Goal: Information Seeking & Learning: Learn about a topic

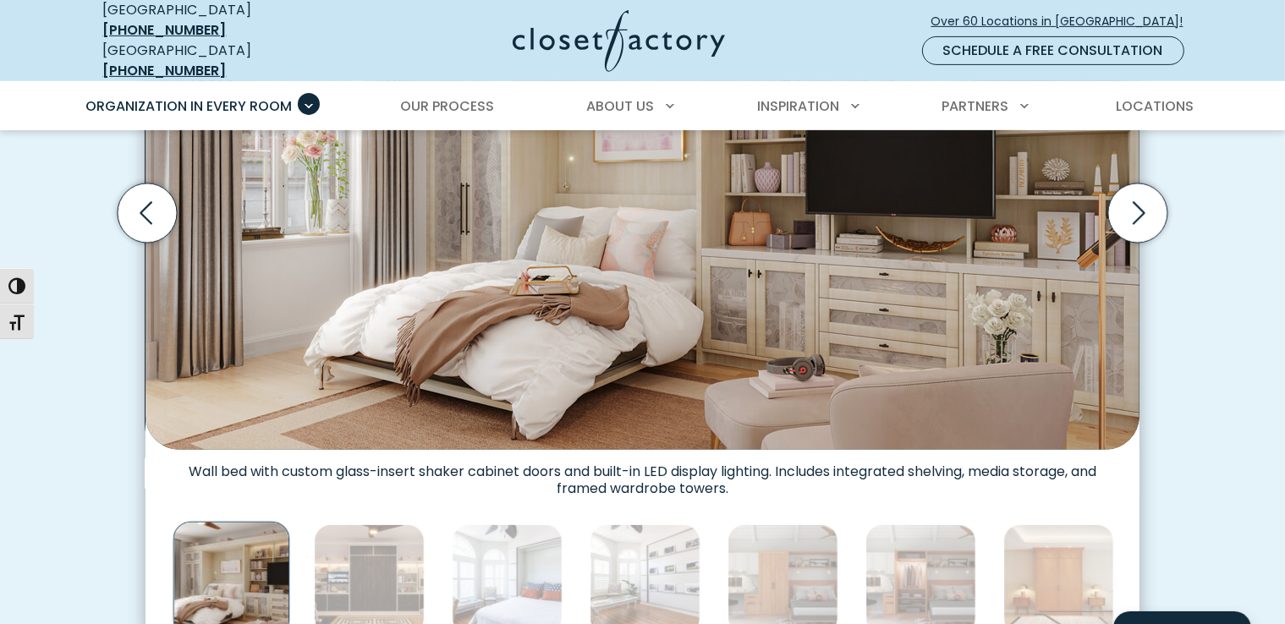
click at [375, 575] on img "Thumbnail Gallery" at bounding box center [369, 579] width 111 height 111
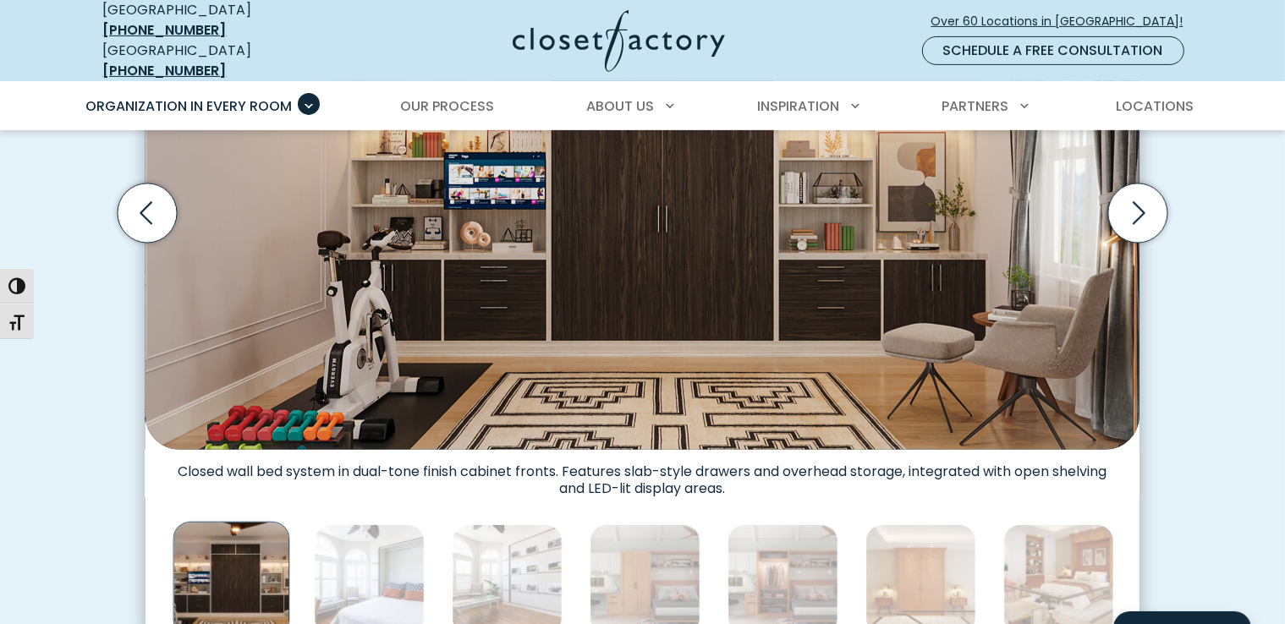
click at [375, 575] on img "Thumbnail Gallery" at bounding box center [369, 579] width 111 height 111
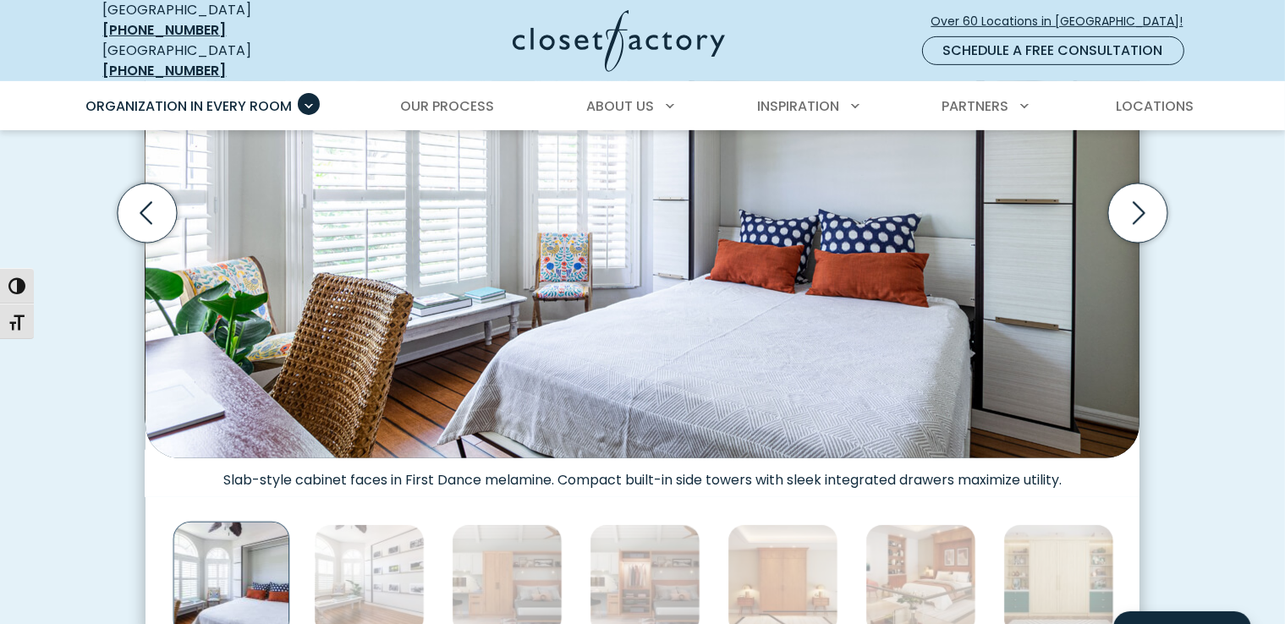
click at [354, 581] on img "Thumbnail Gallery" at bounding box center [369, 579] width 111 height 111
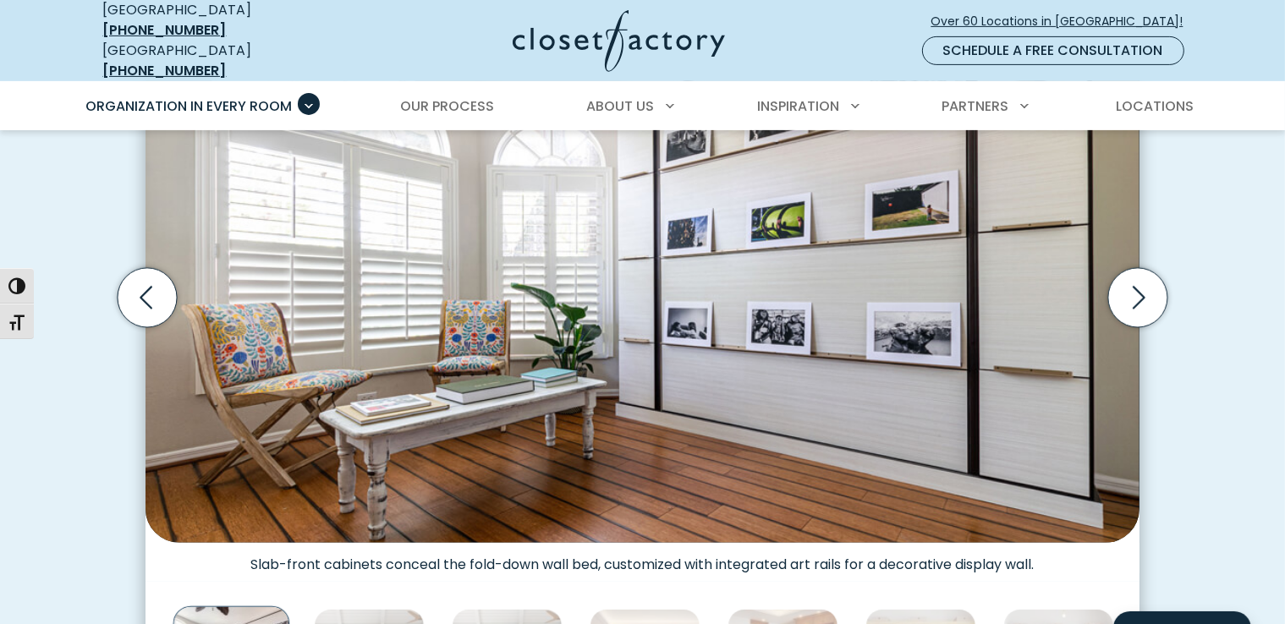
scroll to position [677, 0]
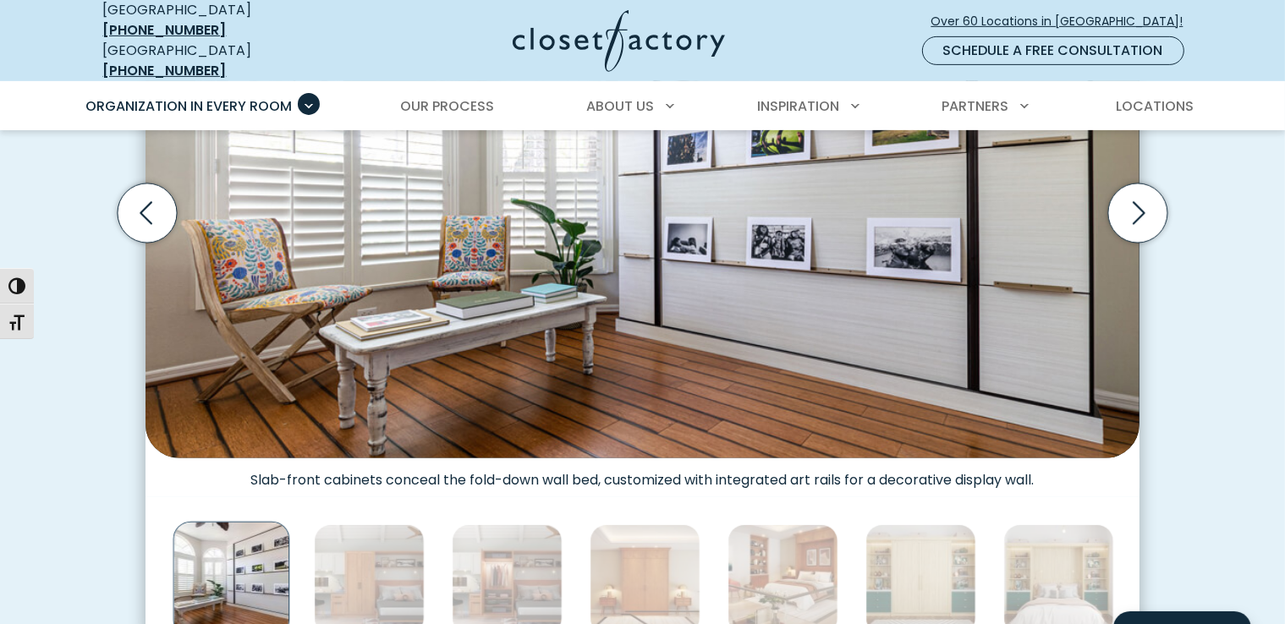
click at [359, 571] on img "Thumbnail Gallery" at bounding box center [369, 579] width 111 height 111
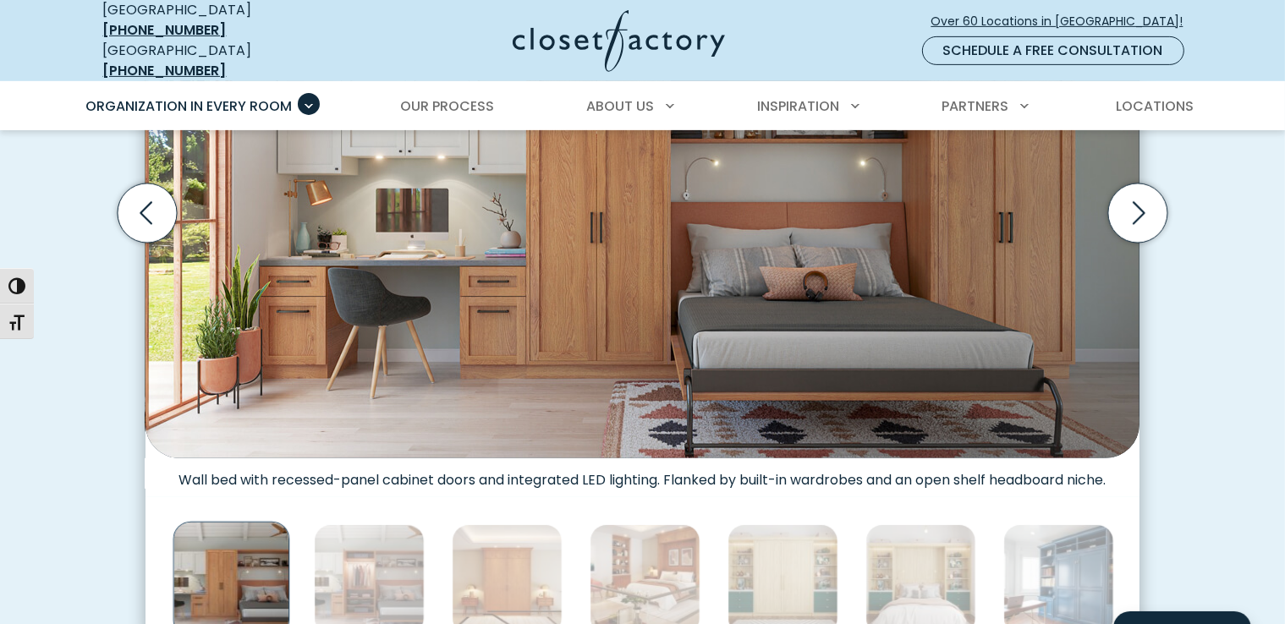
click at [374, 575] on img "Thumbnail Gallery" at bounding box center [369, 579] width 111 height 111
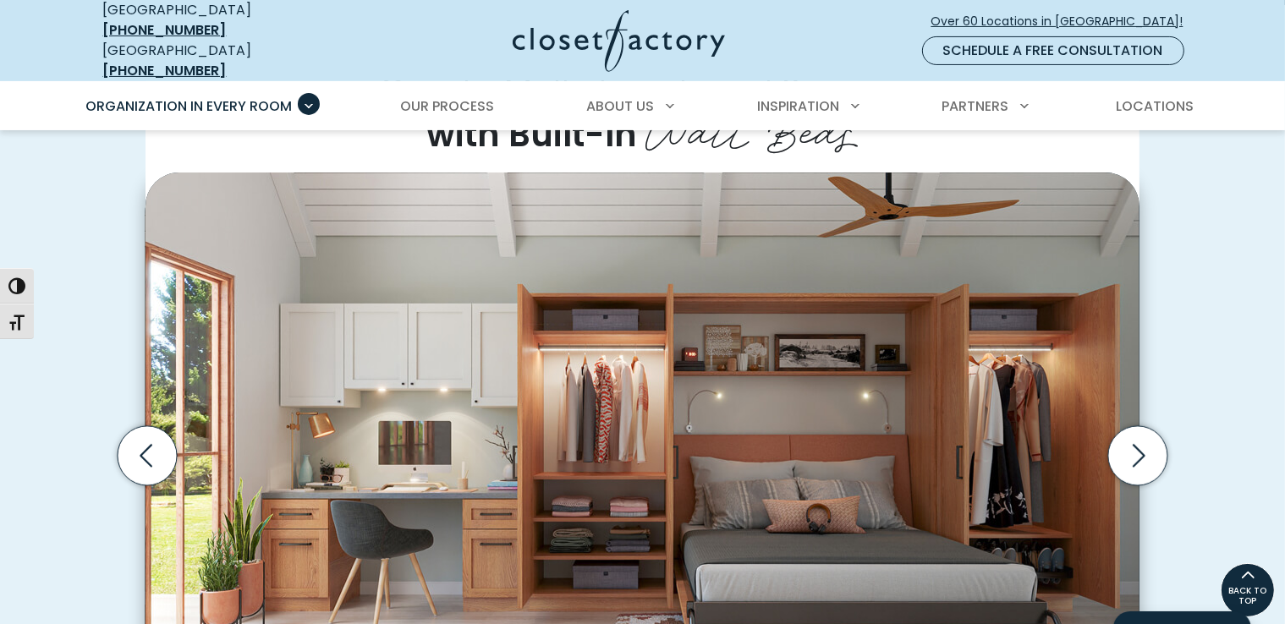
scroll to position [507, 0]
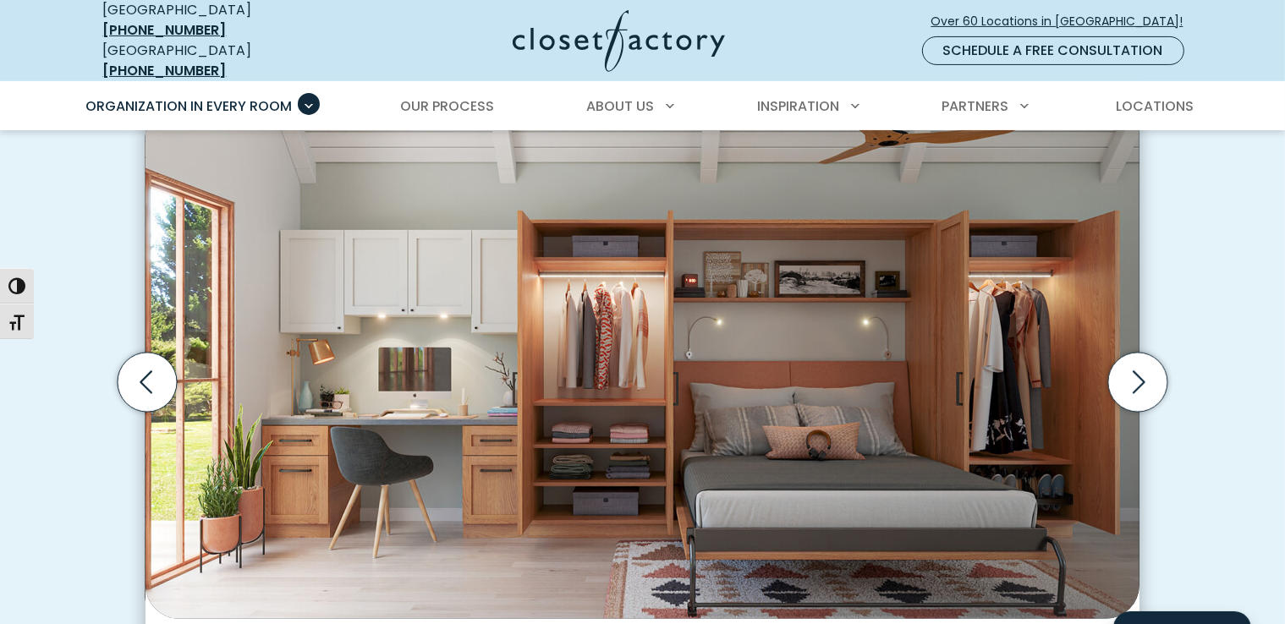
click at [1133, 370] on icon "Next slide" at bounding box center [1137, 382] width 59 height 59
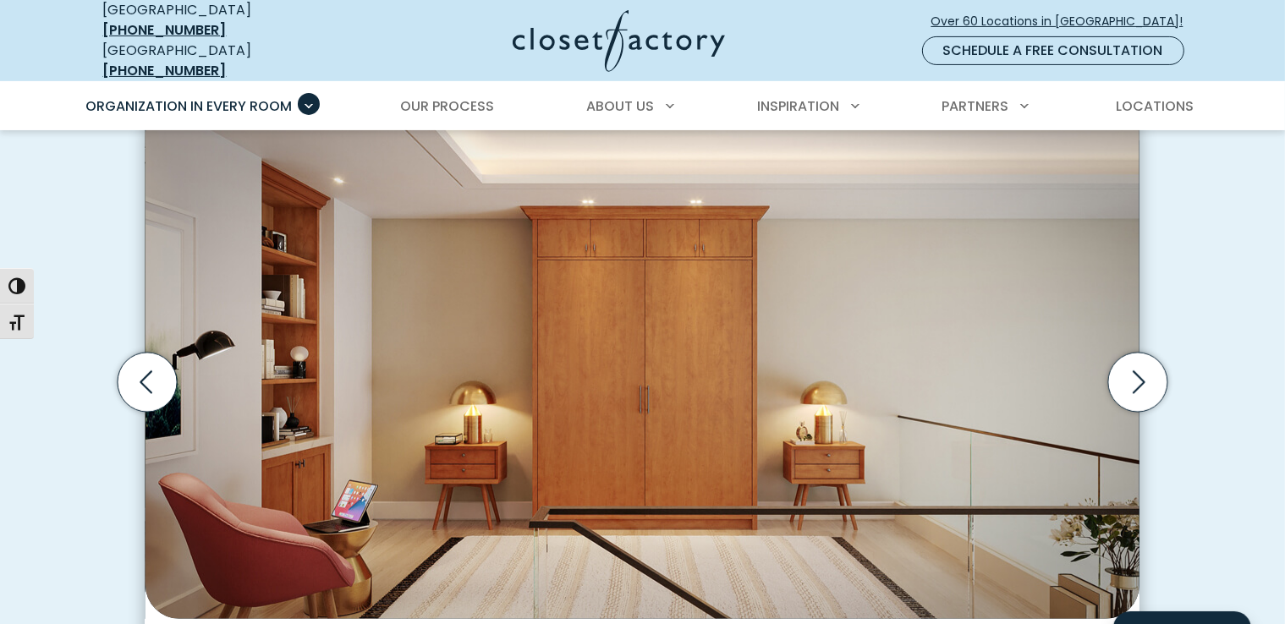
click at [1133, 370] on icon "Next slide" at bounding box center [1137, 382] width 59 height 59
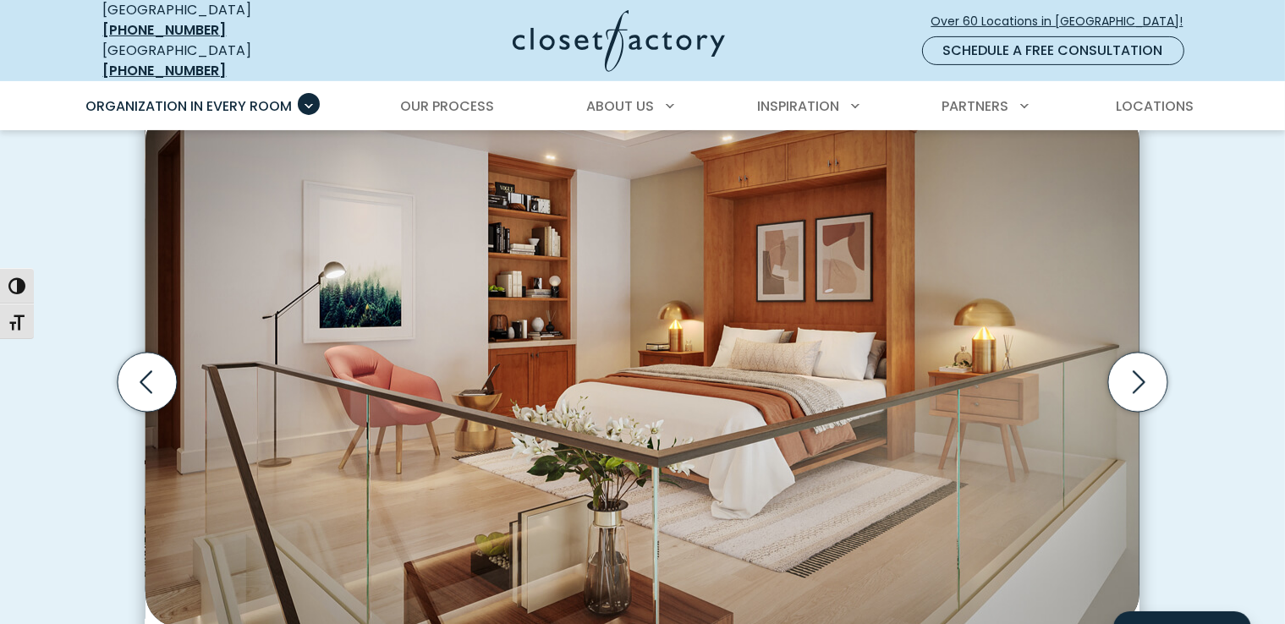
click at [145, 370] on icon "Previous slide" at bounding box center [146, 381] width 13 height 23
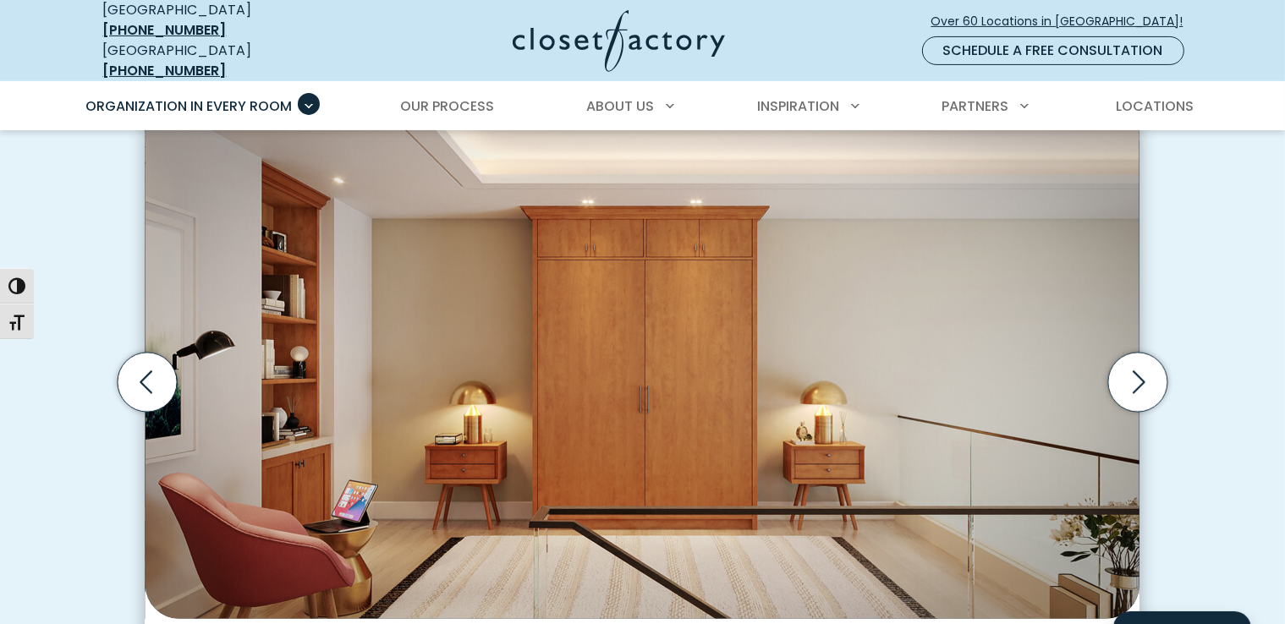
click at [1137, 365] on icon "Next slide" at bounding box center [1137, 382] width 59 height 59
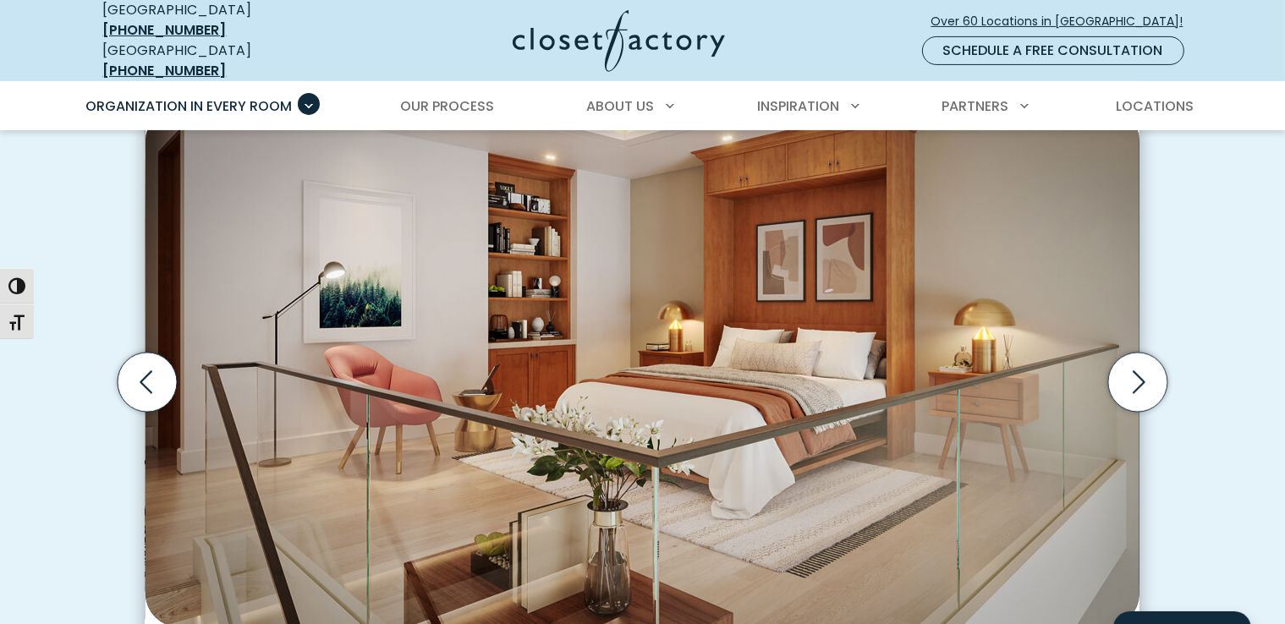
click at [1137, 365] on icon "Next slide" at bounding box center [1137, 382] width 59 height 59
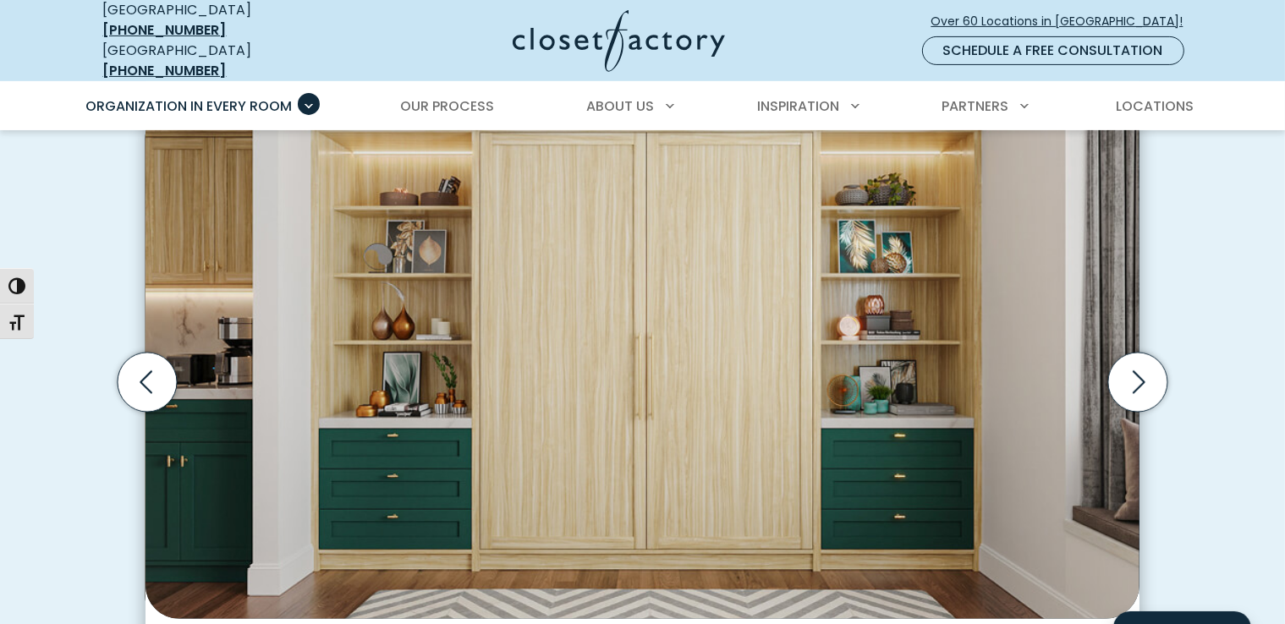
click at [1137, 365] on icon "Next slide" at bounding box center [1137, 382] width 59 height 59
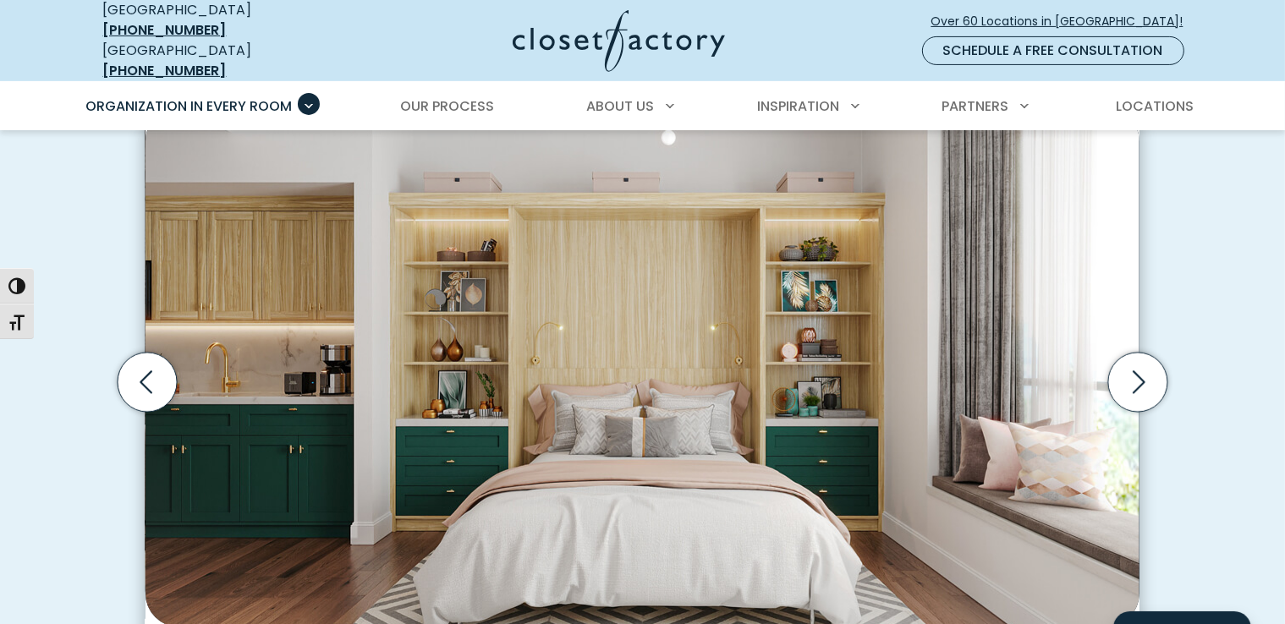
click at [1137, 368] on icon "Next slide" at bounding box center [1137, 382] width 59 height 59
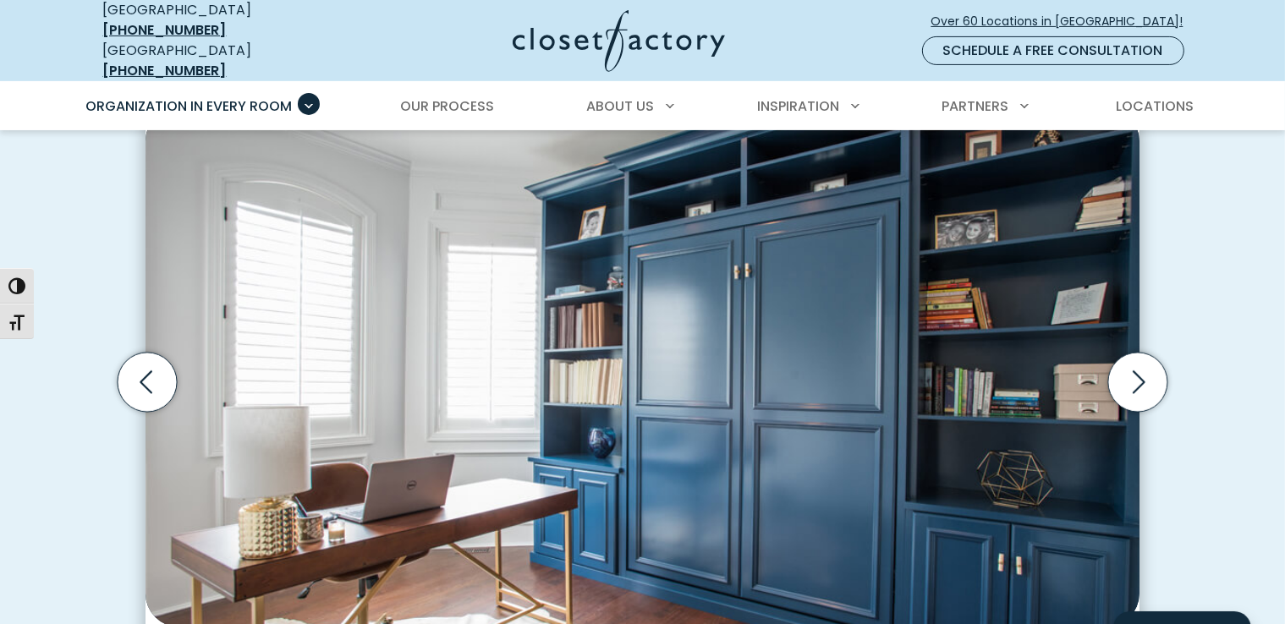
click at [1137, 368] on icon "Next slide" at bounding box center [1137, 382] width 59 height 59
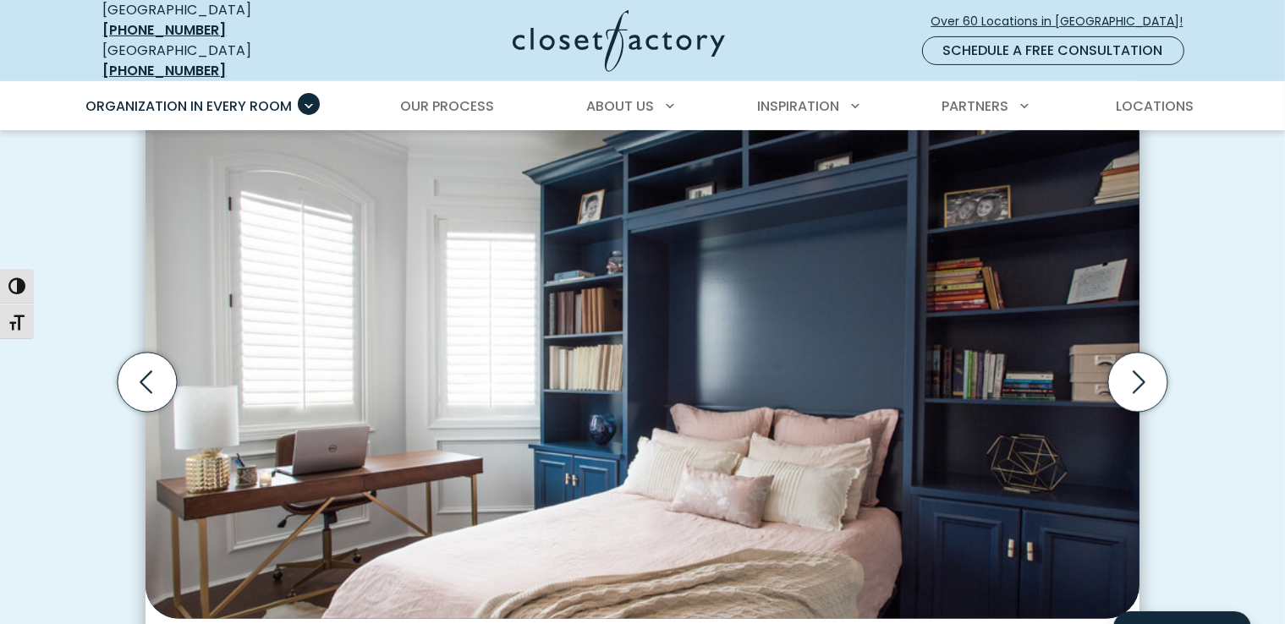
click at [151, 373] on icon "Previous slide" at bounding box center [147, 382] width 59 height 59
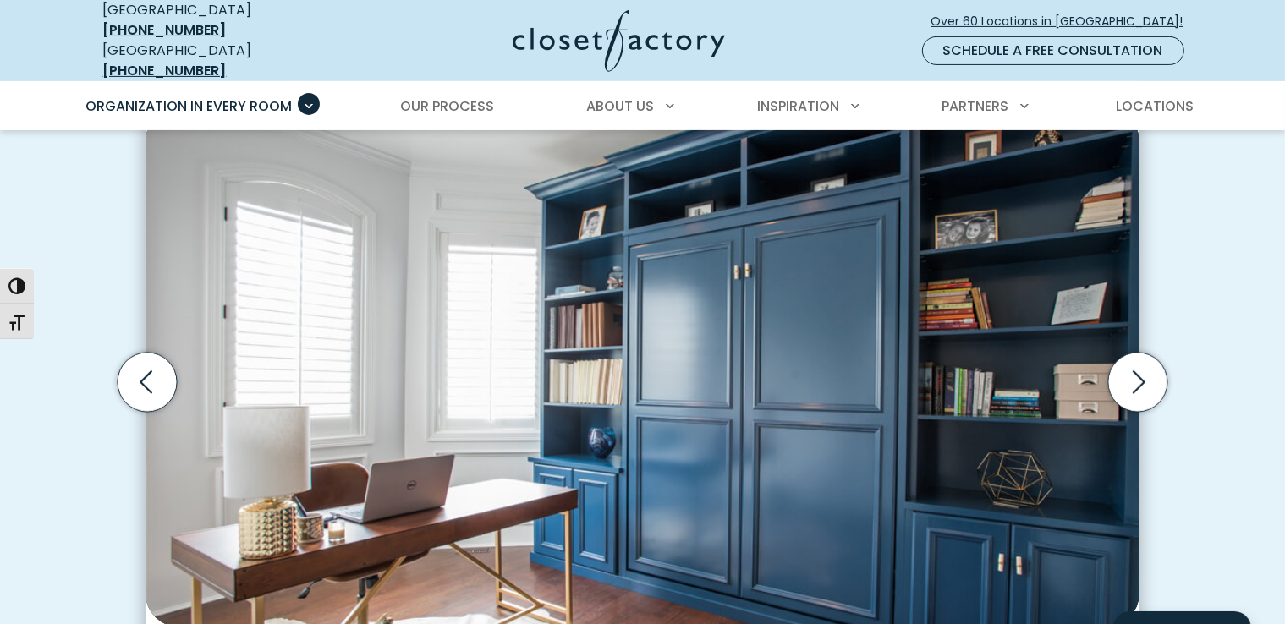
click at [1127, 374] on icon "Next slide" at bounding box center [1137, 382] width 59 height 59
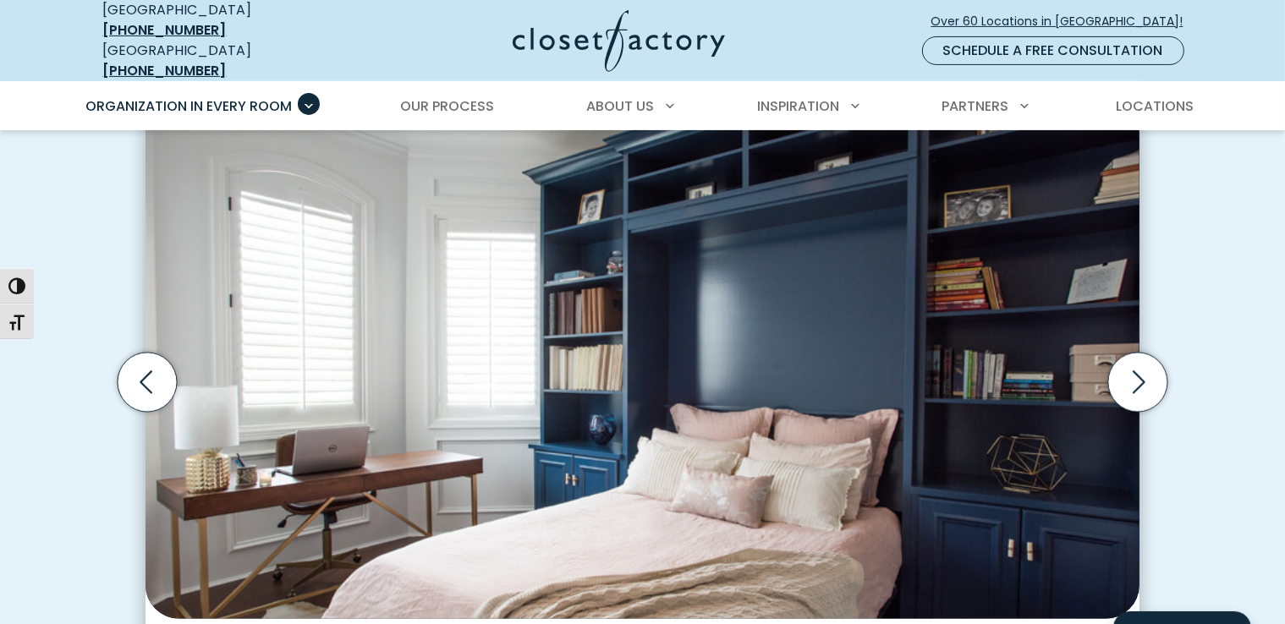
click at [1127, 374] on icon "Next slide" at bounding box center [1137, 382] width 59 height 59
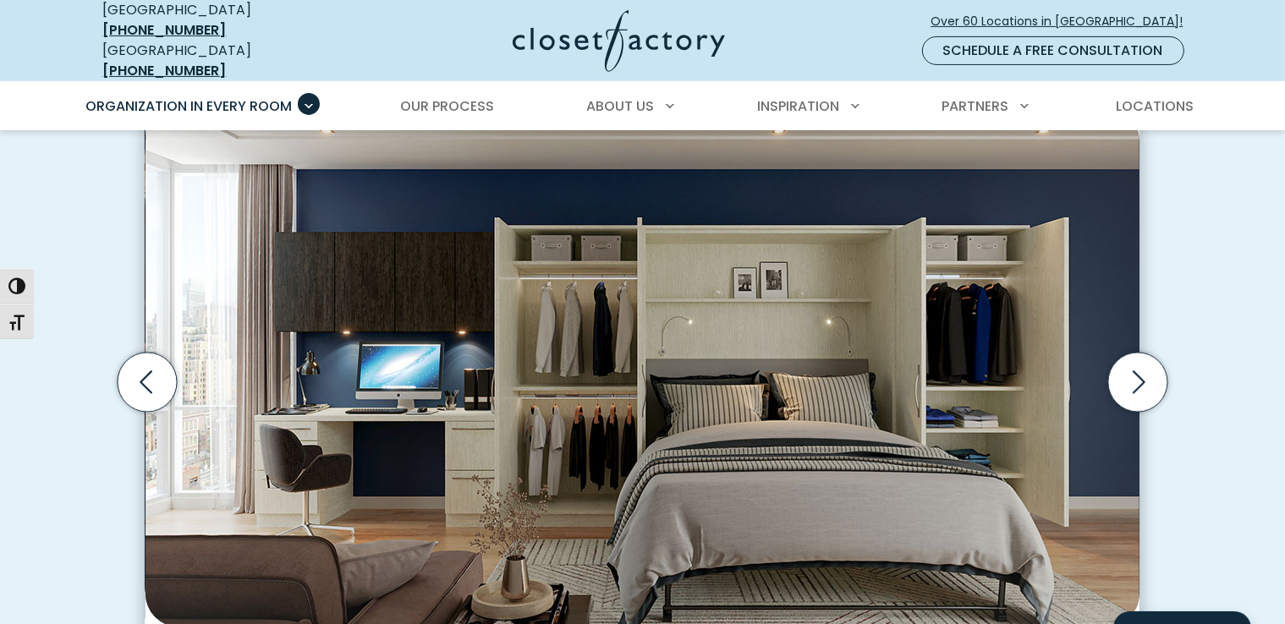
click at [1136, 374] on icon "Next slide" at bounding box center [1137, 382] width 59 height 59
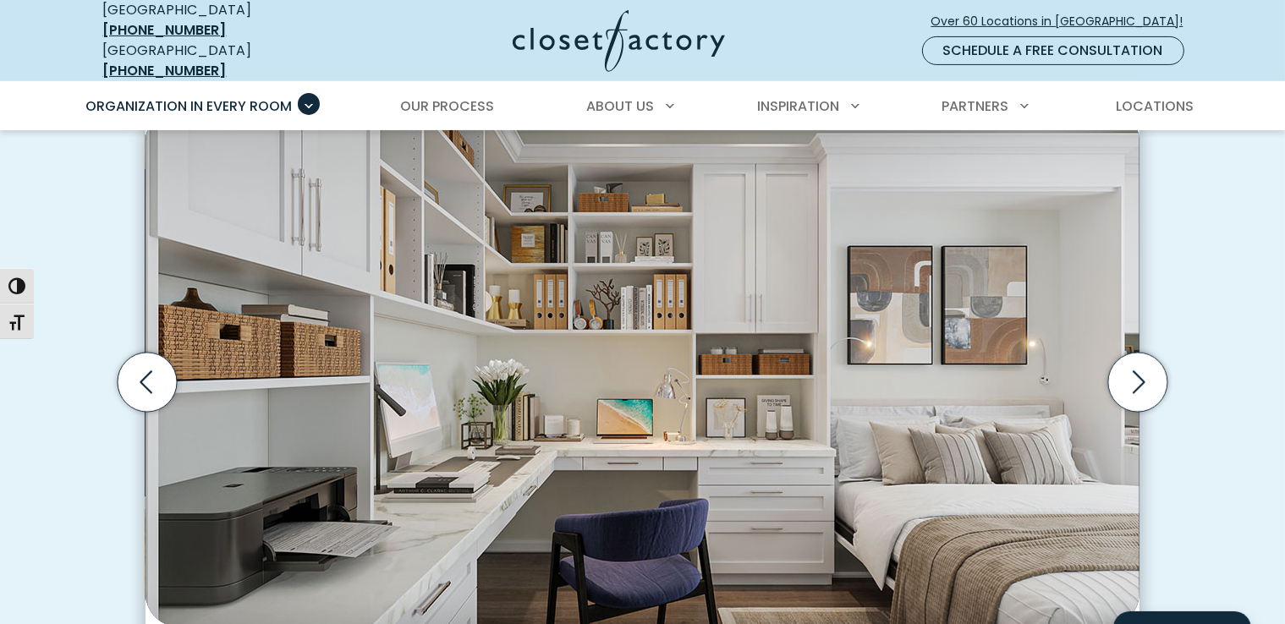
click at [1133, 366] on icon "Next slide" at bounding box center [1137, 382] width 59 height 59
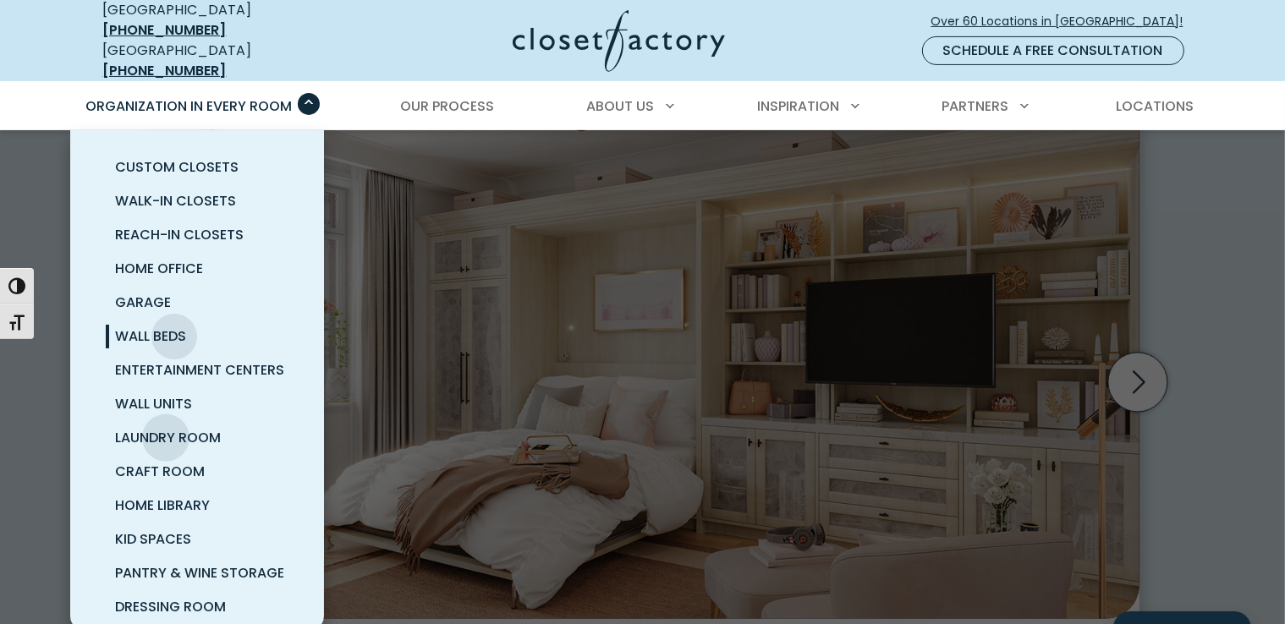
click at [166, 428] on span "Laundry Room" at bounding box center [169, 437] width 106 height 19
click at [193, 428] on span "Laundry Room" at bounding box center [169, 437] width 106 height 19
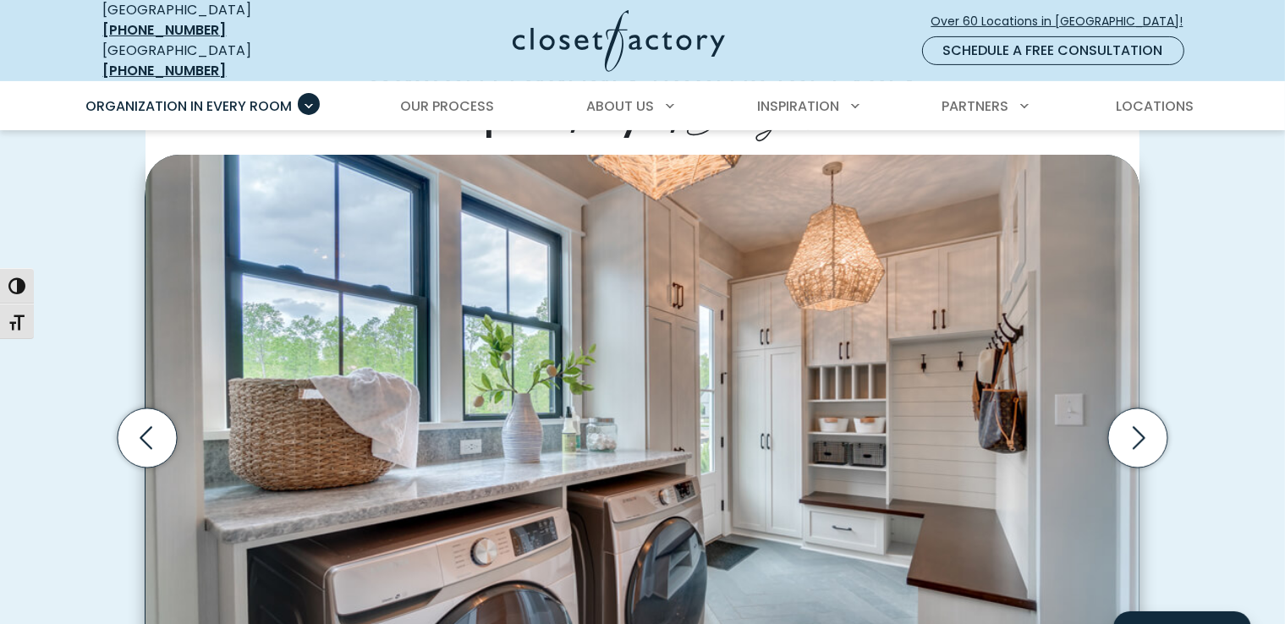
scroll to position [507, 0]
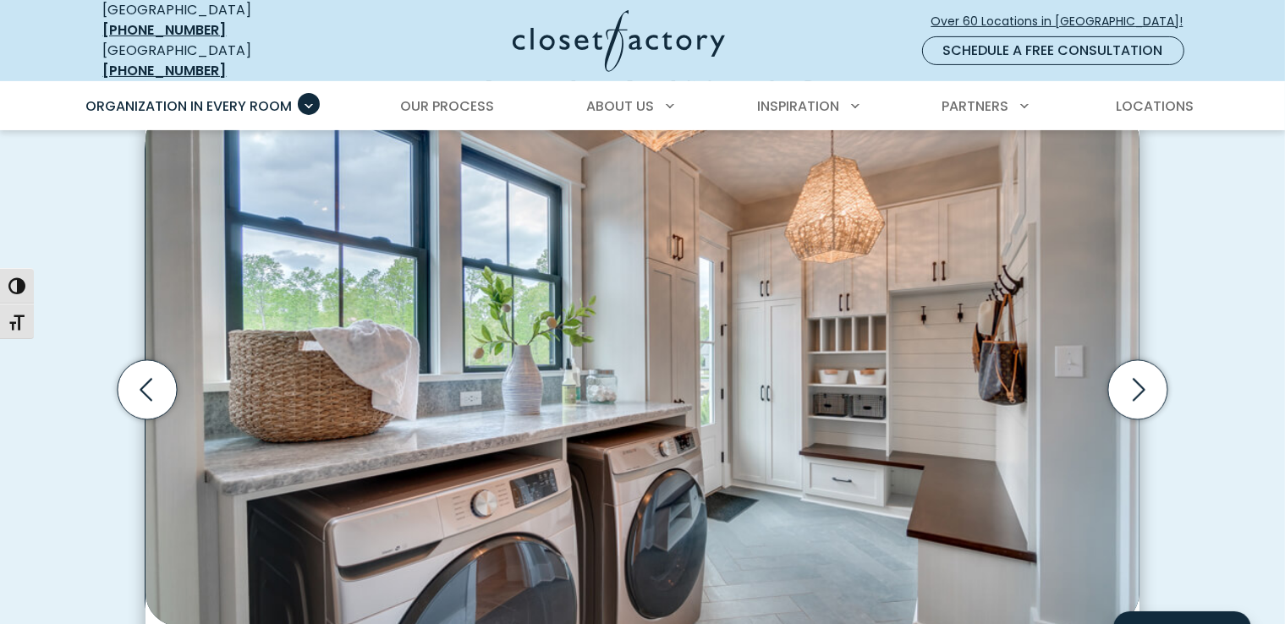
click at [1135, 385] on icon "Next slide" at bounding box center [1138, 389] width 13 height 23
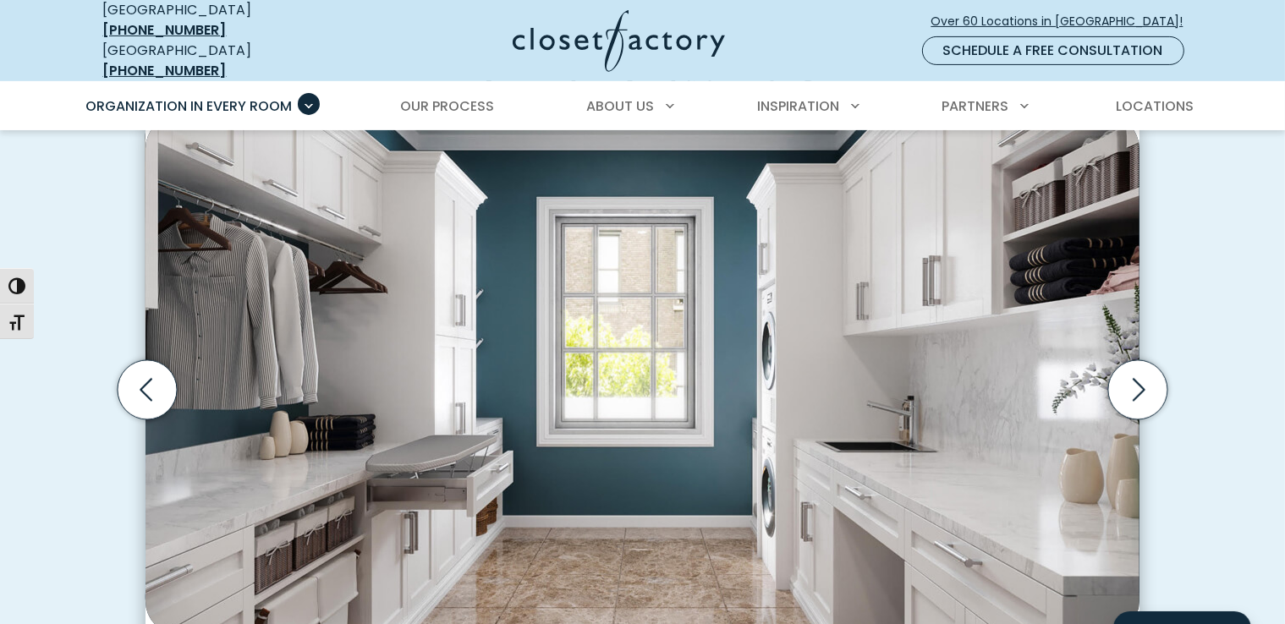
click at [1137, 383] on icon "Next slide" at bounding box center [1137, 389] width 59 height 59
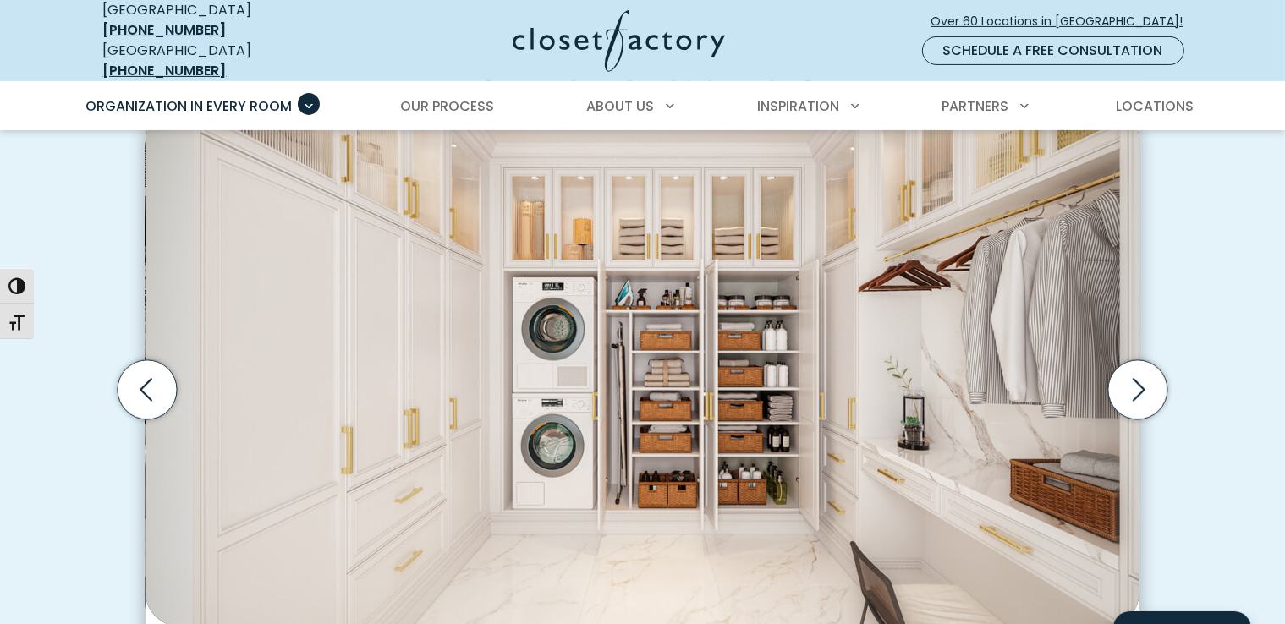
click at [1153, 381] on icon "Next slide" at bounding box center [1137, 389] width 59 height 59
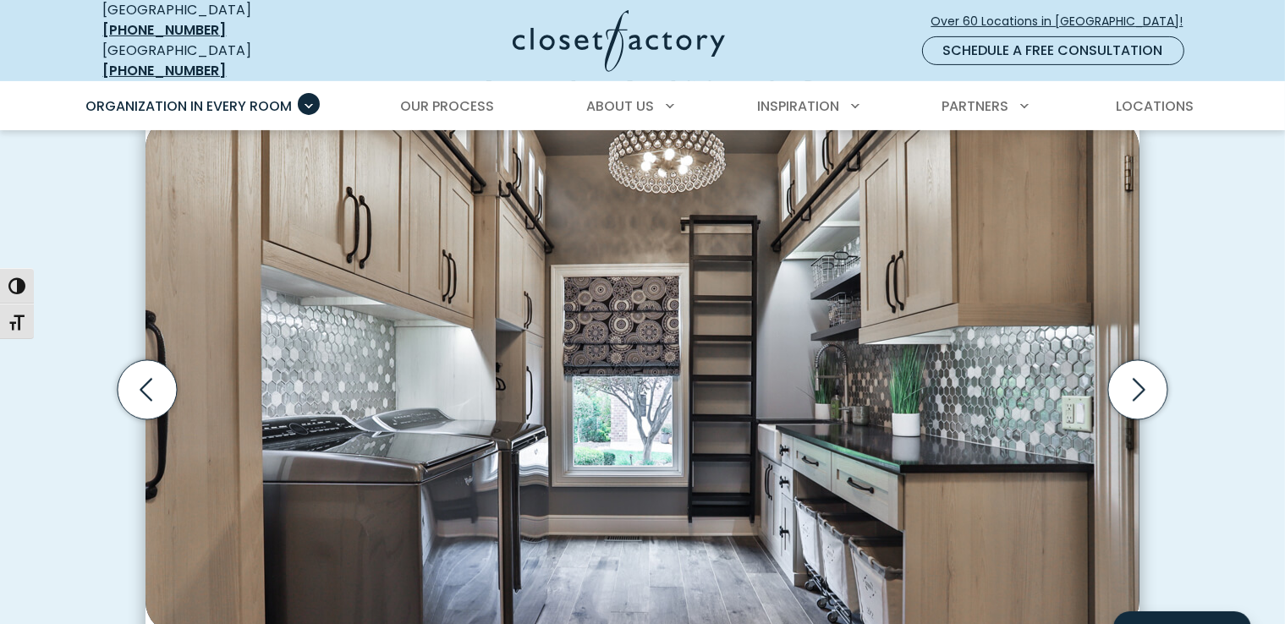
click at [1153, 381] on icon "Next slide" at bounding box center [1137, 389] width 59 height 59
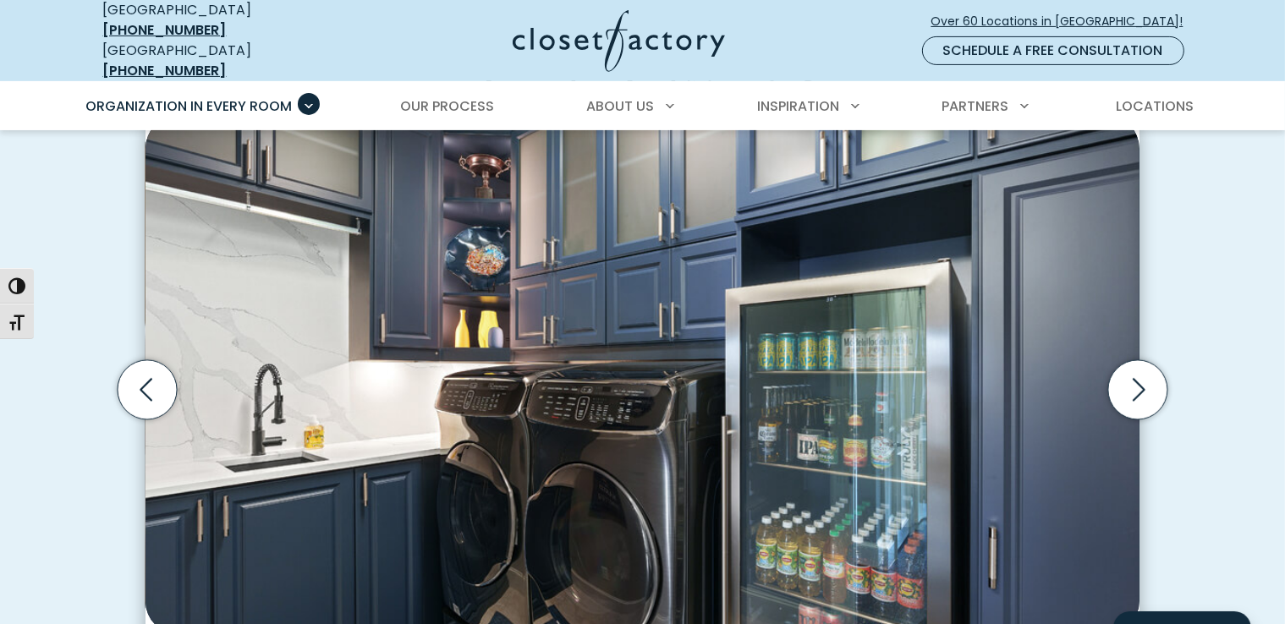
click at [1143, 381] on icon "Next slide" at bounding box center [1137, 389] width 59 height 59
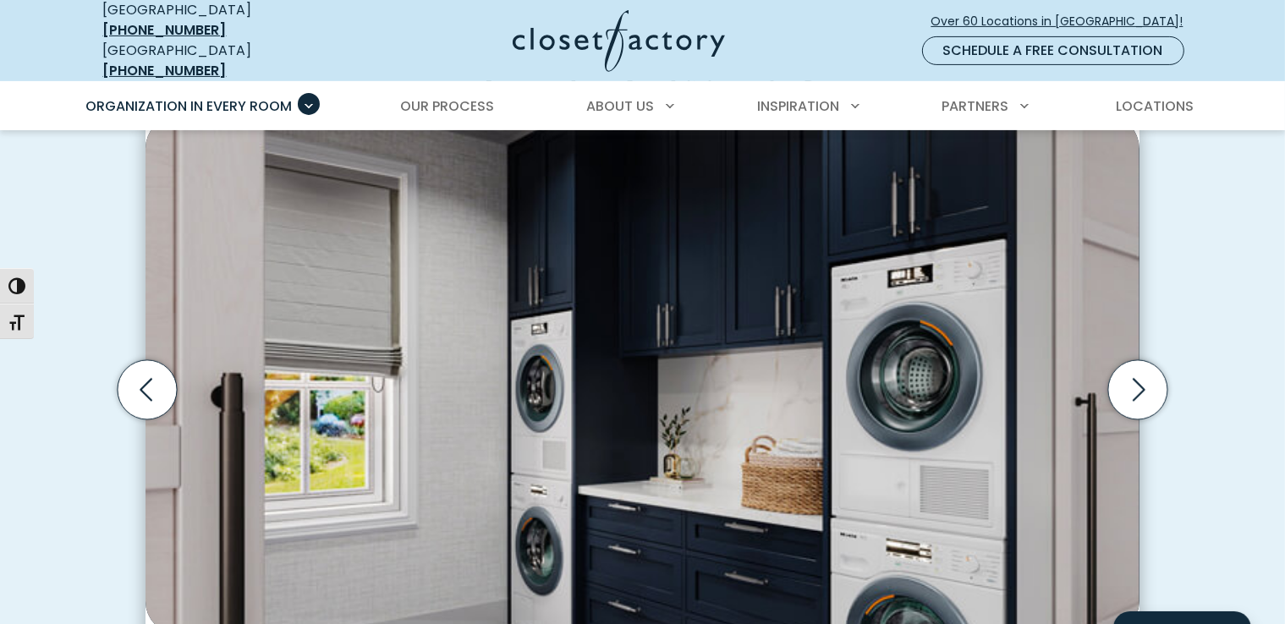
click at [1138, 379] on icon "Next slide" at bounding box center [1137, 389] width 59 height 59
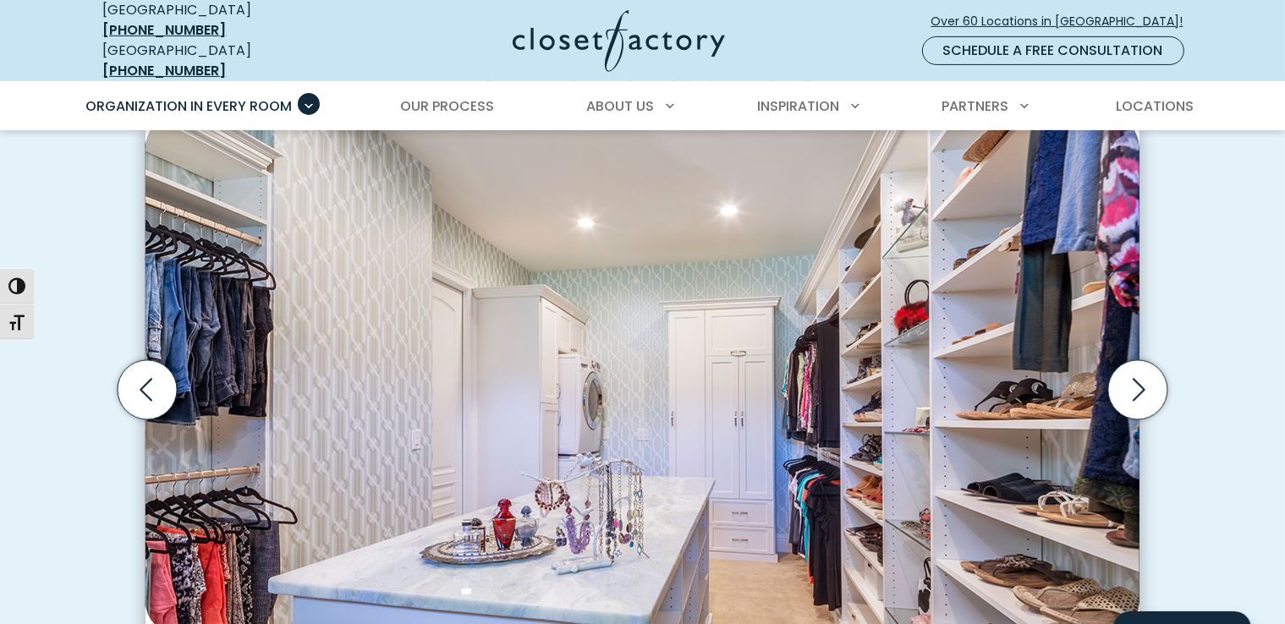
click at [1134, 375] on icon "Next slide" at bounding box center [1137, 389] width 59 height 59
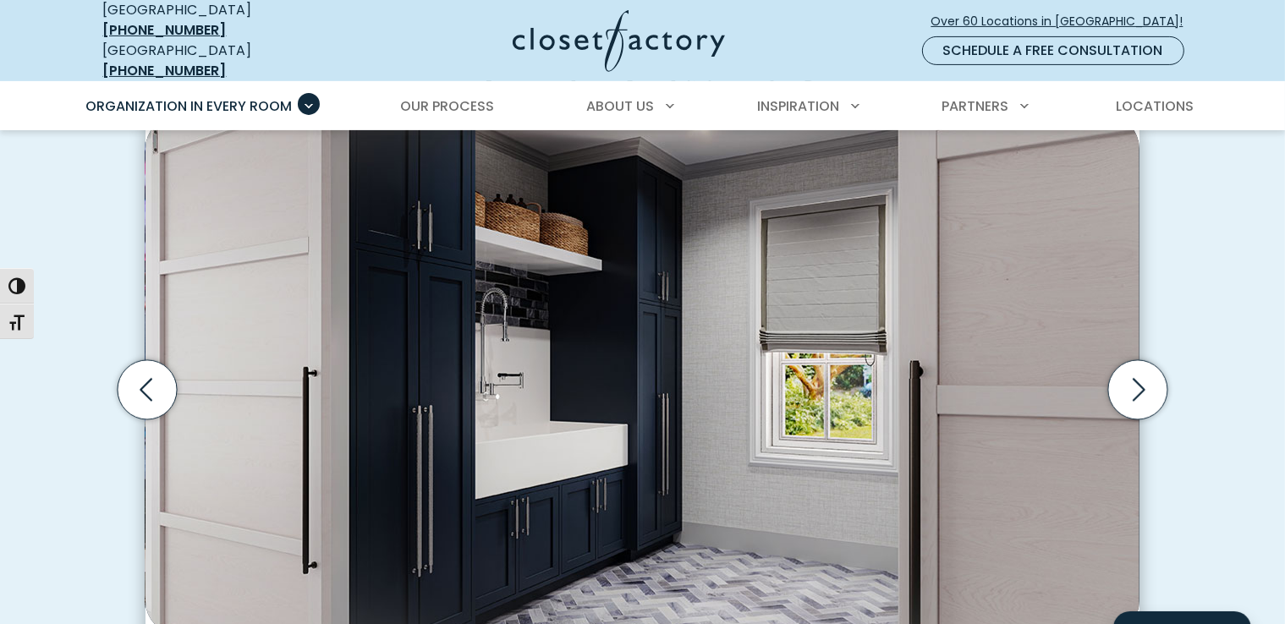
click at [1145, 375] on icon "Next slide" at bounding box center [1137, 389] width 59 height 59
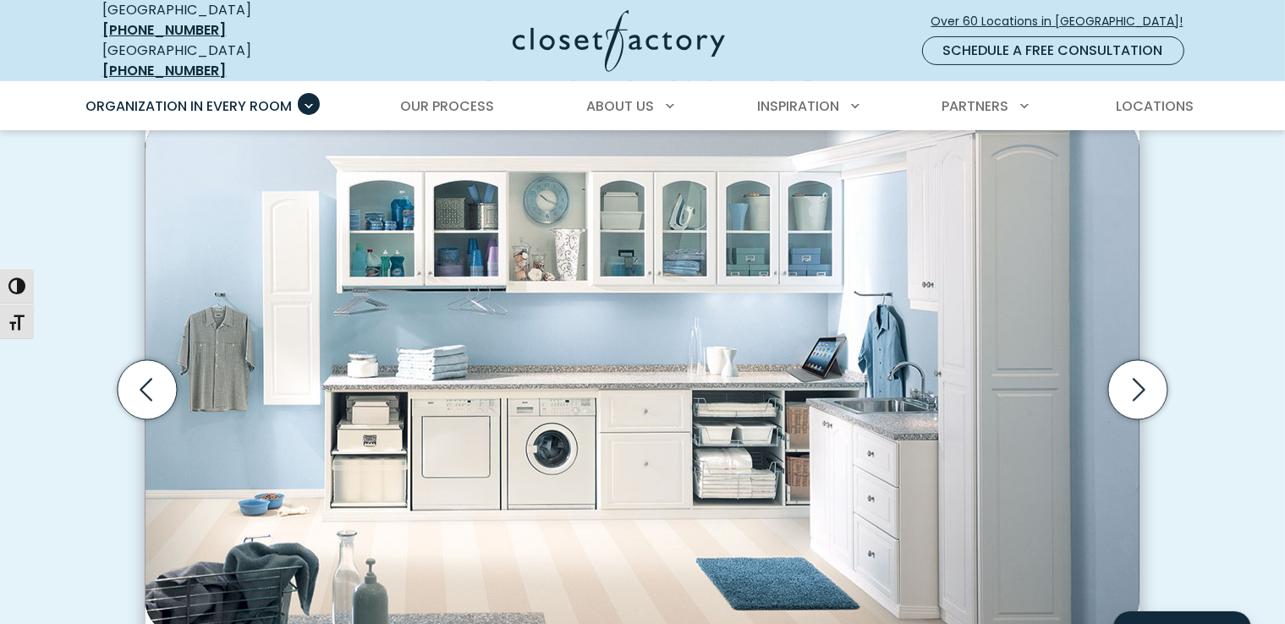
click at [1145, 375] on icon "Next slide" at bounding box center [1137, 389] width 59 height 59
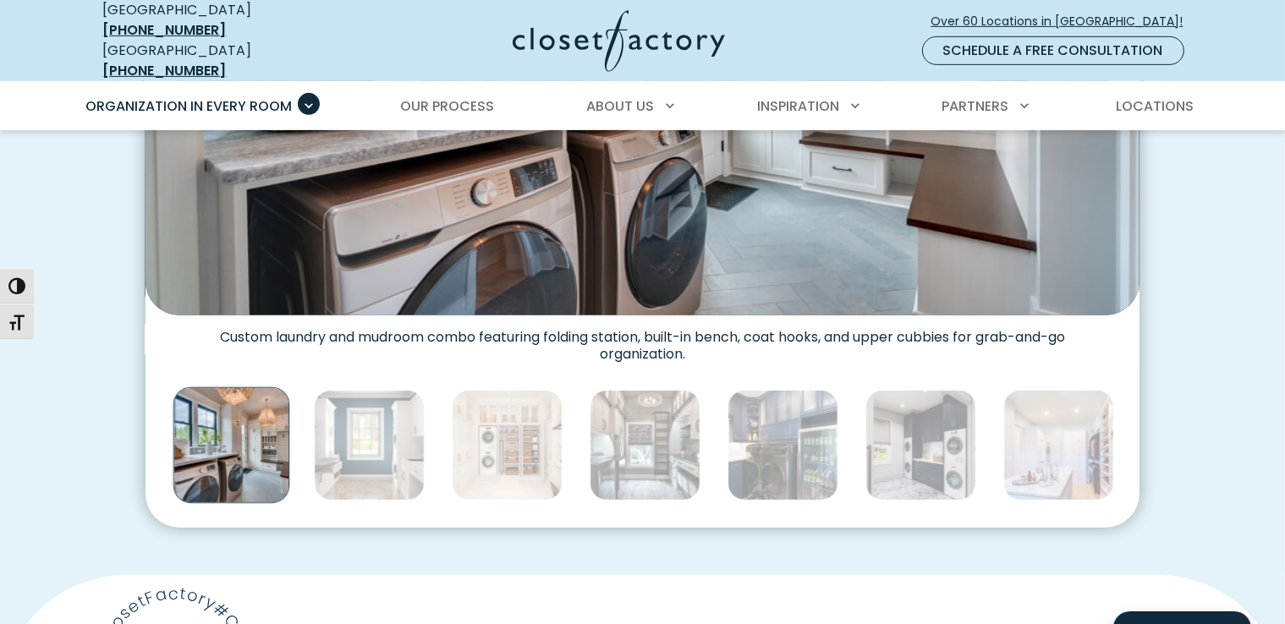
scroll to position [846, 0]
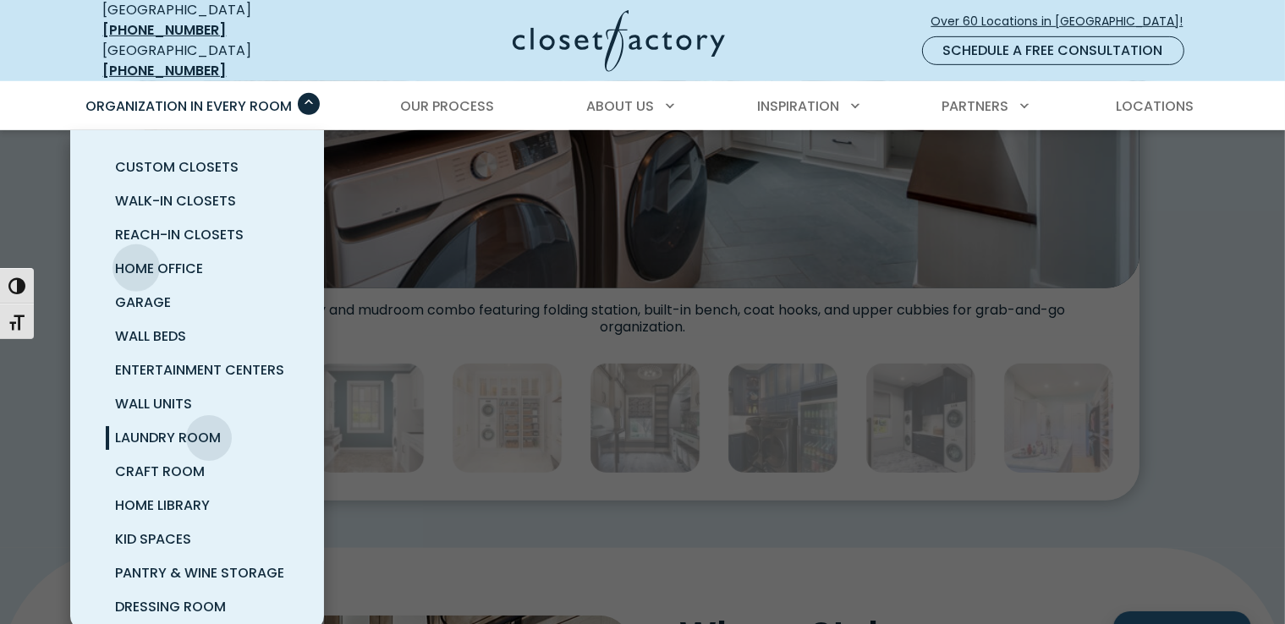
click at [136, 259] on span "Home Office" at bounding box center [160, 268] width 88 height 19
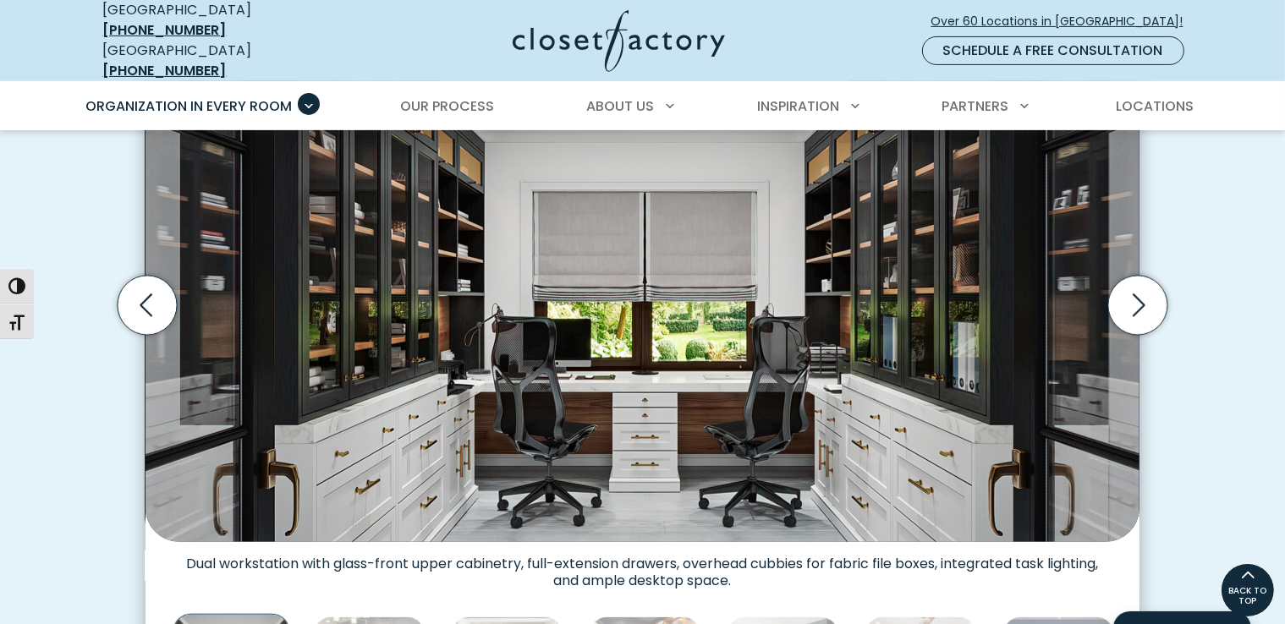
scroll to position [507, 0]
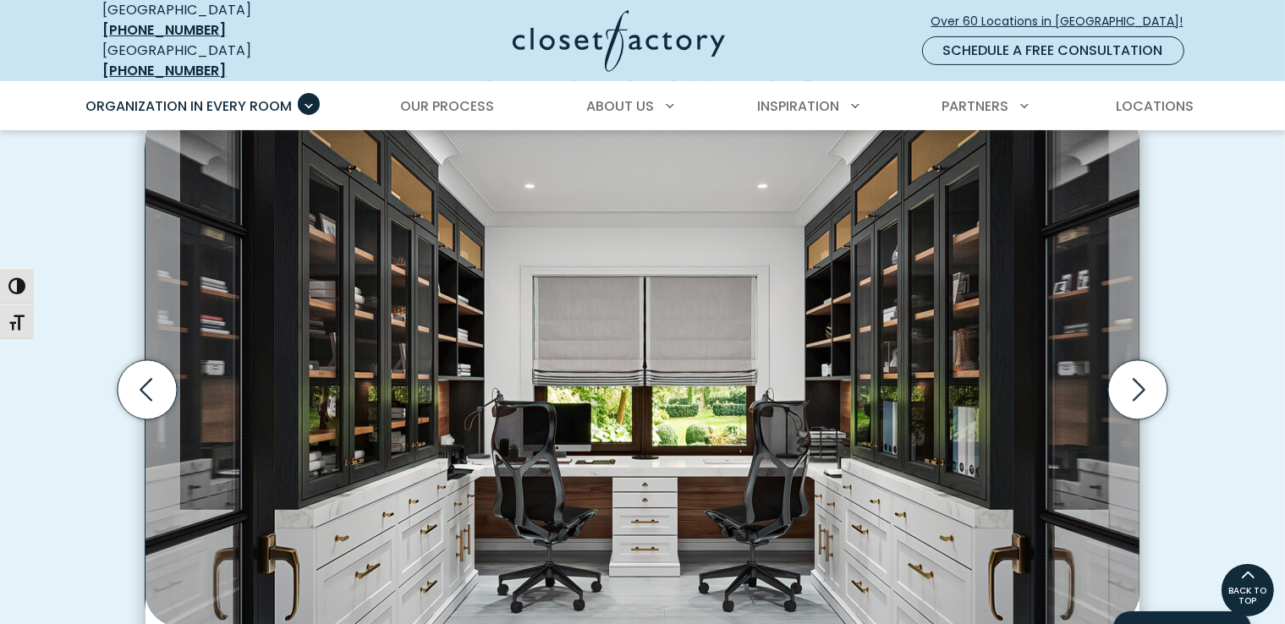
click at [1134, 377] on icon "Next slide" at bounding box center [1137, 389] width 59 height 59
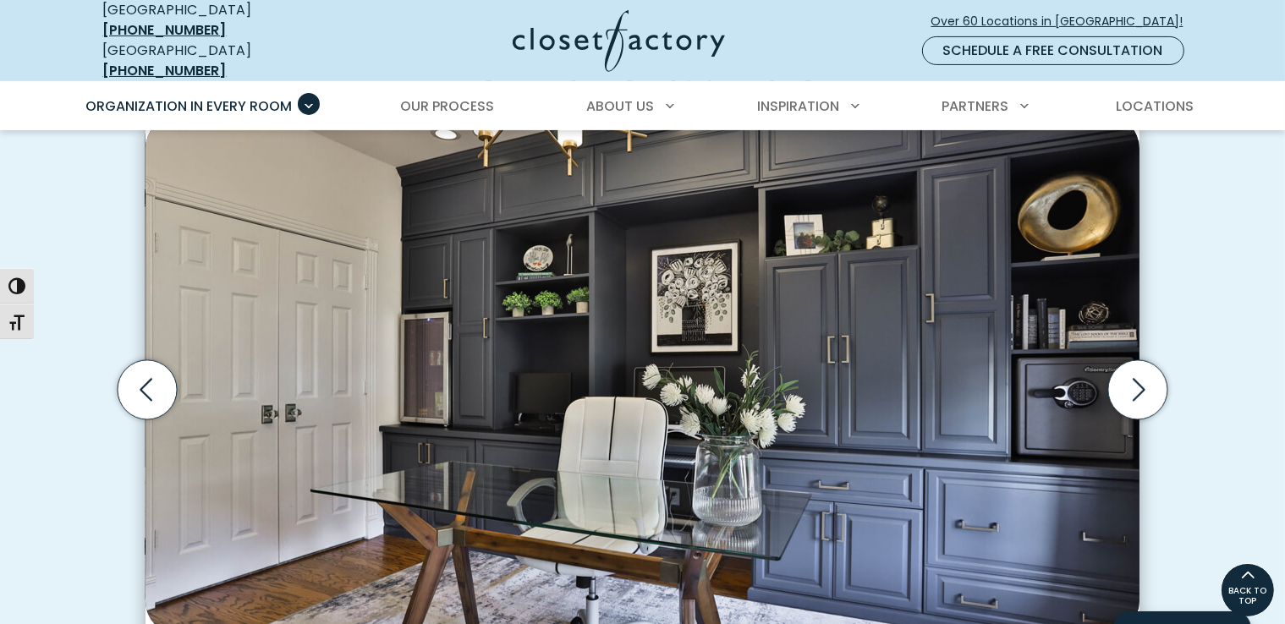
click at [1146, 375] on icon "Next slide" at bounding box center [1137, 389] width 59 height 59
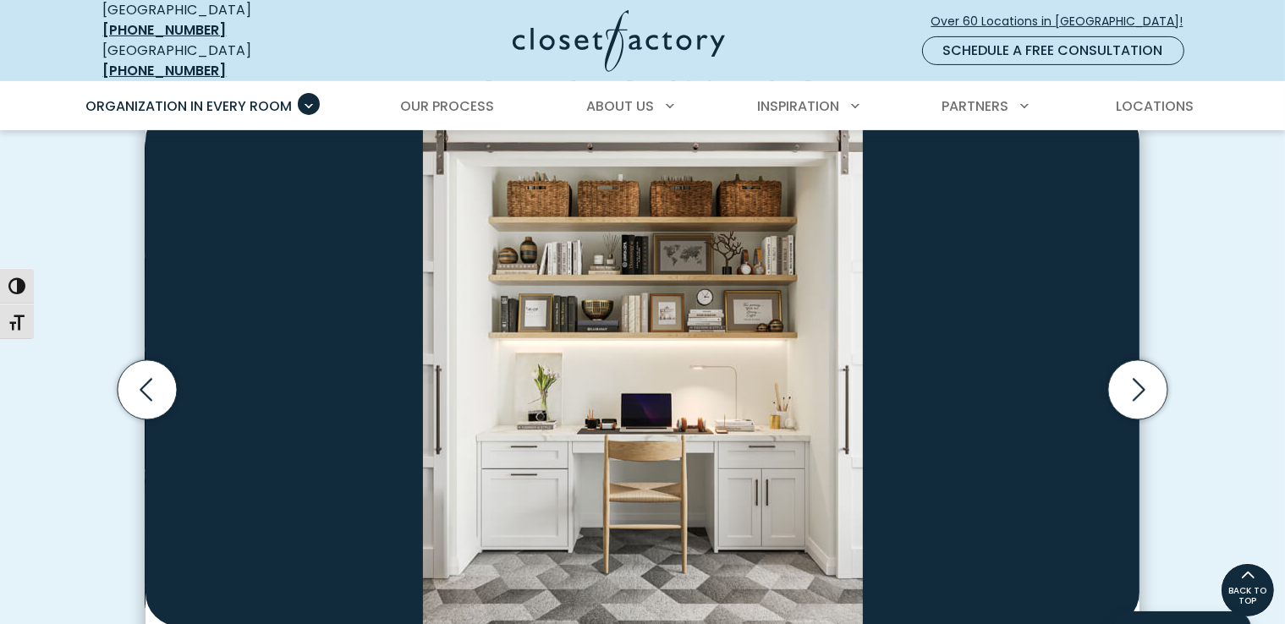
click at [1138, 376] on icon "Next slide" at bounding box center [1137, 389] width 59 height 59
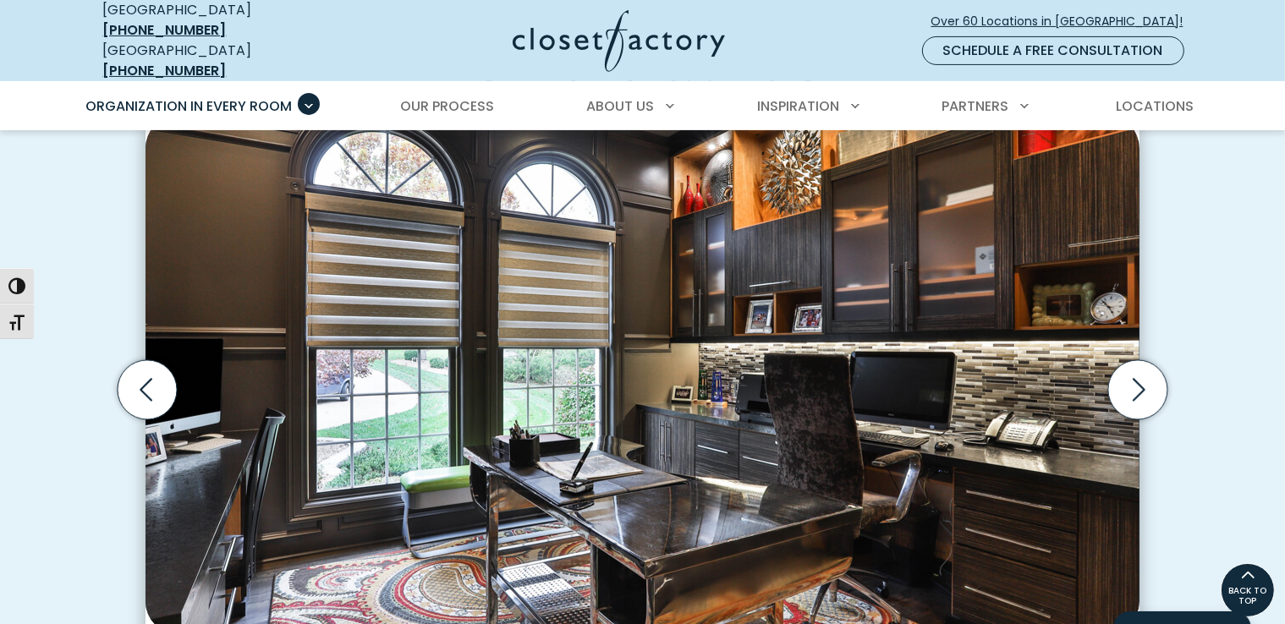
click at [1138, 376] on icon "Next slide" at bounding box center [1137, 389] width 59 height 59
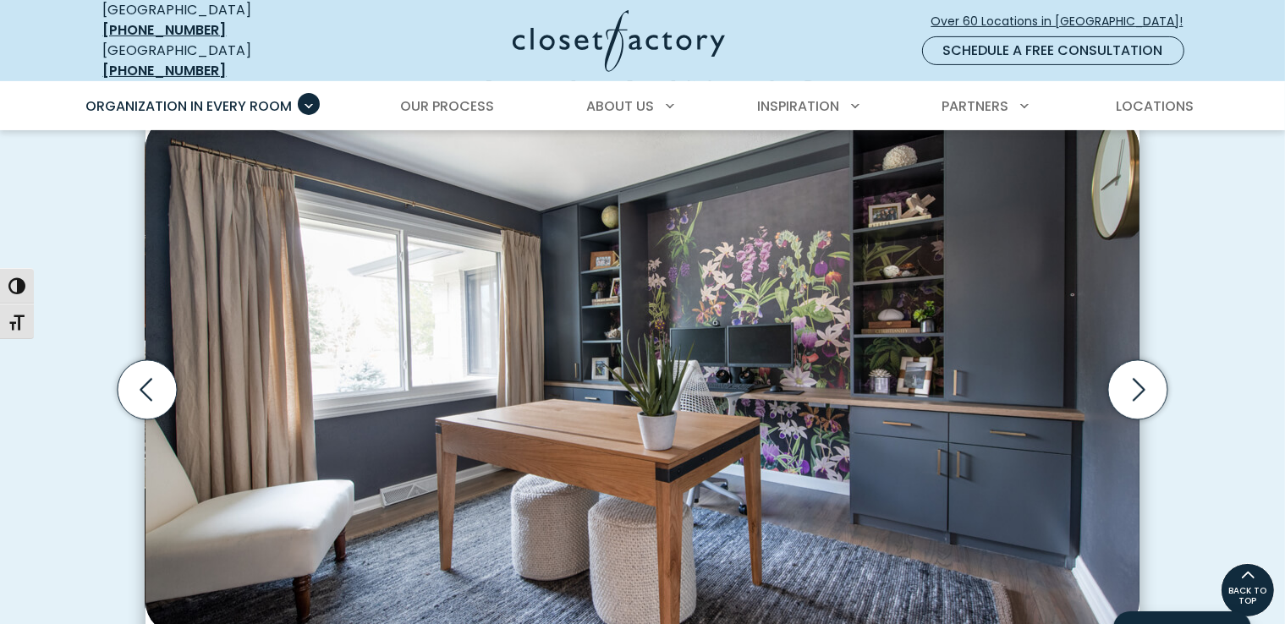
click at [1138, 376] on icon "Next slide" at bounding box center [1137, 389] width 59 height 59
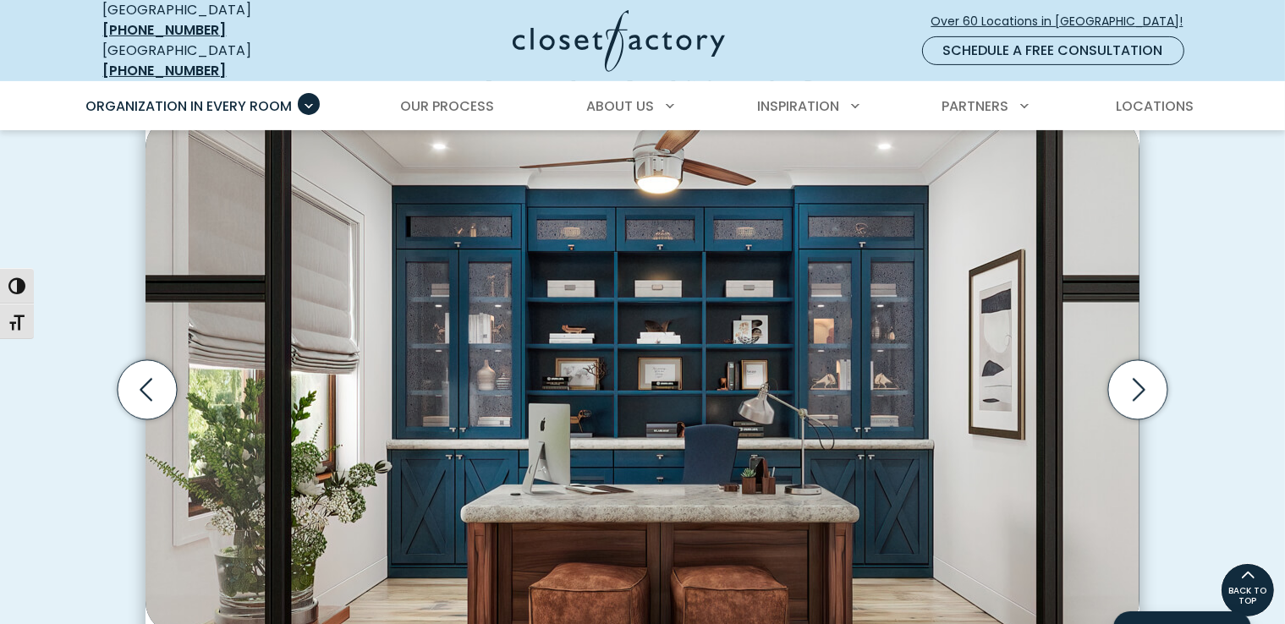
click at [1138, 376] on icon "Next slide" at bounding box center [1137, 389] width 59 height 59
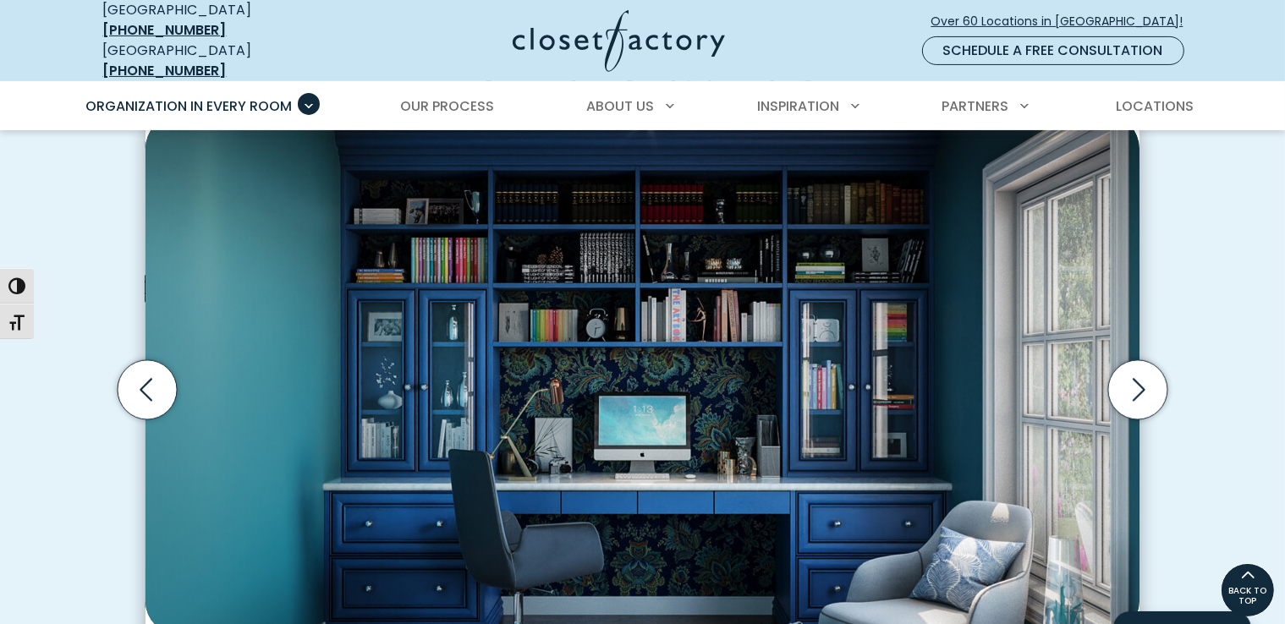
click at [1138, 376] on icon "Next slide" at bounding box center [1137, 389] width 59 height 59
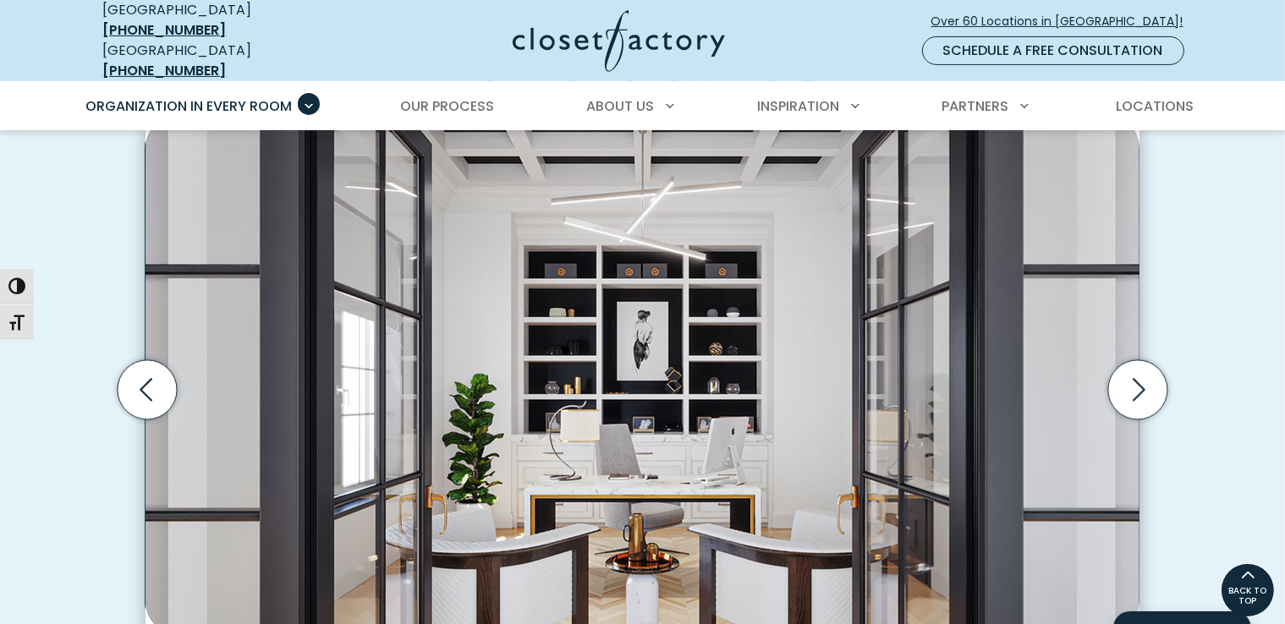
click at [1137, 380] on icon "Next slide" at bounding box center [1138, 389] width 13 height 23
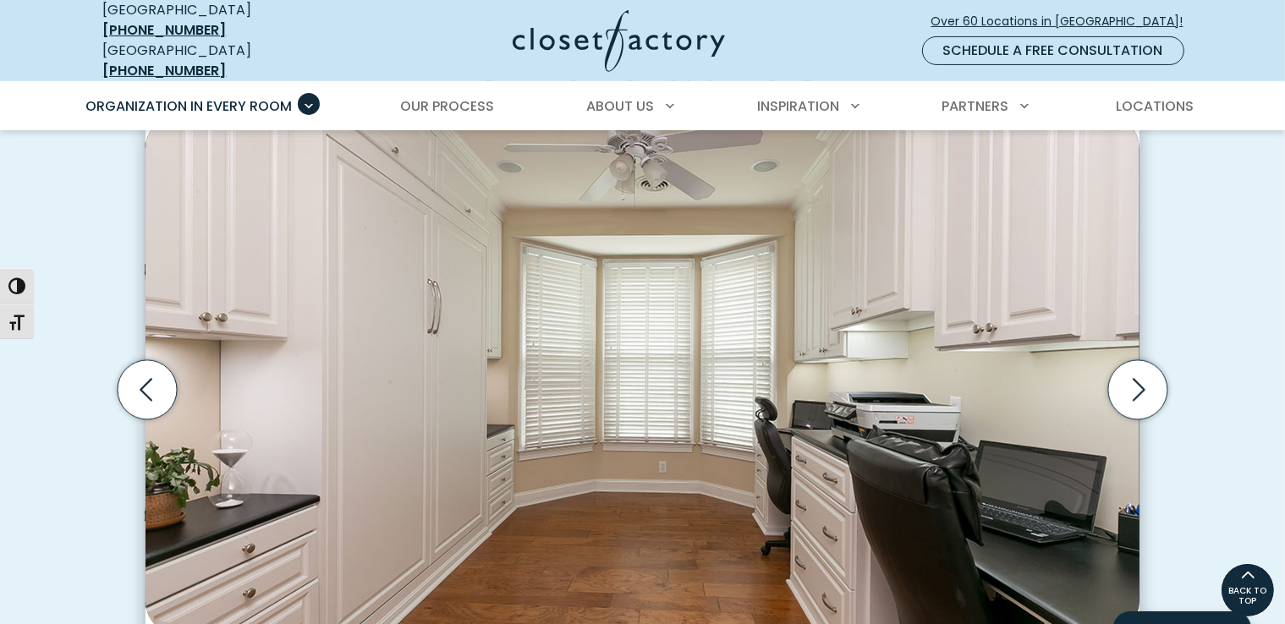
click at [1140, 379] on icon "Next slide" at bounding box center [1138, 389] width 13 height 23
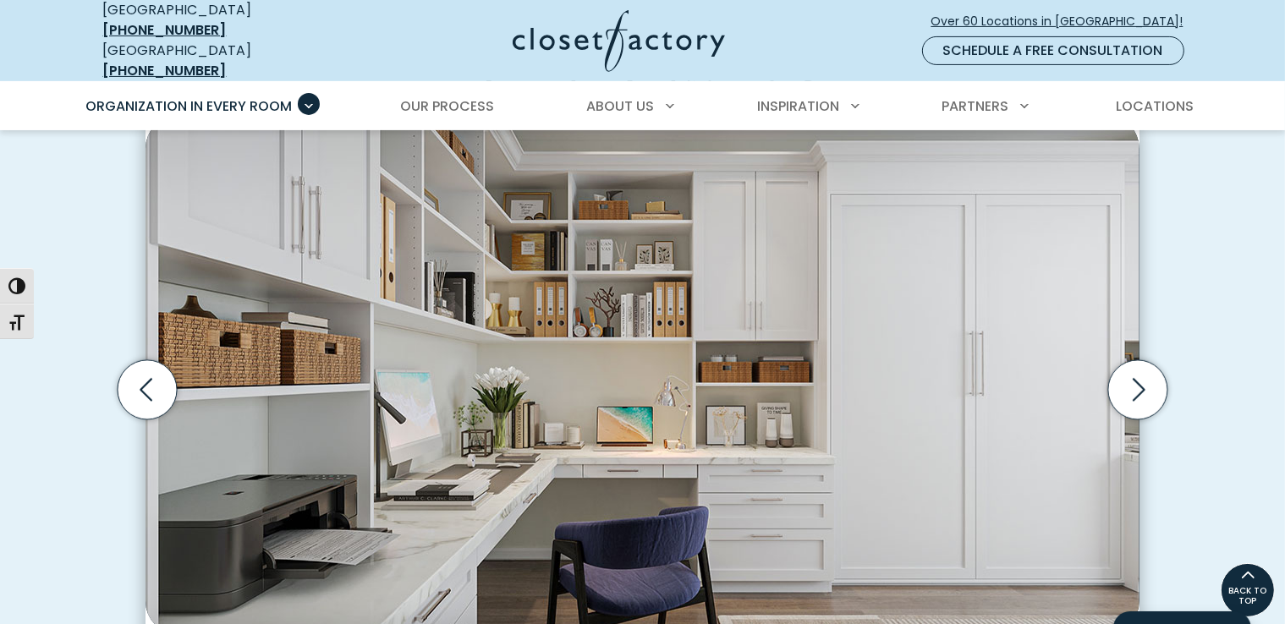
click at [1150, 378] on icon "Next slide" at bounding box center [1137, 389] width 59 height 59
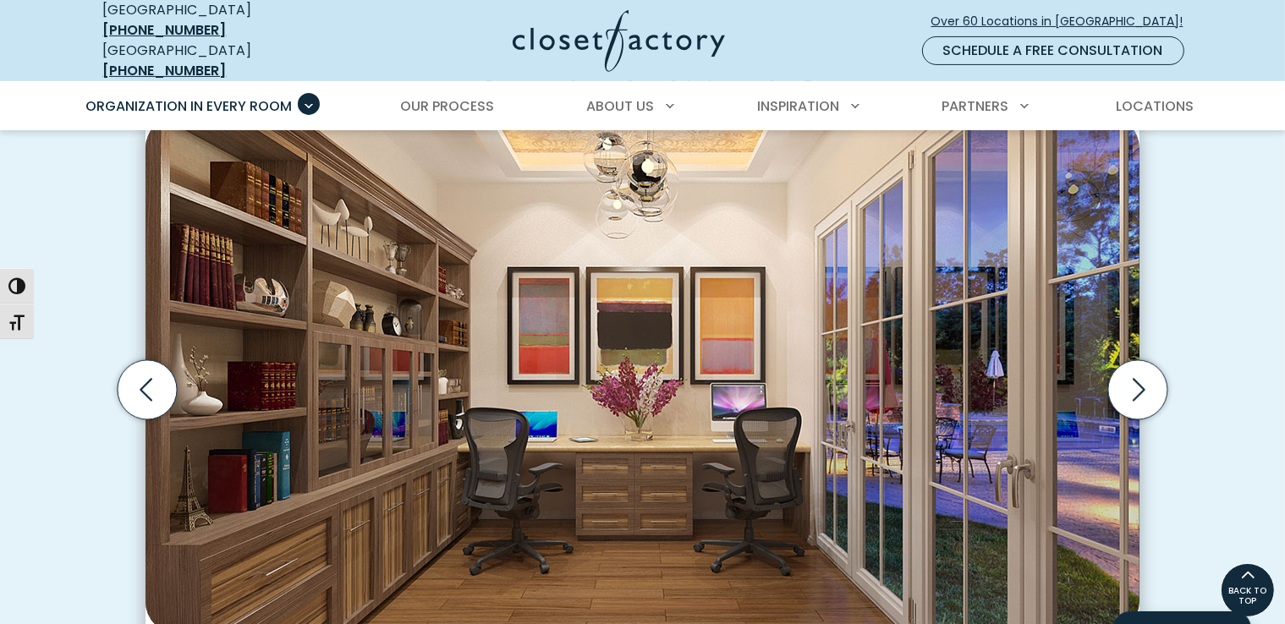
click at [1143, 379] on icon "Next slide" at bounding box center [1137, 389] width 59 height 59
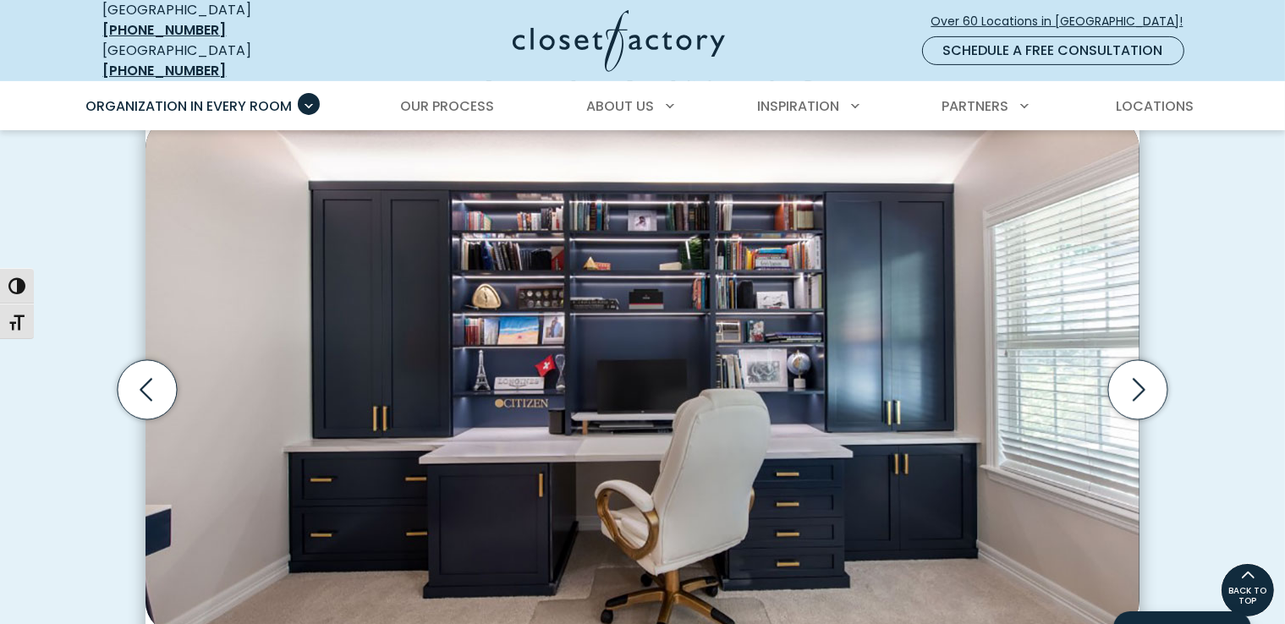
click at [1143, 378] on icon "Next slide" at bounding box center [1138, 389] width 13 height 23
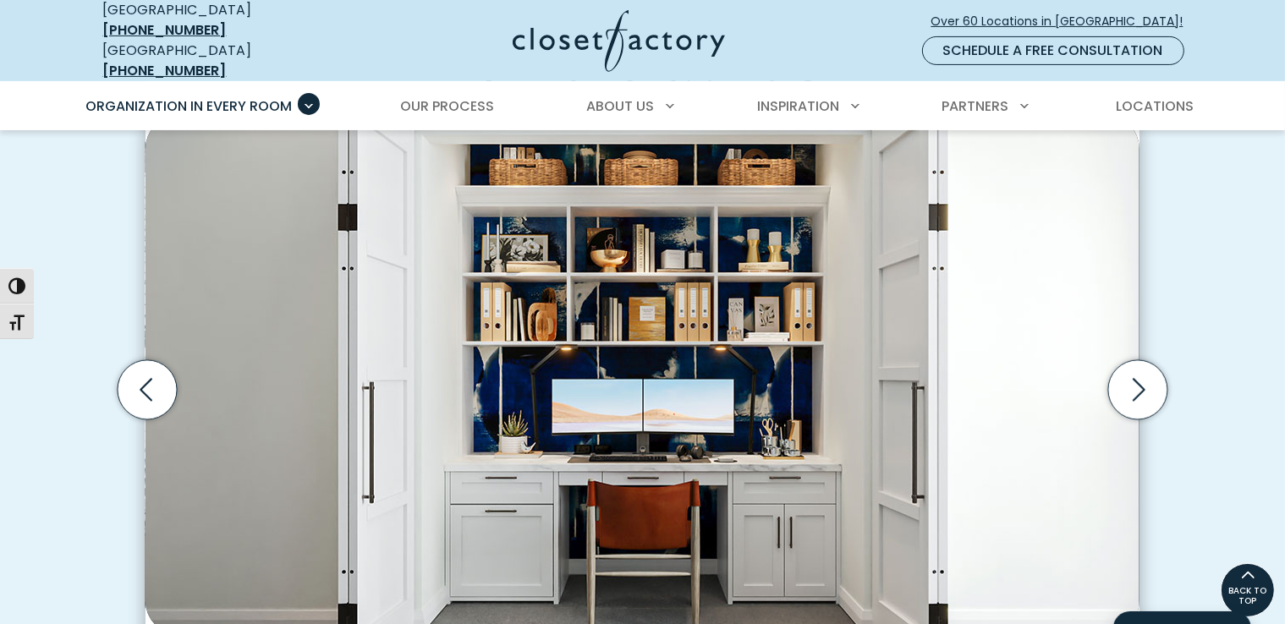
click at [1148, 378] on icon "Next slide" at bounding box center [1137, 389] width 59 height 59
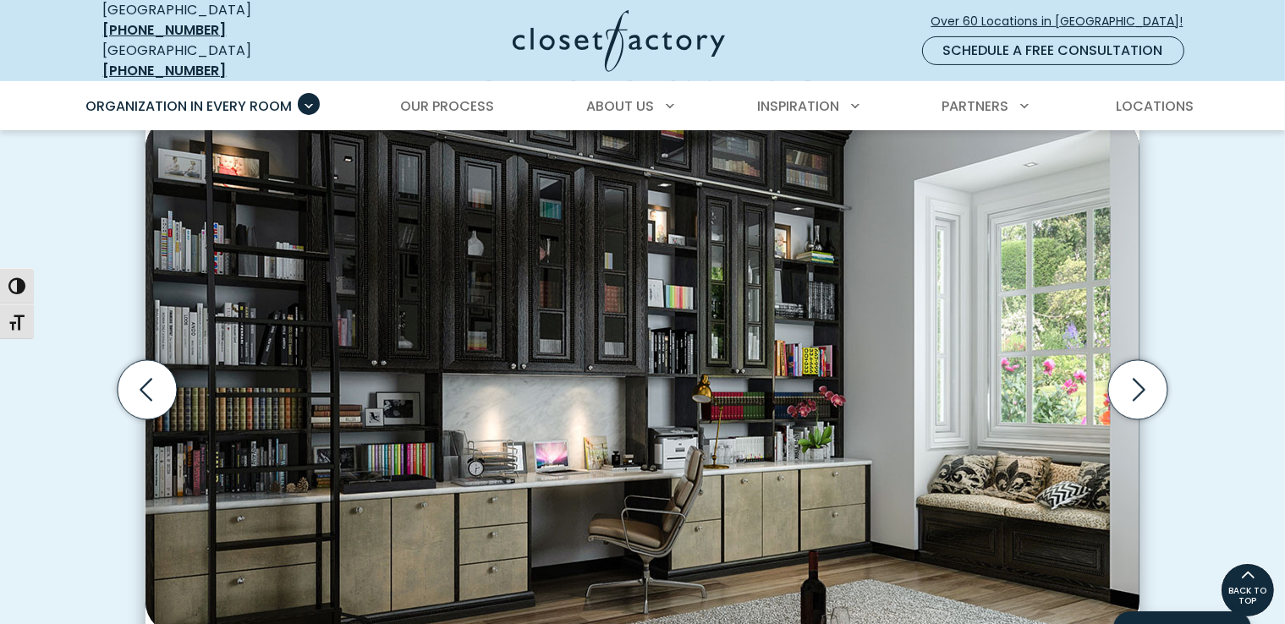
click at [1165, 382] on icon "Next slide" at bounding box center [1137, 389] width 59 height 59
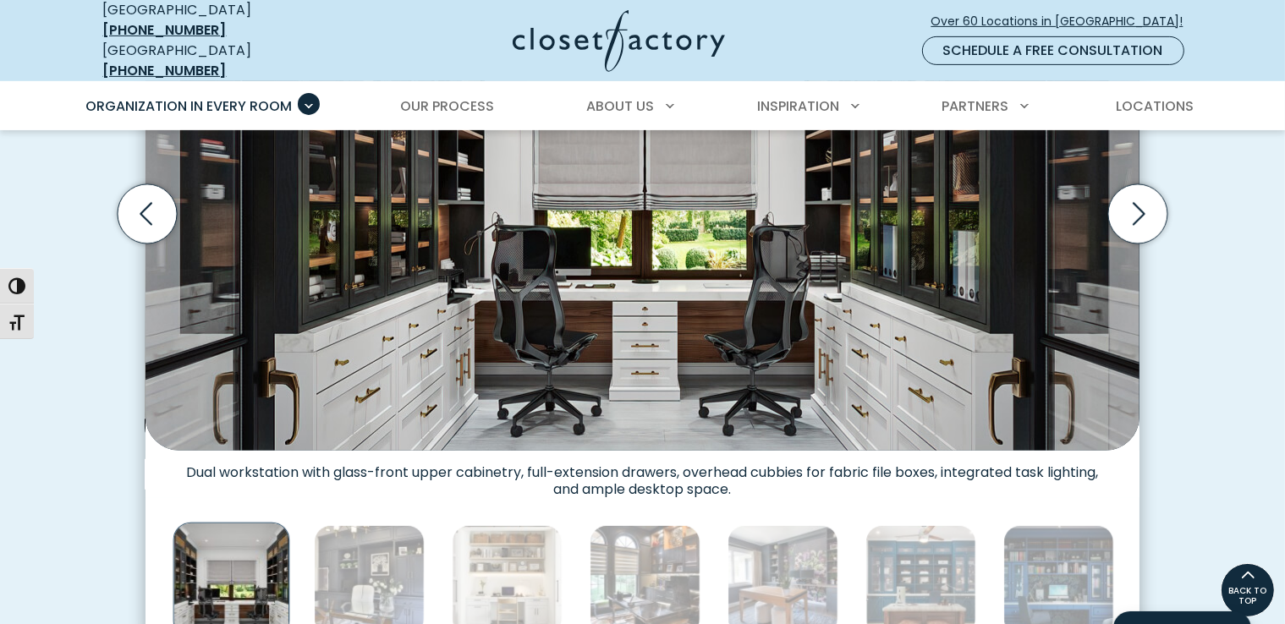
scroll to position [592, 0]
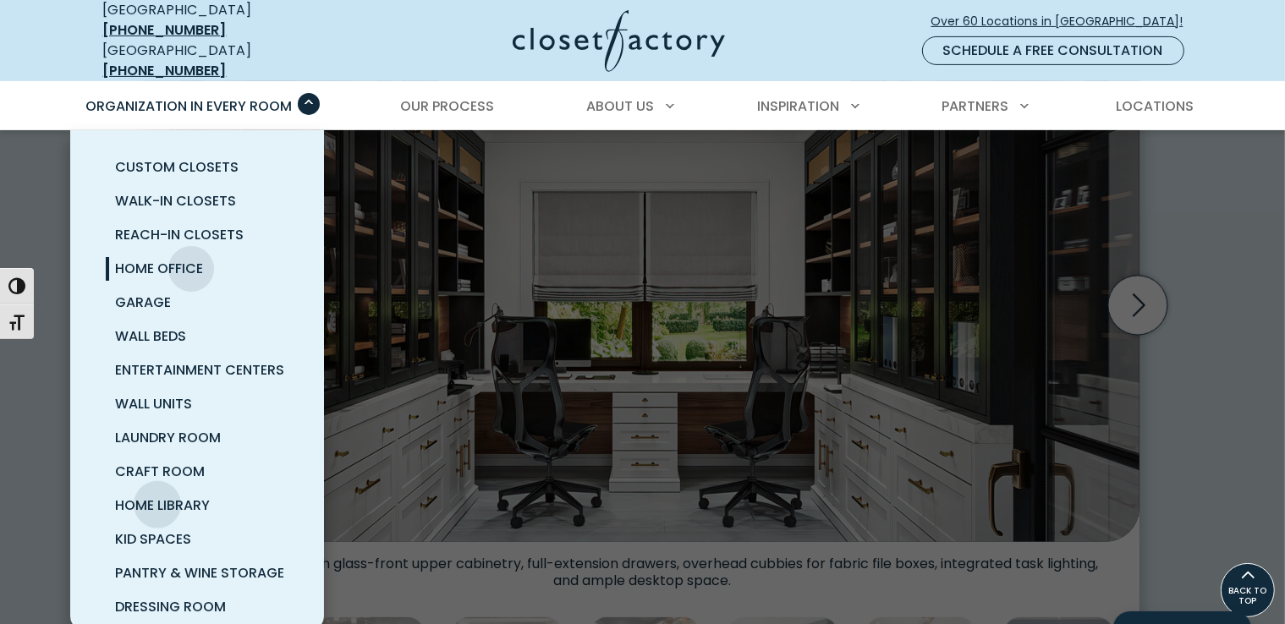
click at [157, 496] on span "Home Library" at bounding box center [163, 505] width 95 height 19
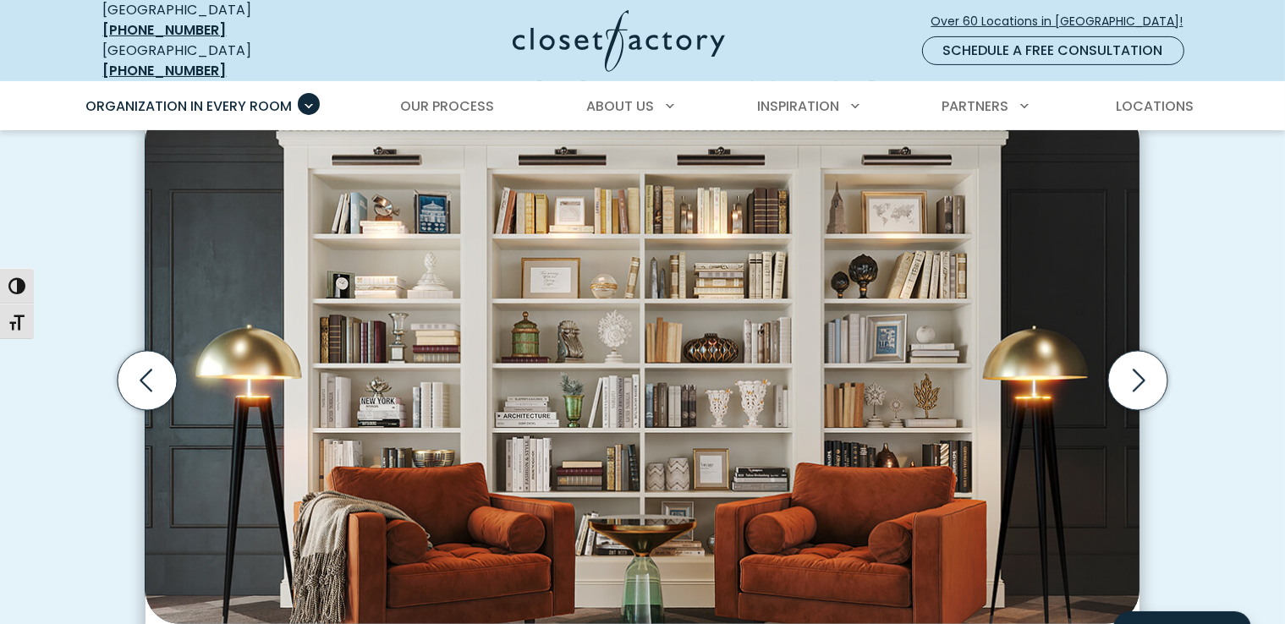
click at [1148, 374] on icon "Next slide" at bounding box center [1137, 380] width 59 height 59
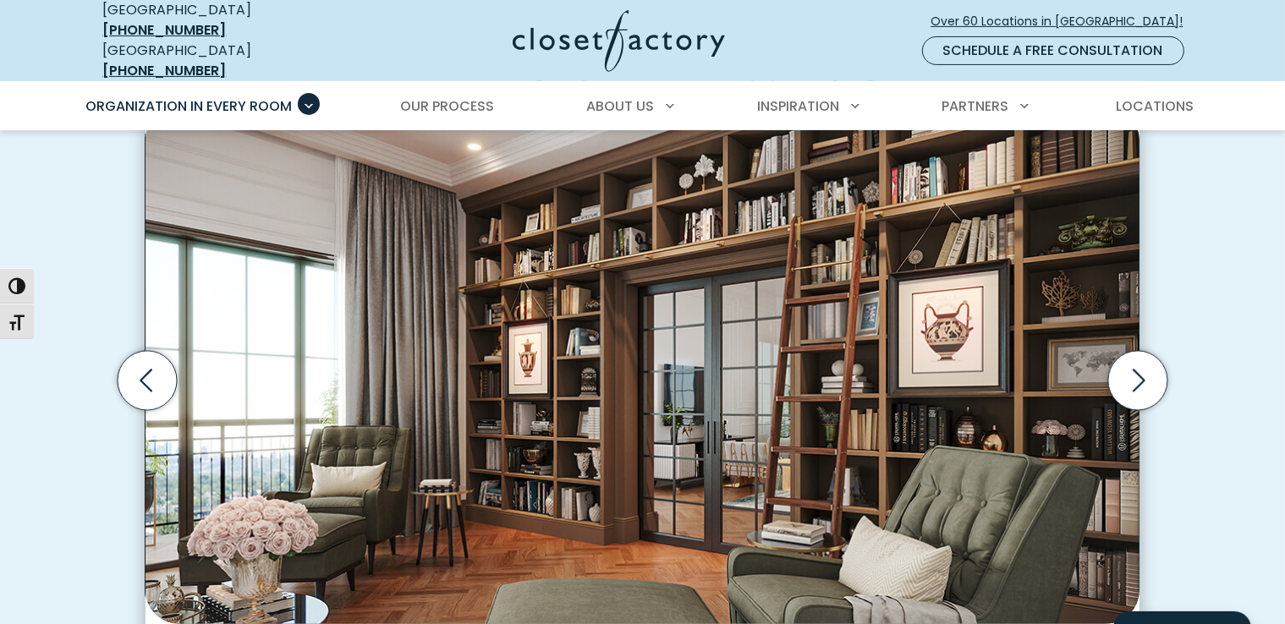
click at [1148, 374] on icon "Next slide" at bounding box center [1137, 380] width 59 height 59
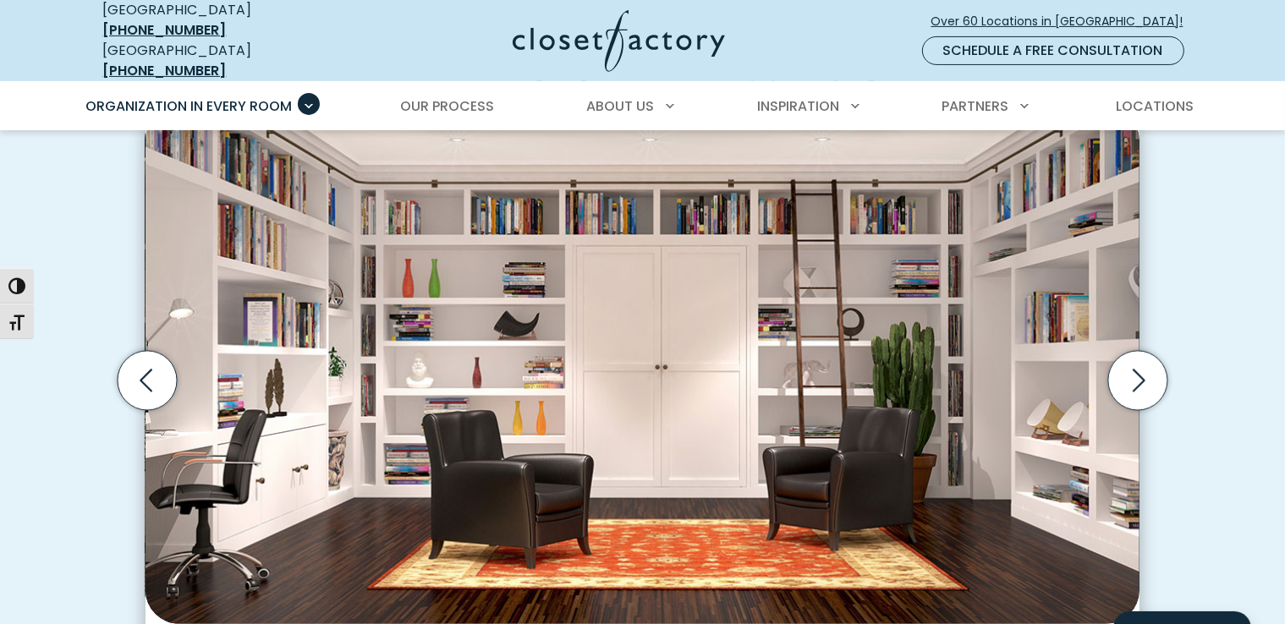
click at [1147, 375] on icon "Next slide" at bounding box center [1137, 380] width 59 height 59
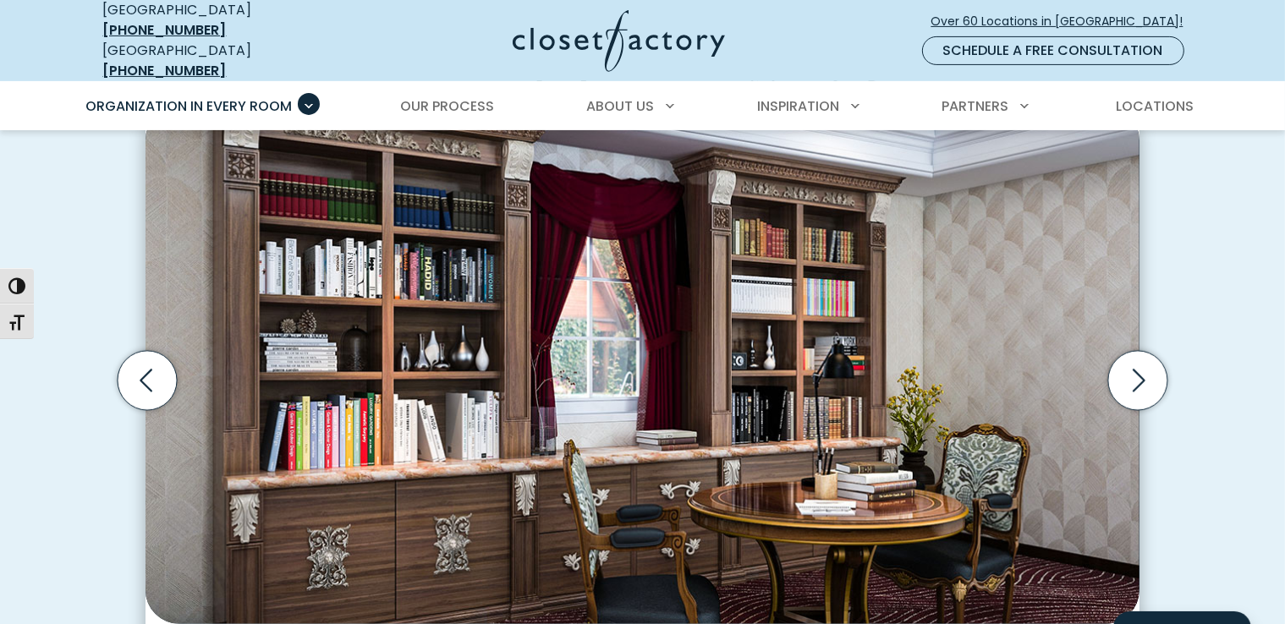
click at [1147, 375] on icon "Next slide" at bounding box center [1137, 380] width 59 height 59
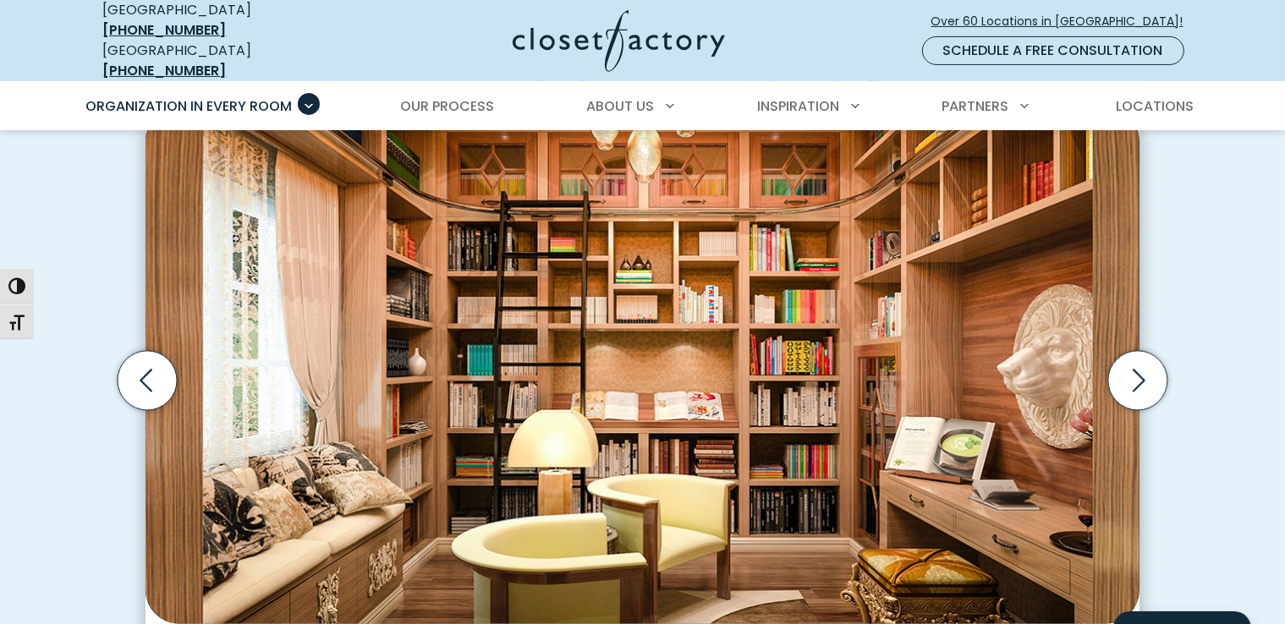
click at [1147, 375] on icon "Next slide" at bounding box center [1137, 380] width 59 height 59
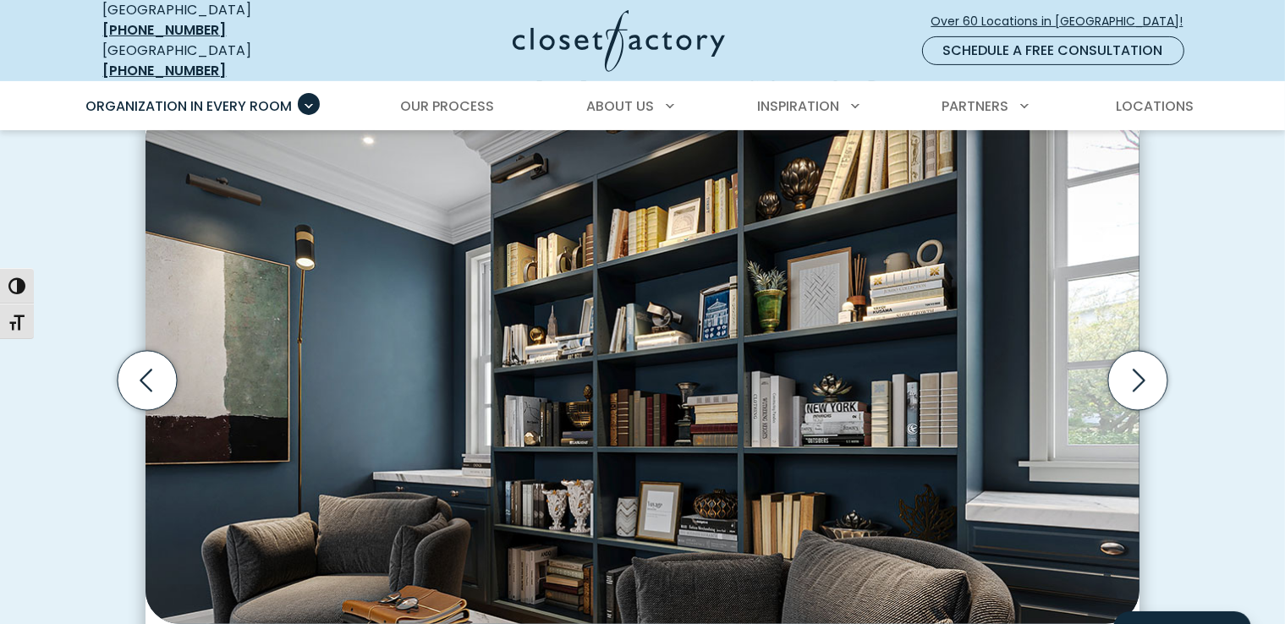
click at [1147, 375] on icon "Next slide" at bounding box center [1137, 380] width 59 height 59
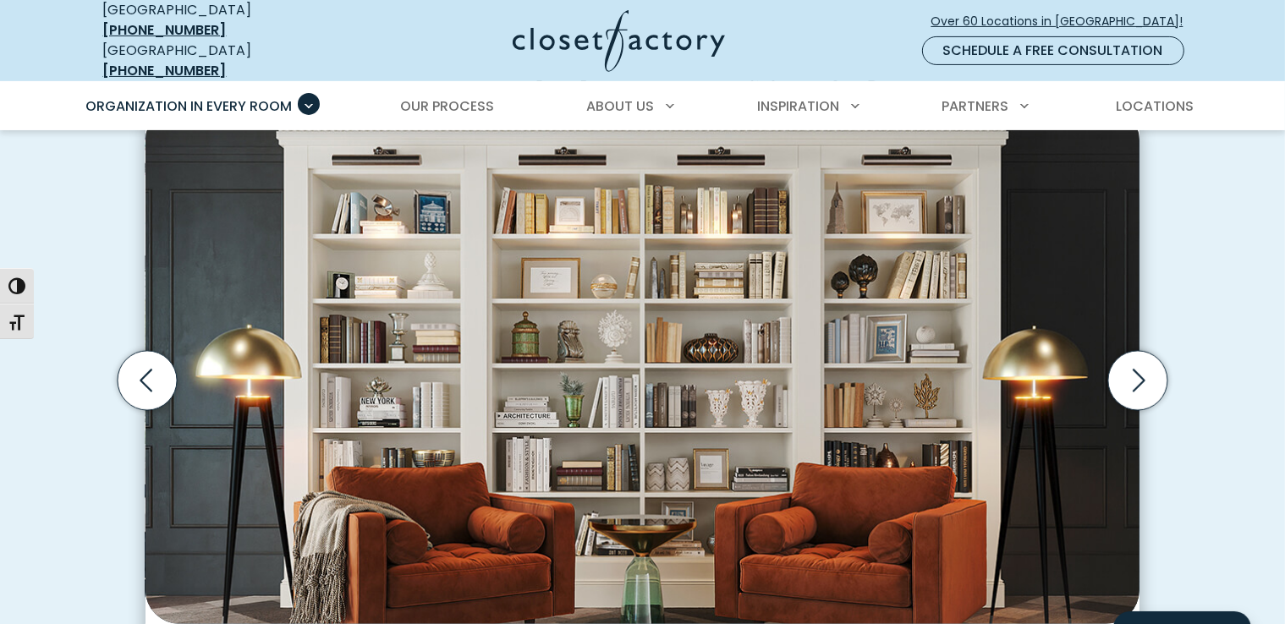
click at [1147, 375] on icon "Next slide" at bounding box center [1137, 380] width 59 height 59
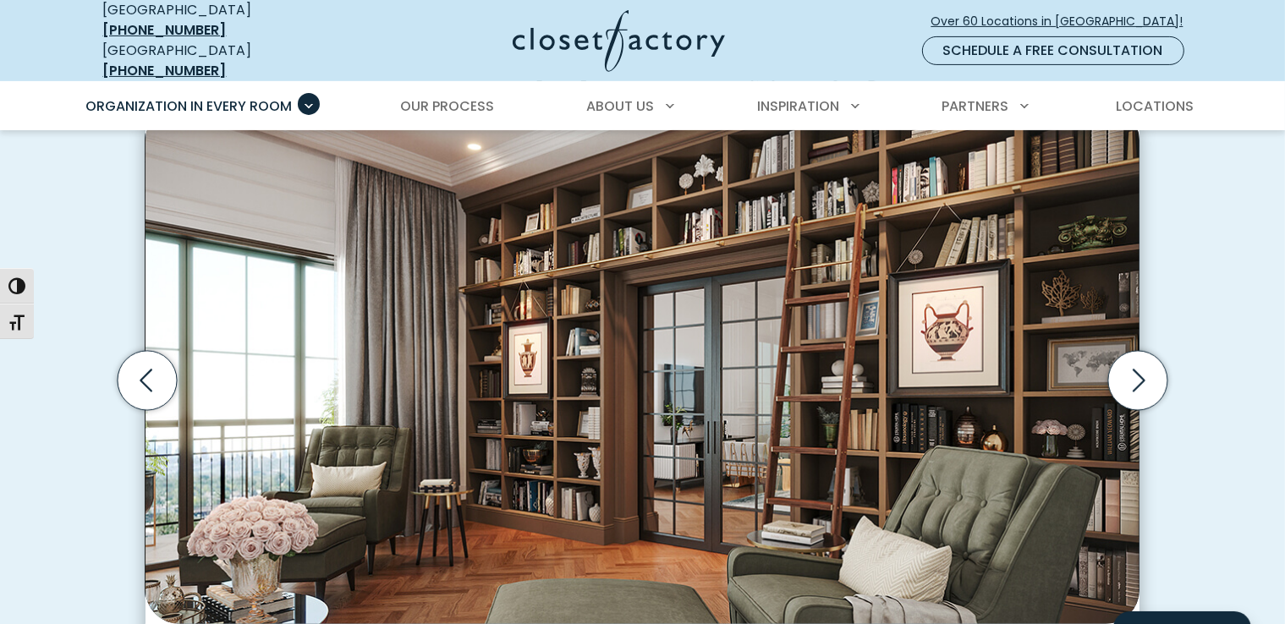
click at [1135, 372] on icon "Next slide" at bounding box center [1137, 380] width 59 height 59
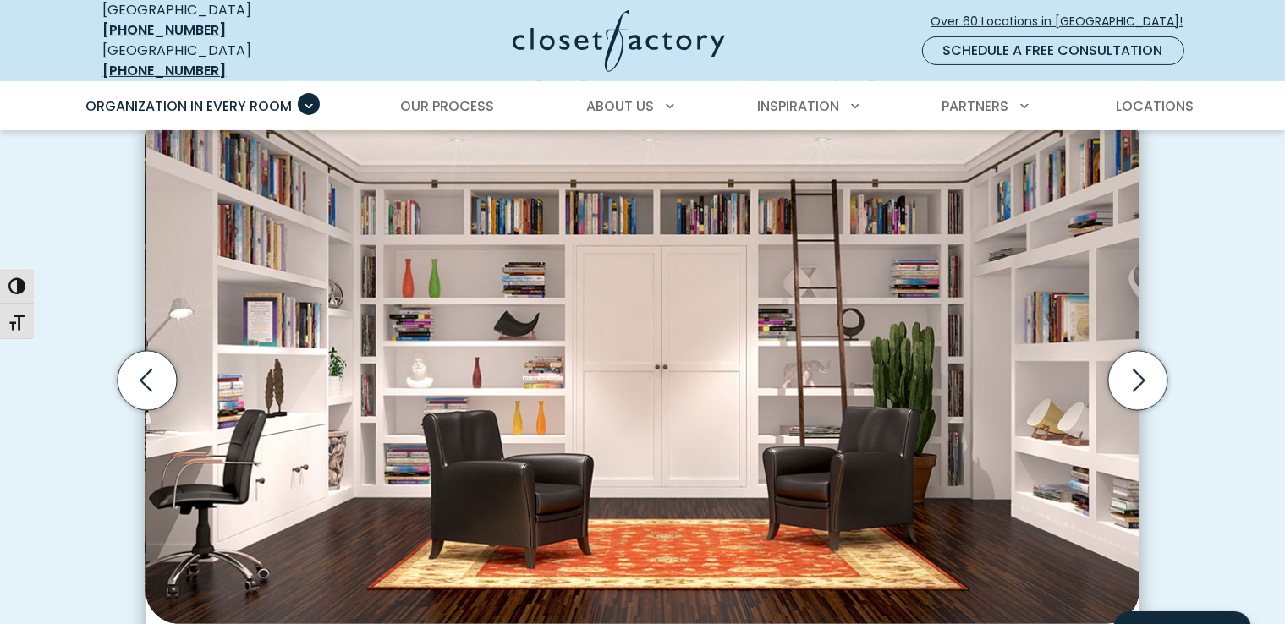
click at [1135, 372] on icon "Next slide" at bounding box center [1137, 380] width 59 height 59
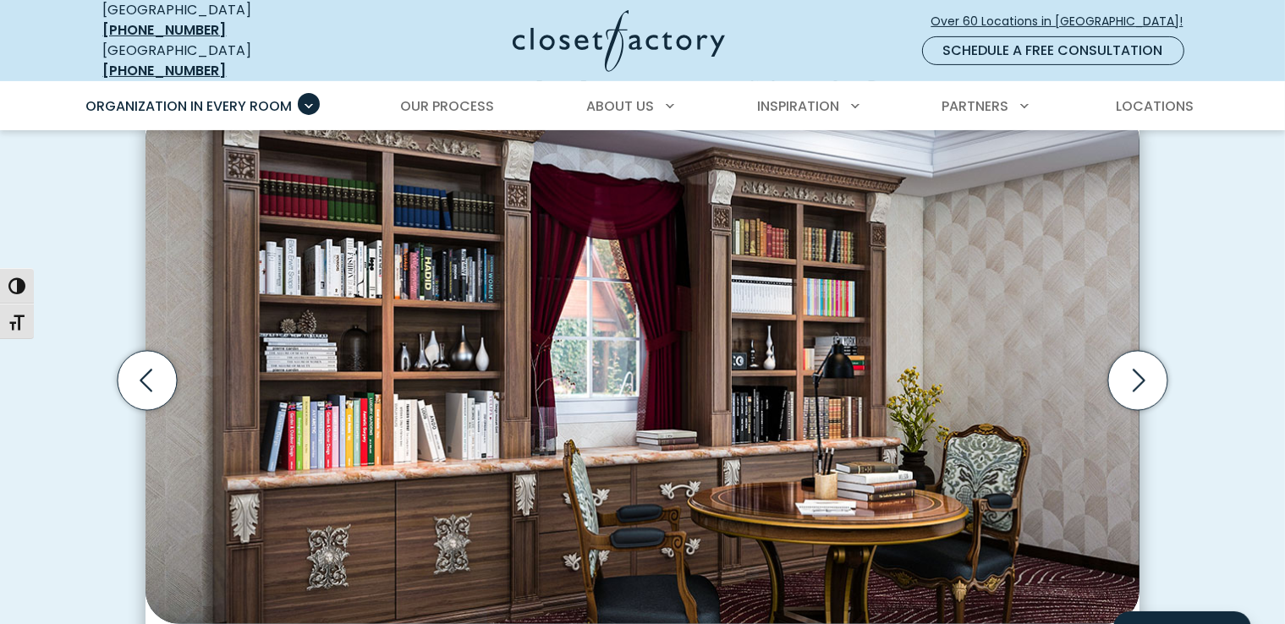
click at [1135, 372] on icon "Next slide" at bounding box center [1137, 380] width 59 height 59
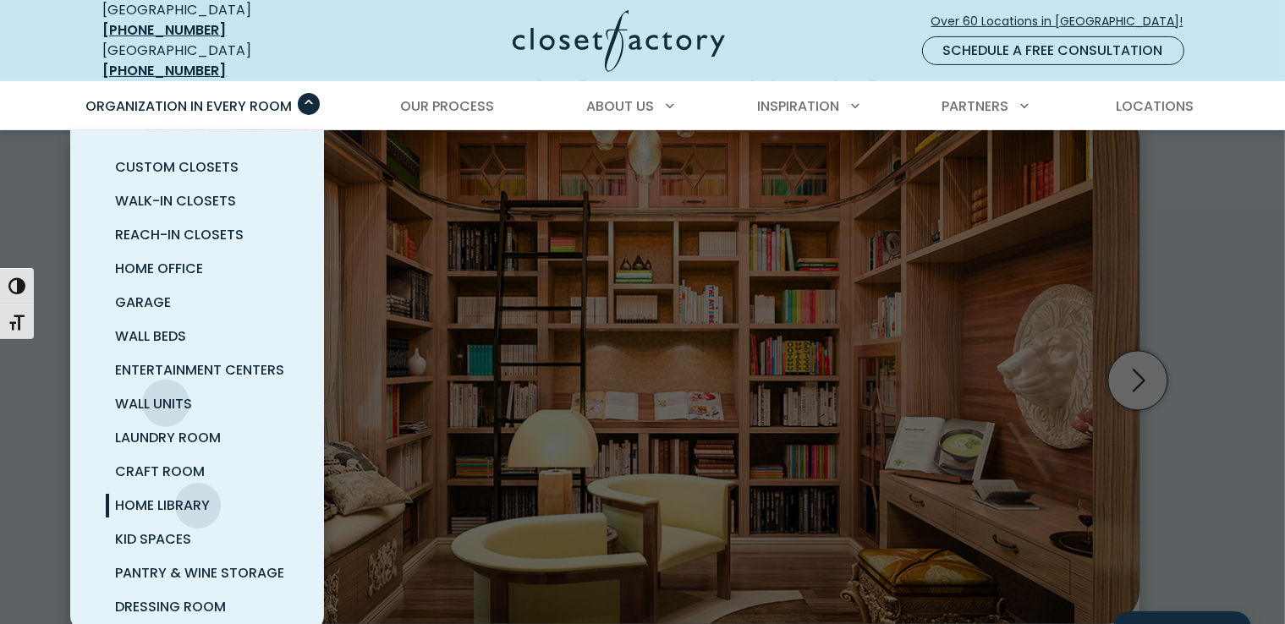
click at [166, 394] on span "Wall Units" at bounding box center [154, 403] width 77 height 19
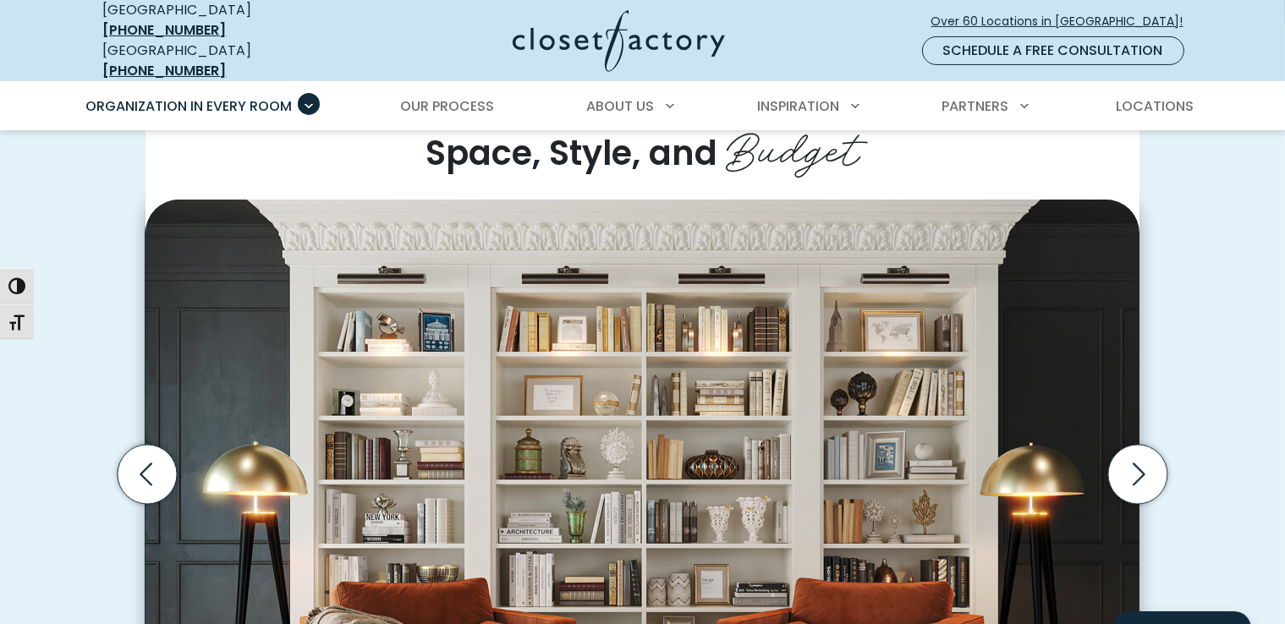
scroll to position [507, 0]
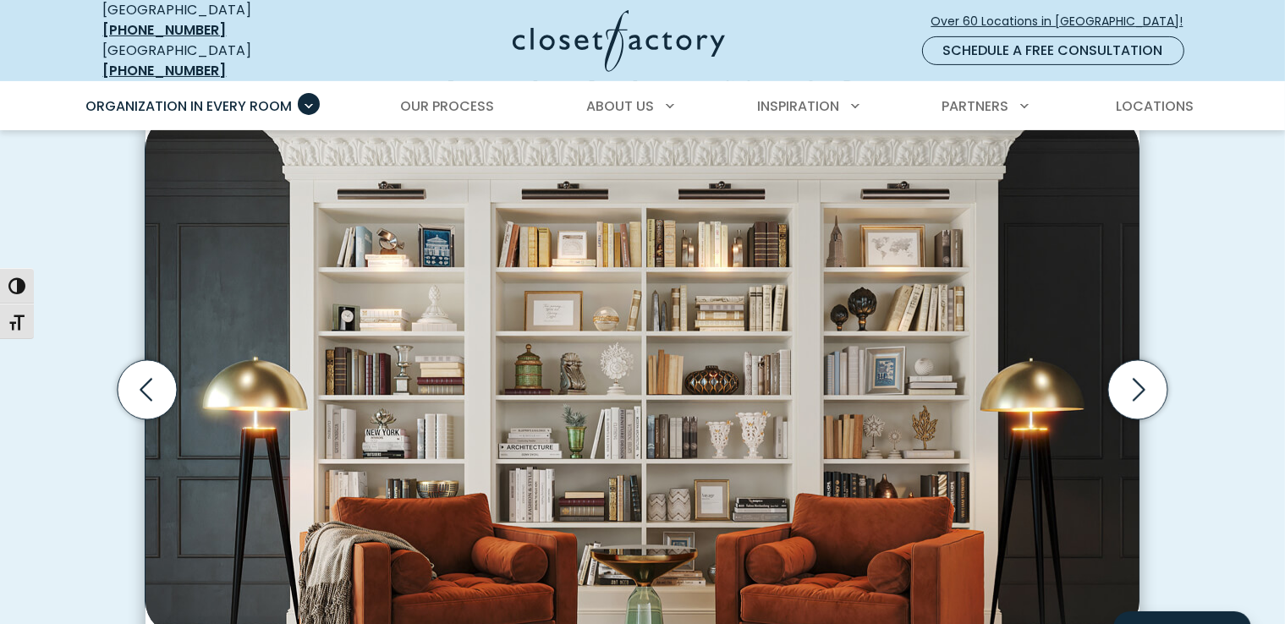
click at [1133, 380] on icon "Next slide" at bounding box center [1137, 389] width 59 height 59
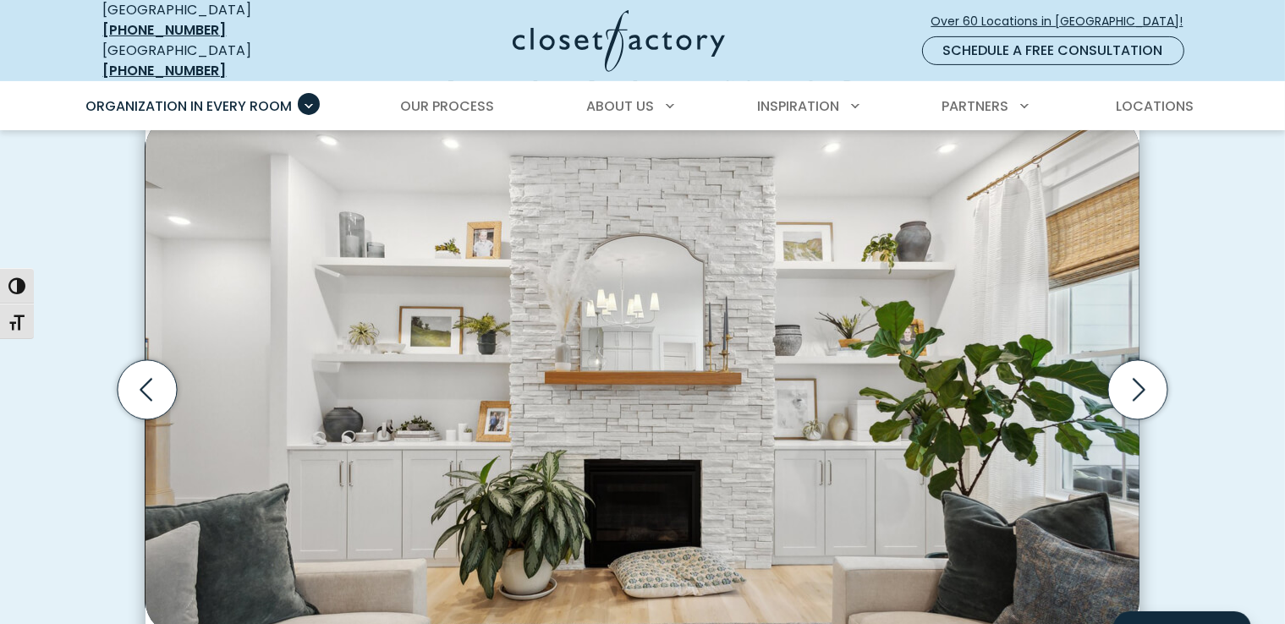
click at [1133, 380] on icon "Next slide" at bounding box center [1137, 389] width 59 height 59
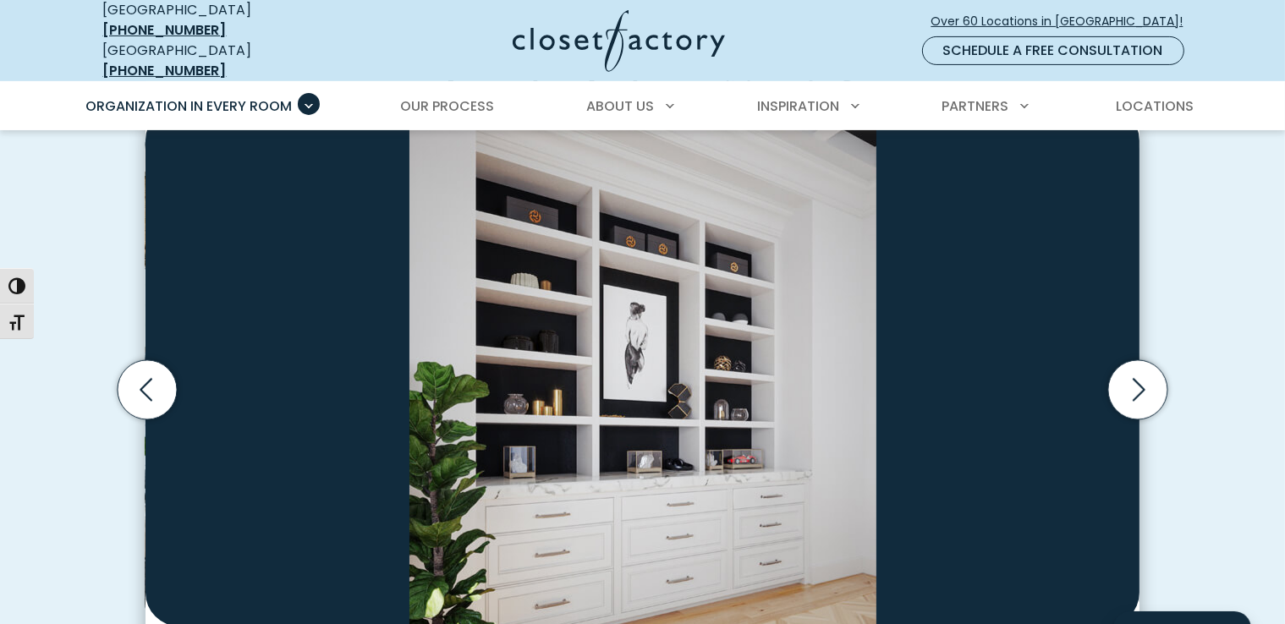
click at [1133, 380] on icon "Next slide" at bounding box center [1137, 389] width 59 height 59
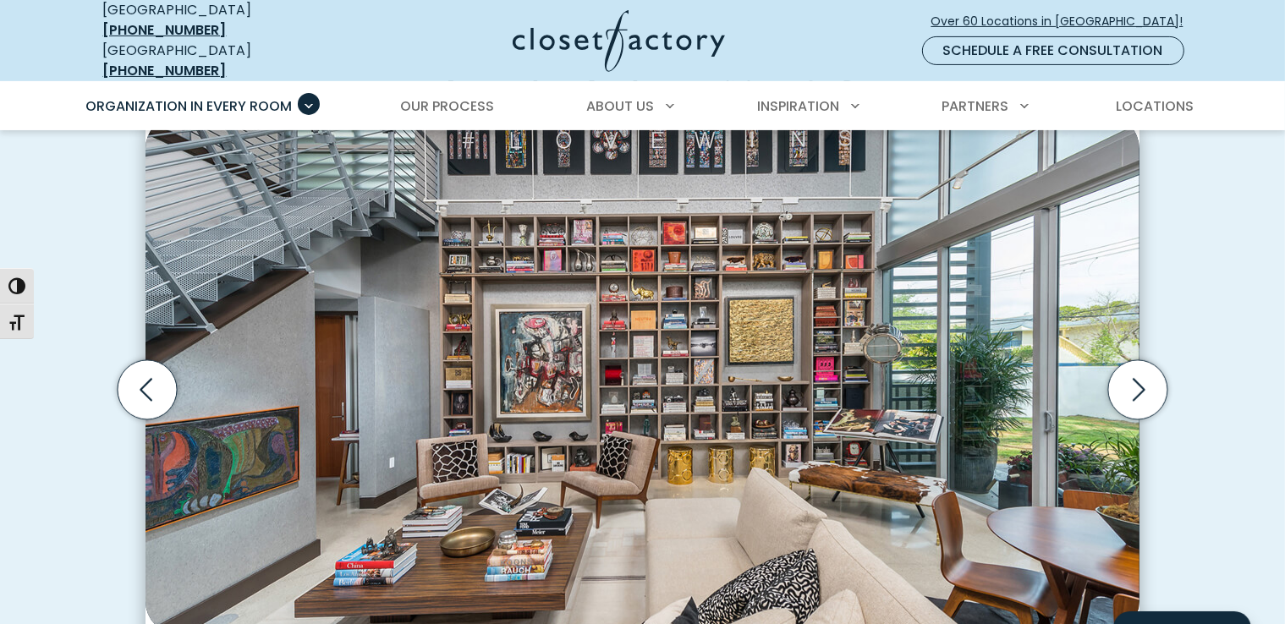
click at [1133, 380] on icon "Next slide" at bounding box center [1137, 389] width 59 height 59
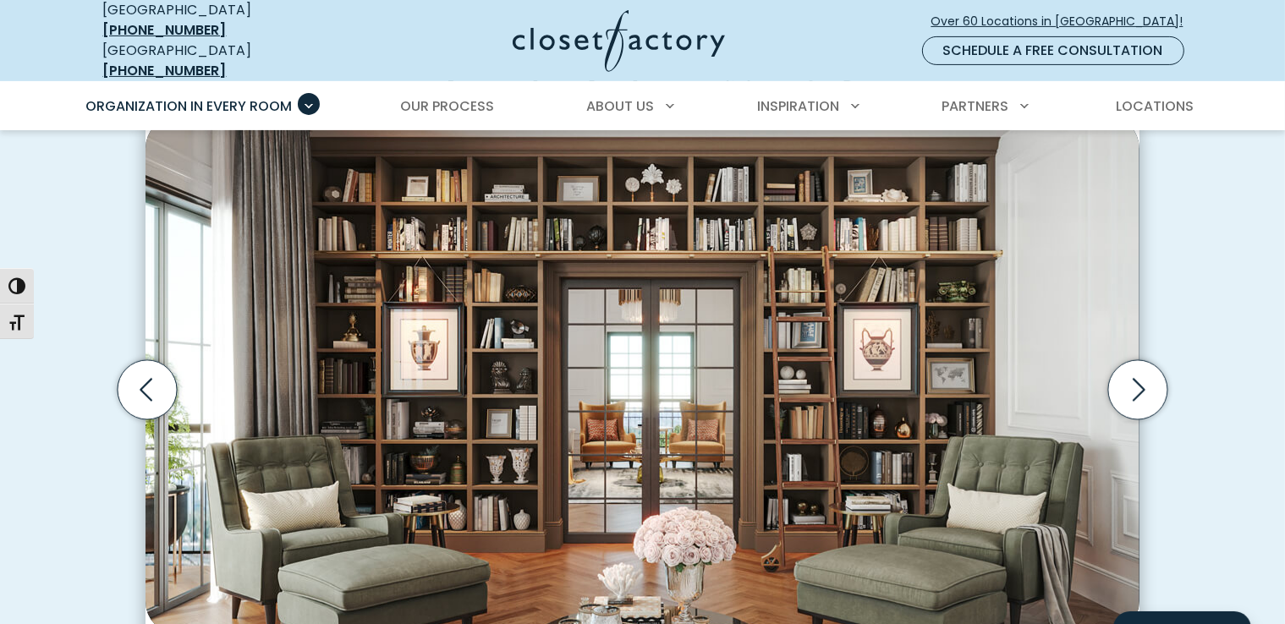
click at [1133, 380] on icon "Next slide" at bounding box center [1137, 389] width 59 height 59
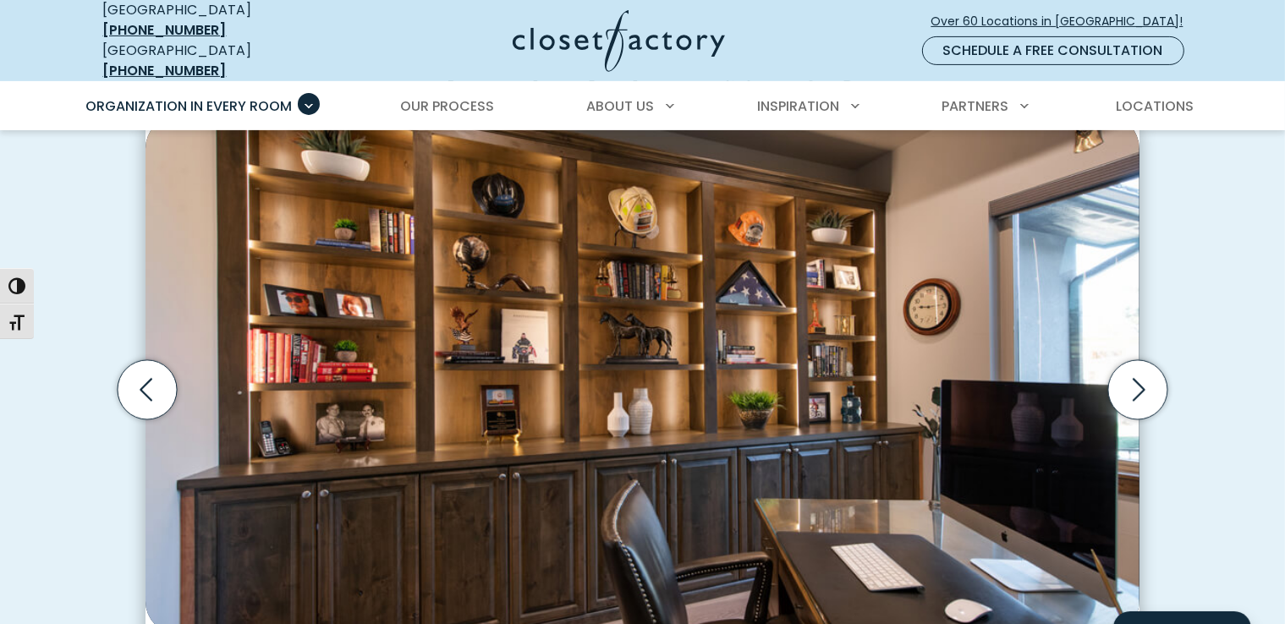
click at [1133, 374] on icon "Next slide" at bounding box center [1137, 389] width 59 height 59
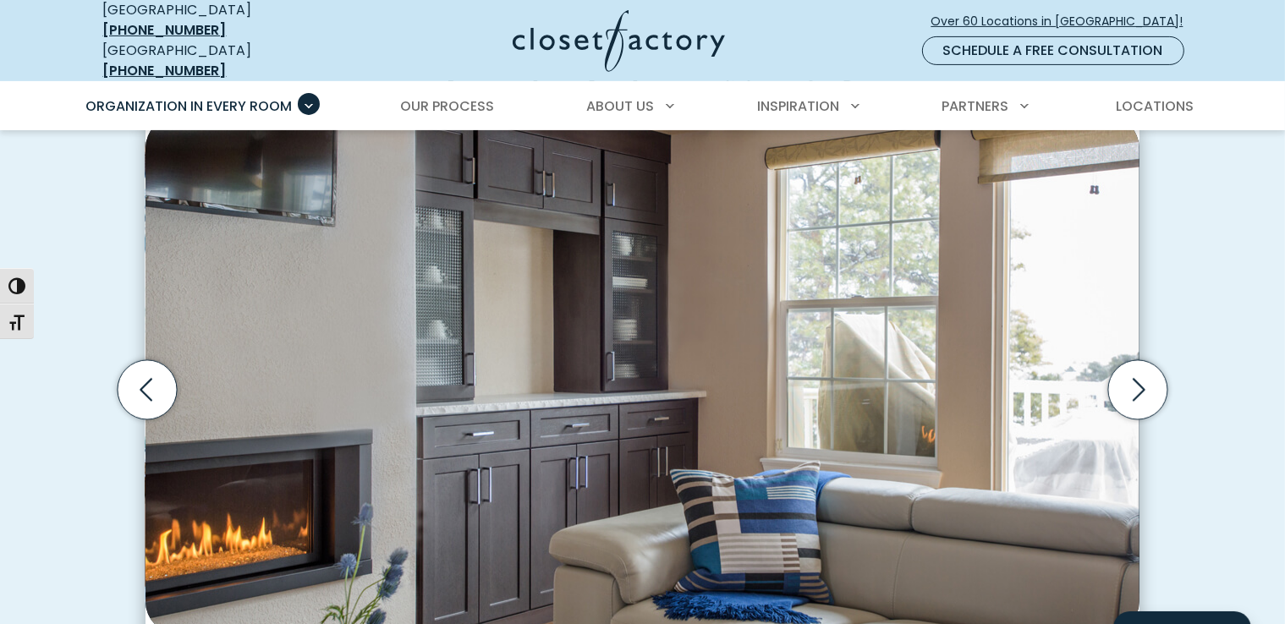
click at [1142, 380] on icon "Next slide" at bounding box center [1137, 389] width 59 height 59
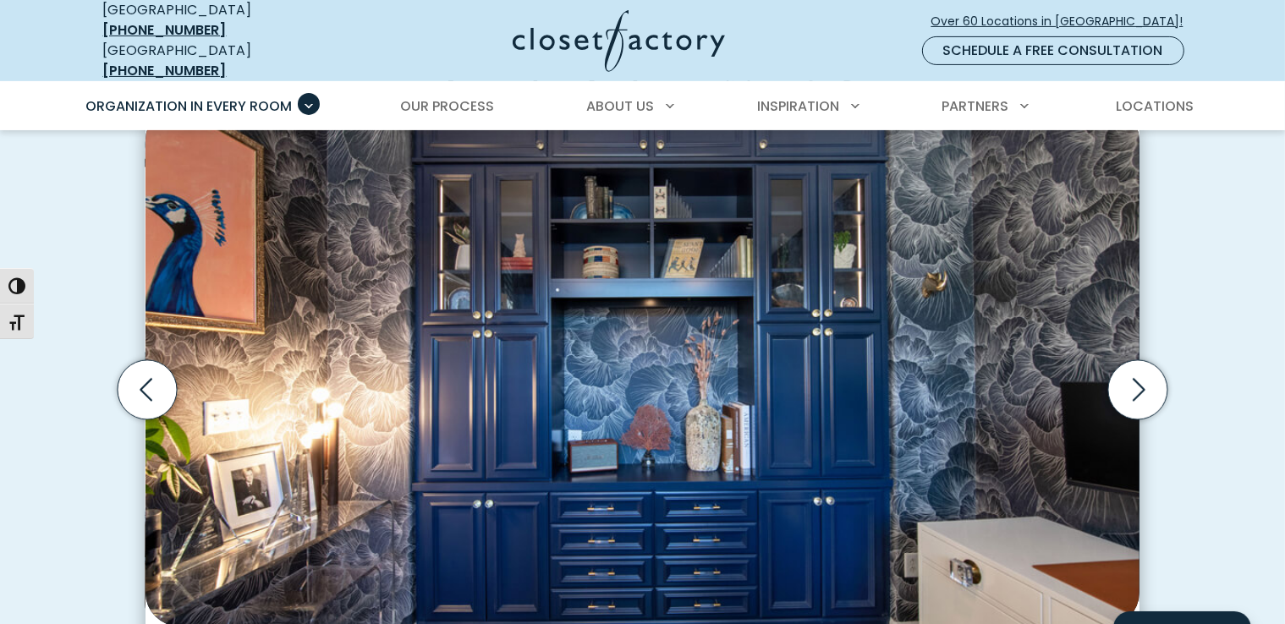
click at [1134, 383] on icon "Next slide" at bounding box center [1137, 389] width 59 height 59
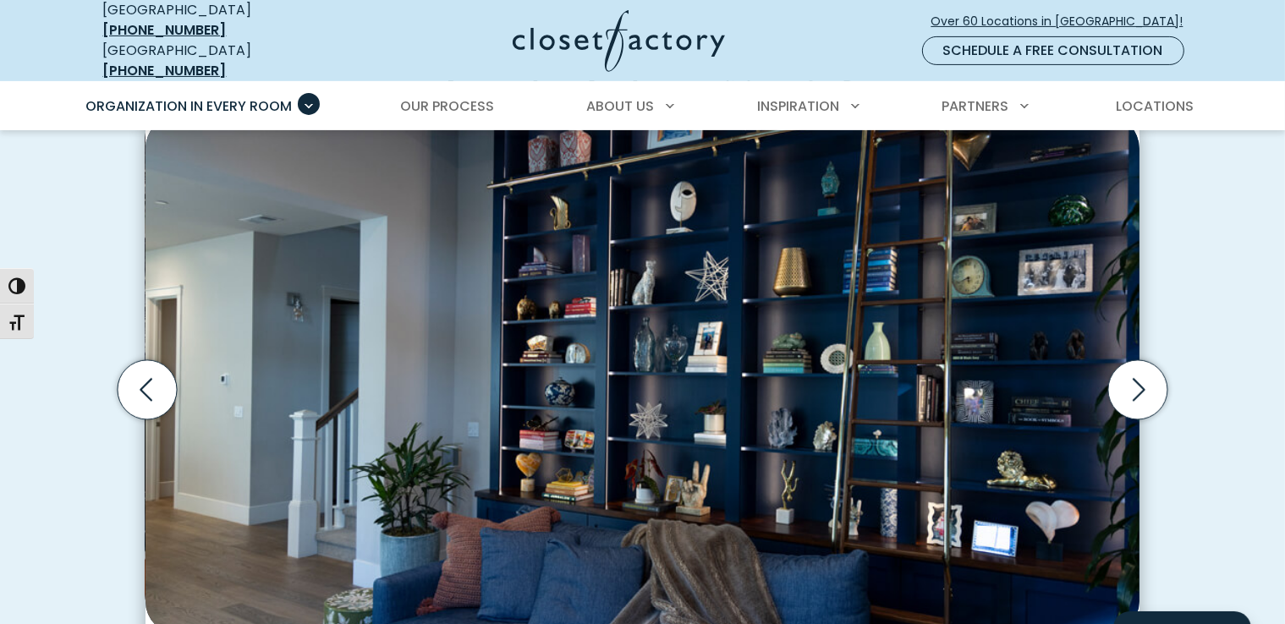
click at [1134, 383] on icon "Next slide" at bounding box center [1137, 389] width 59 height 59
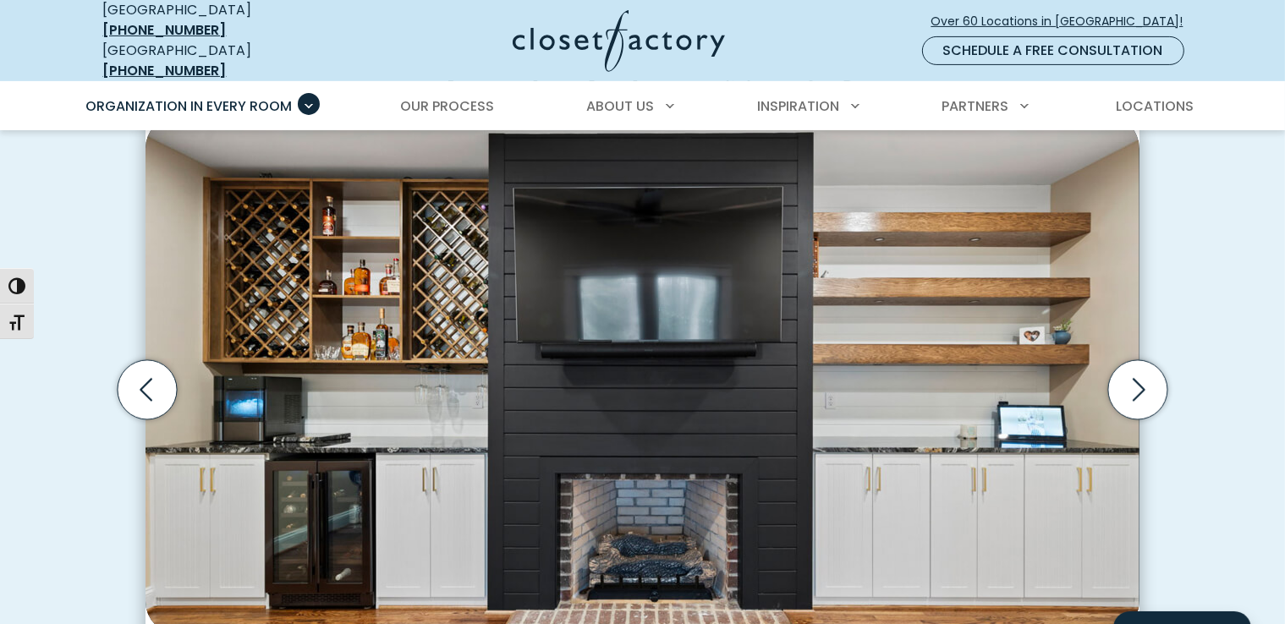
click at [1134, 383] on icon "Next slide" at bounding box center [1137, 389] width 59 height 59
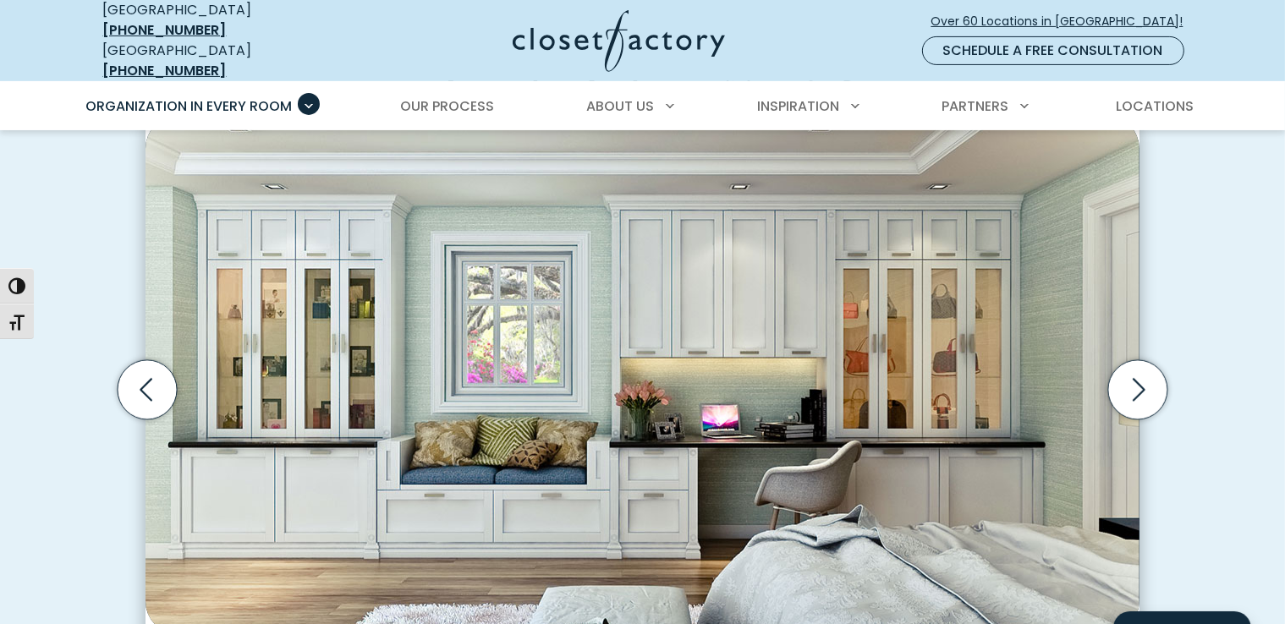
click at [1134, 383] on icon "Next slide" at bounding box center [1137, 389] width 59 height 59
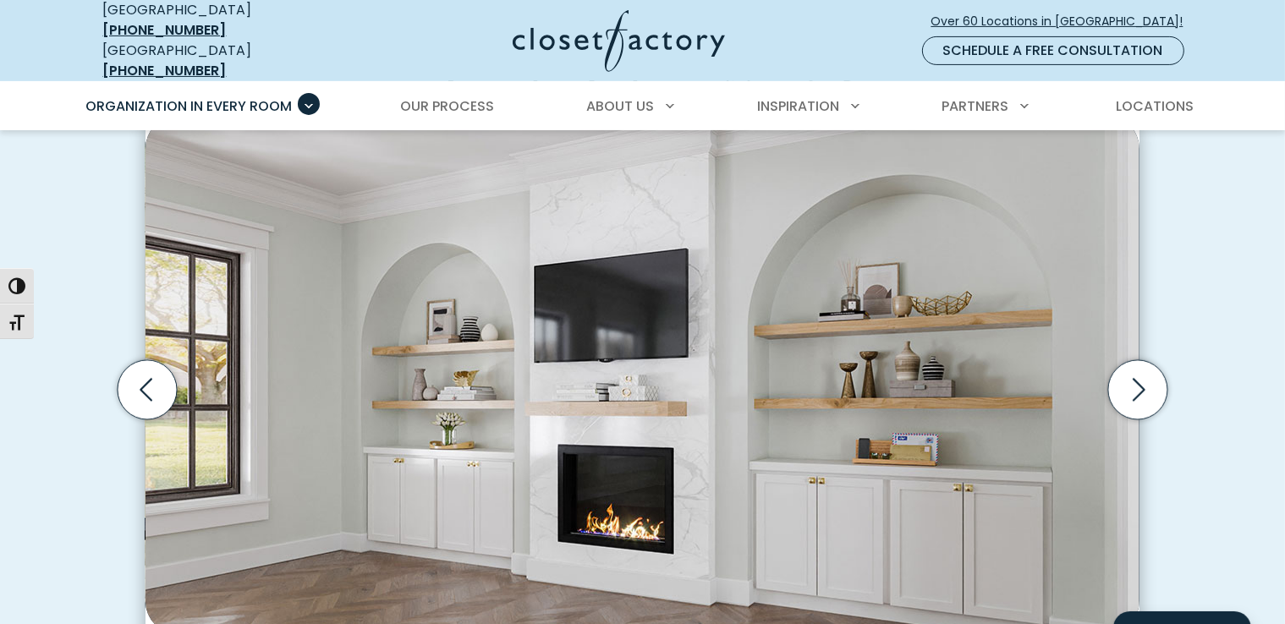
click at [1134, 383] on icon "Next slide" at bounding box center [1137, 389] width 59 height 59
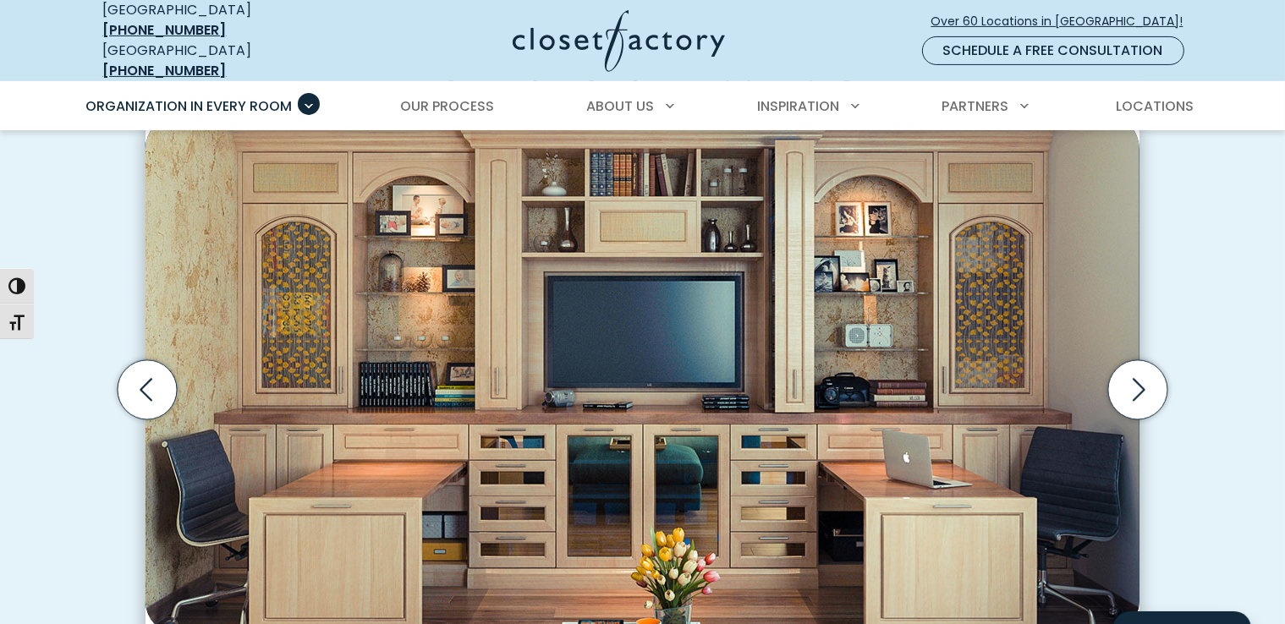
click at [1134, 383] on icon "Next slide" at bounding box center [1137, 389] width 59 height 59
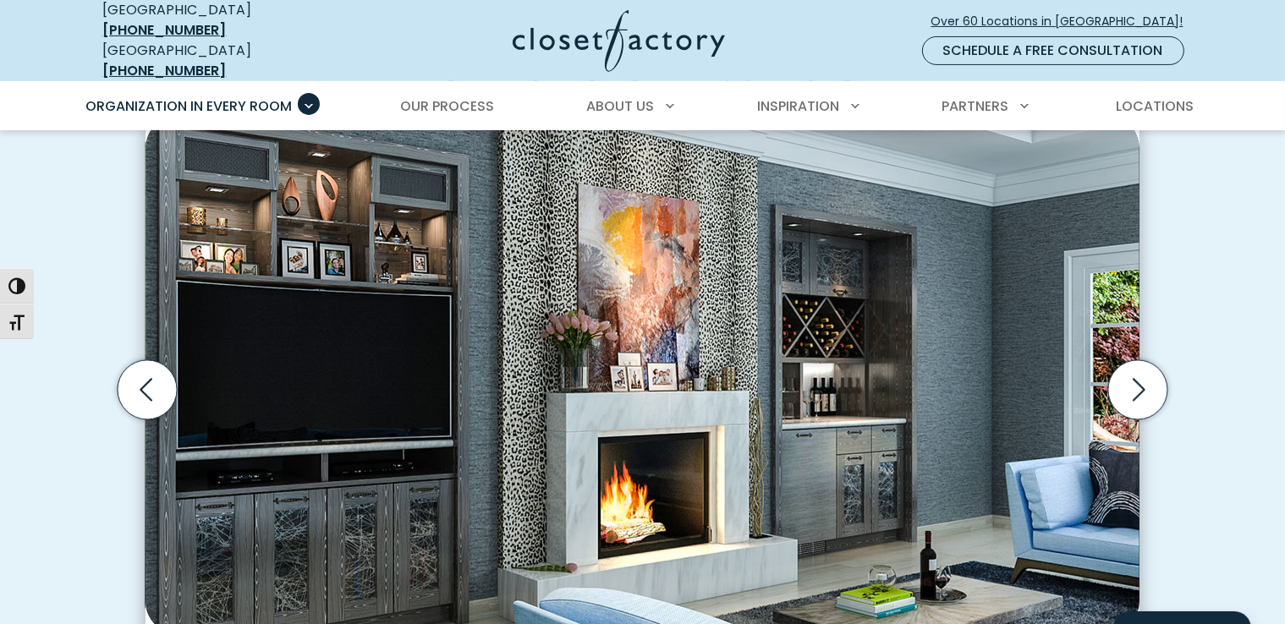
click at [1134, 383] on icon "Next slide" at bounding box center [1137, 389] width 59 height 59
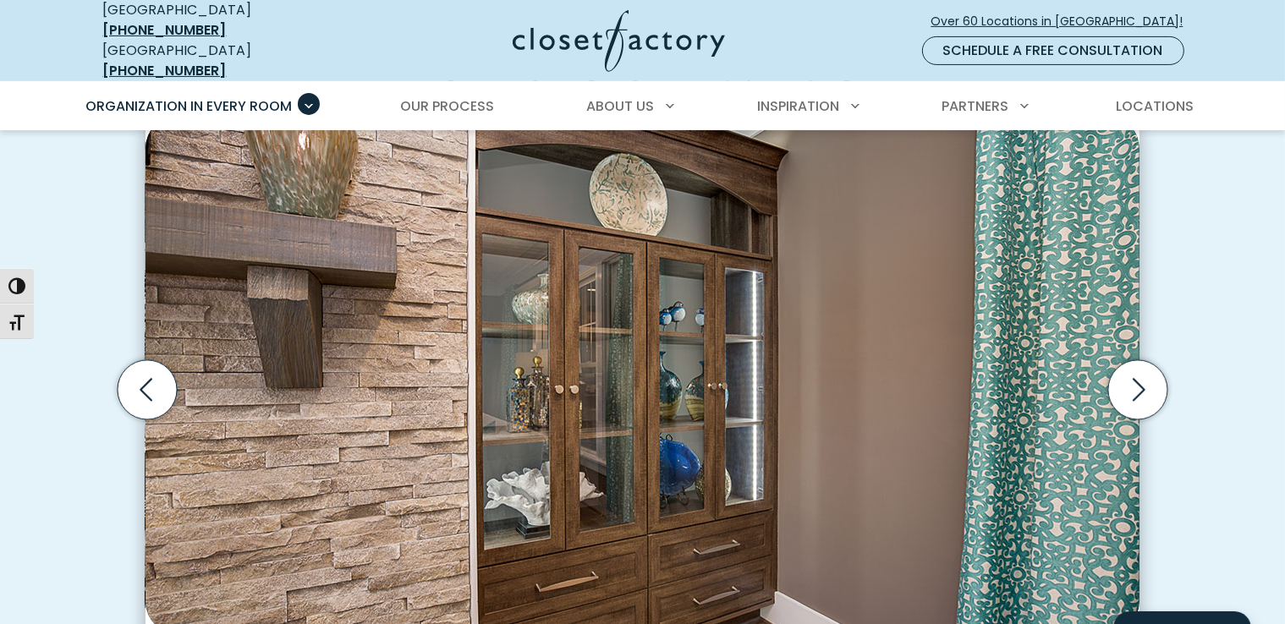
click at [1134, 383] on icon "Next slide" at bounding box center [1137, 389] width 59 height 59
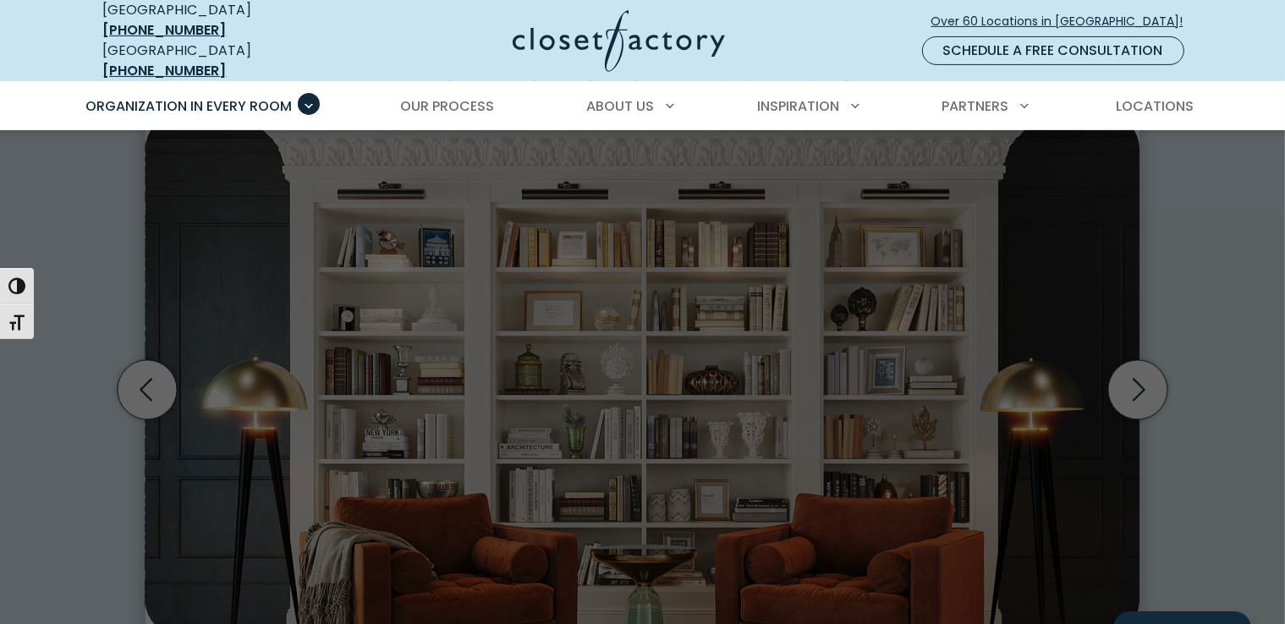
scroll to position [48, 0]
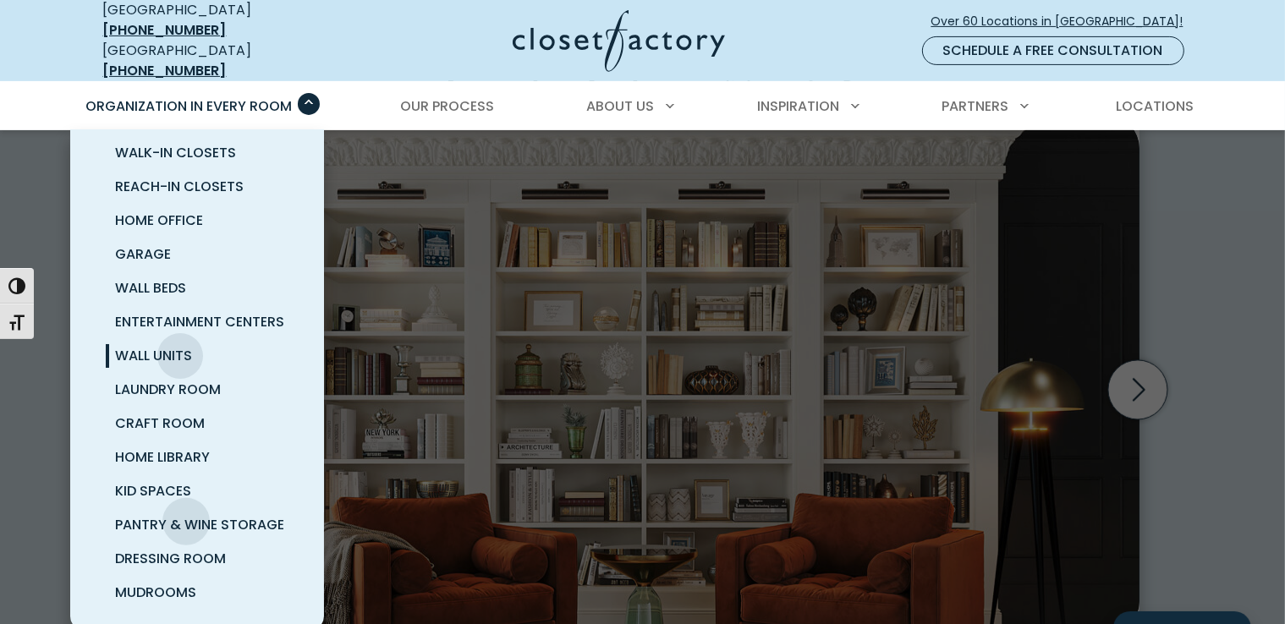
click at [186, 515] on span "Pantry & Wine Storage" at bounding box center [200, 524] width 169 height 19
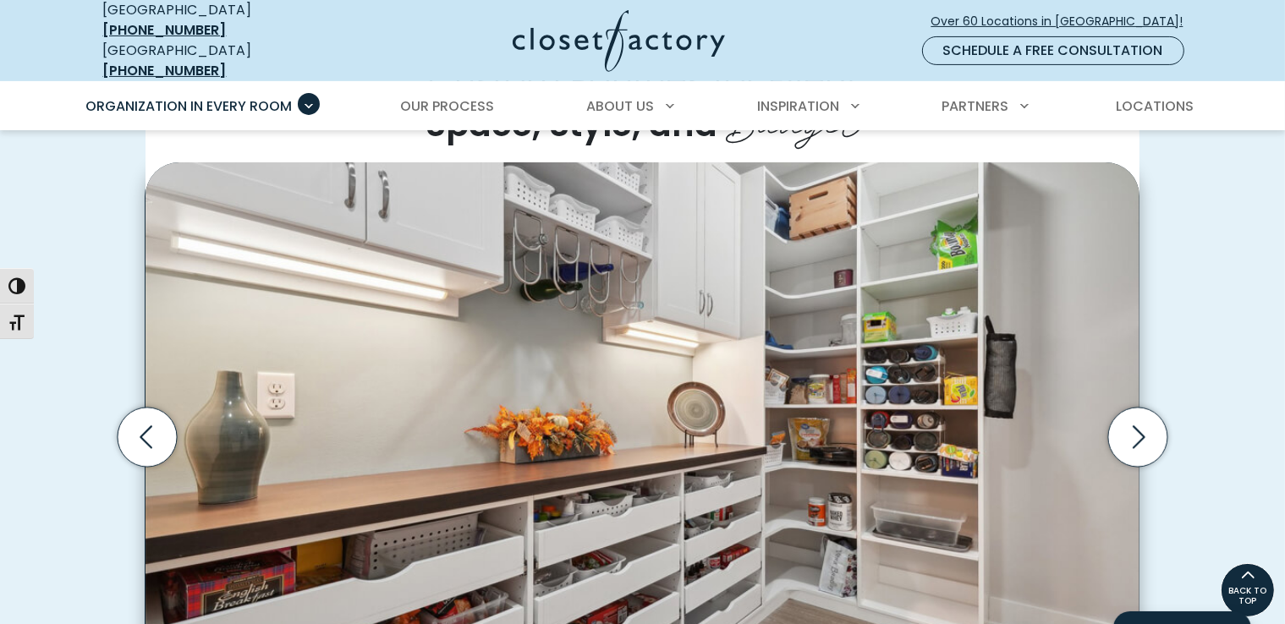
scroll to position [423, 0]
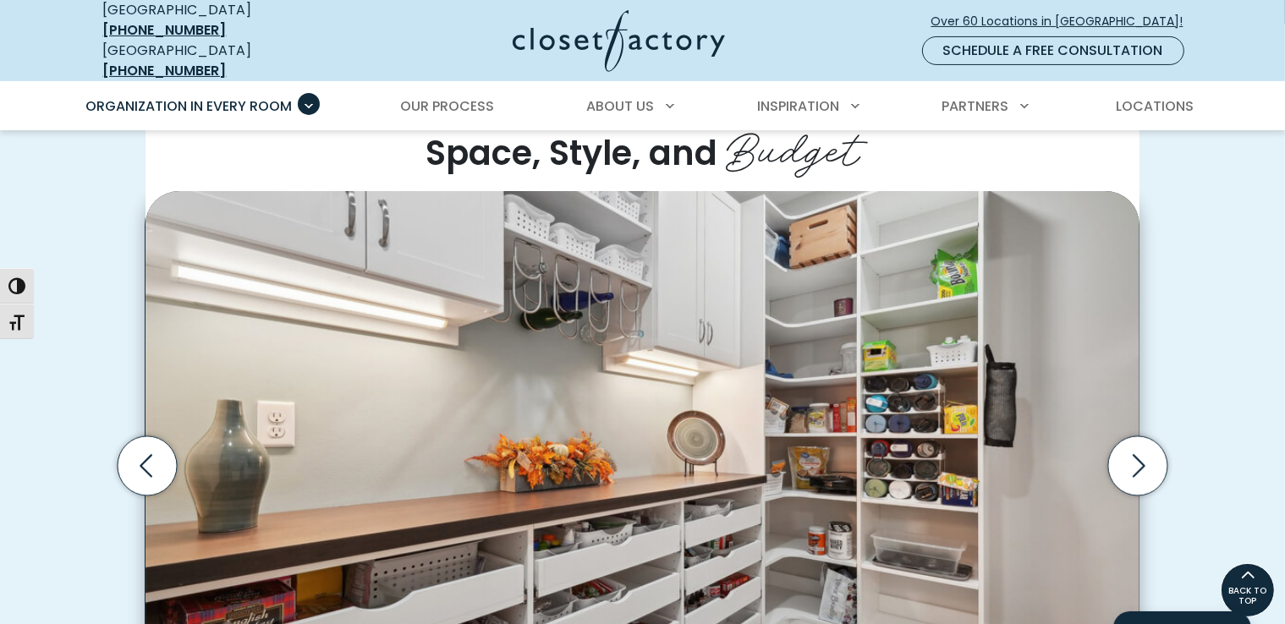
click at [1145, 453] on icon "Next slide" at bounding box center [1137, 465] width 59 height 59
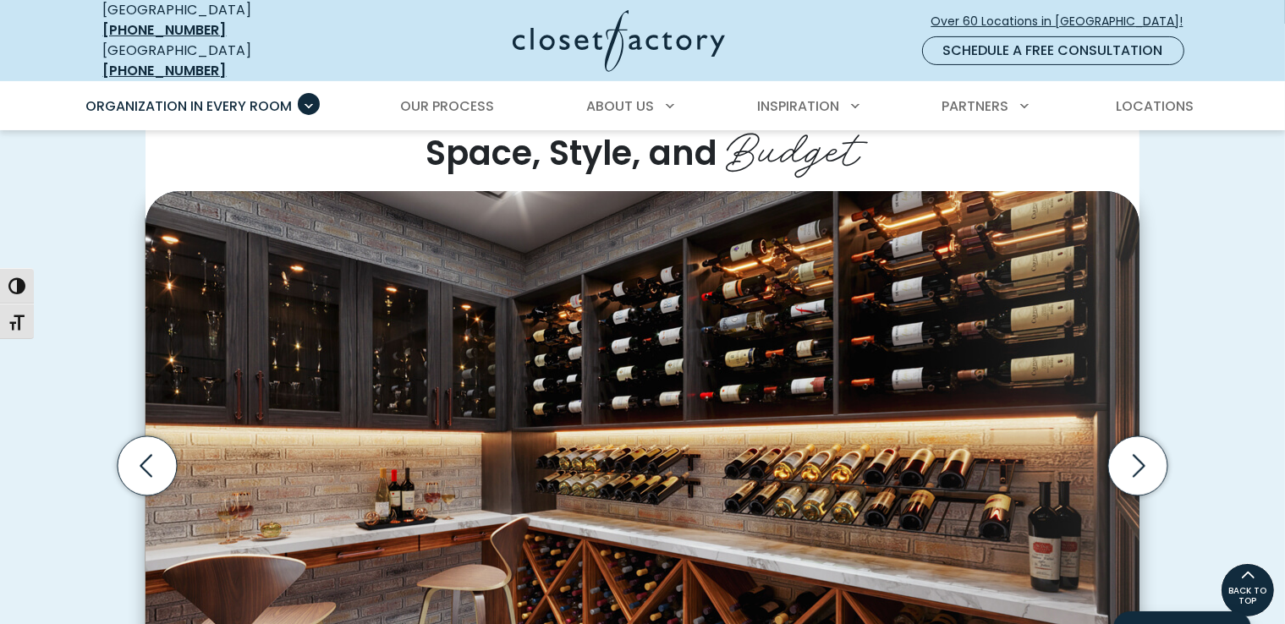
click at [1145, 453] on icon "Next slide" at bounding box center [1137, 465] width 59 height 59
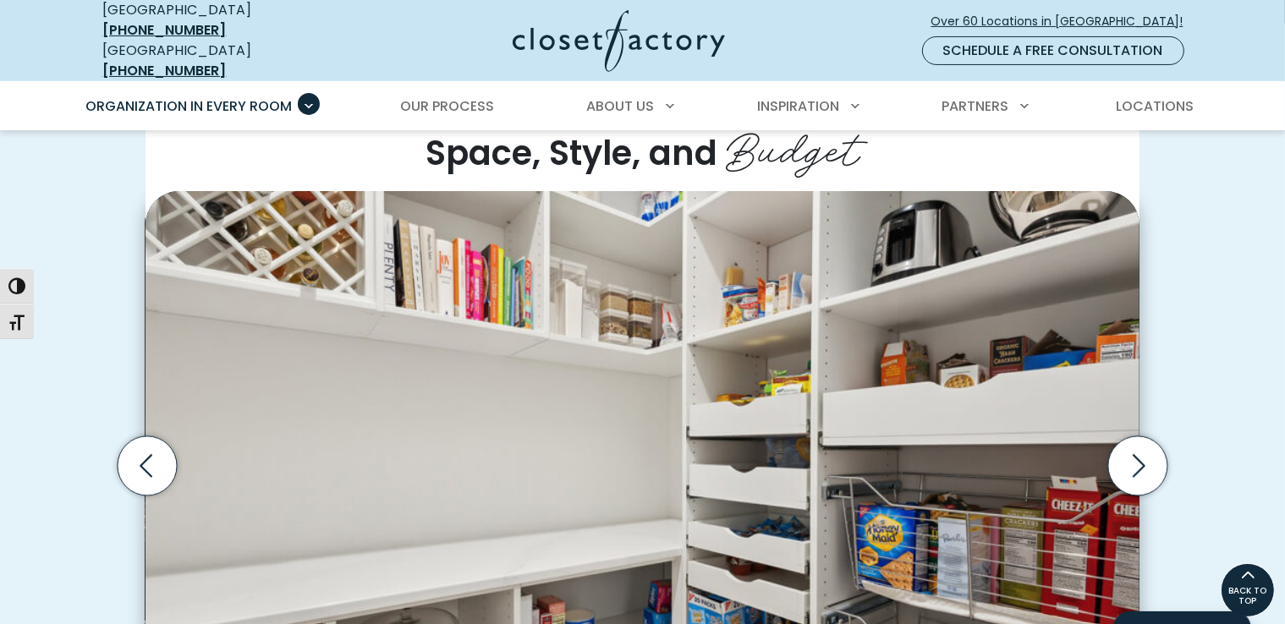
click at [1144, 447] on icon "Next slide" at bounding box center [1137, 465] width 59 height 59
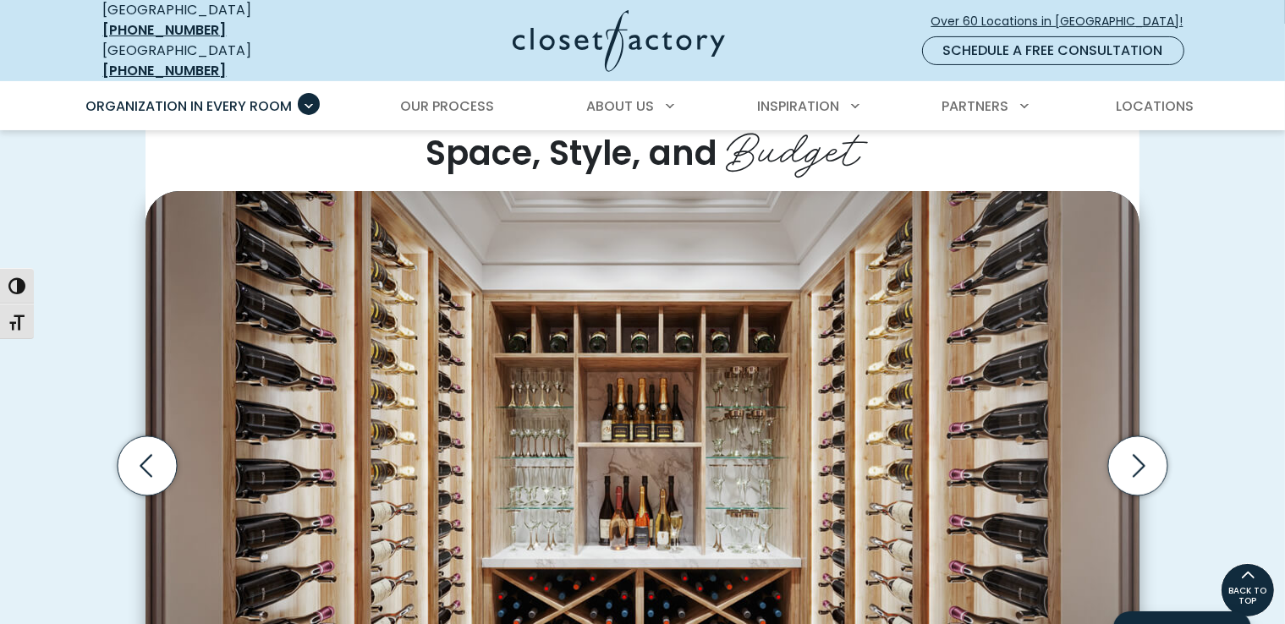
click at [1144, 447] on icon "Next slide" at bounding box center [1137, 465] width 59 height 59
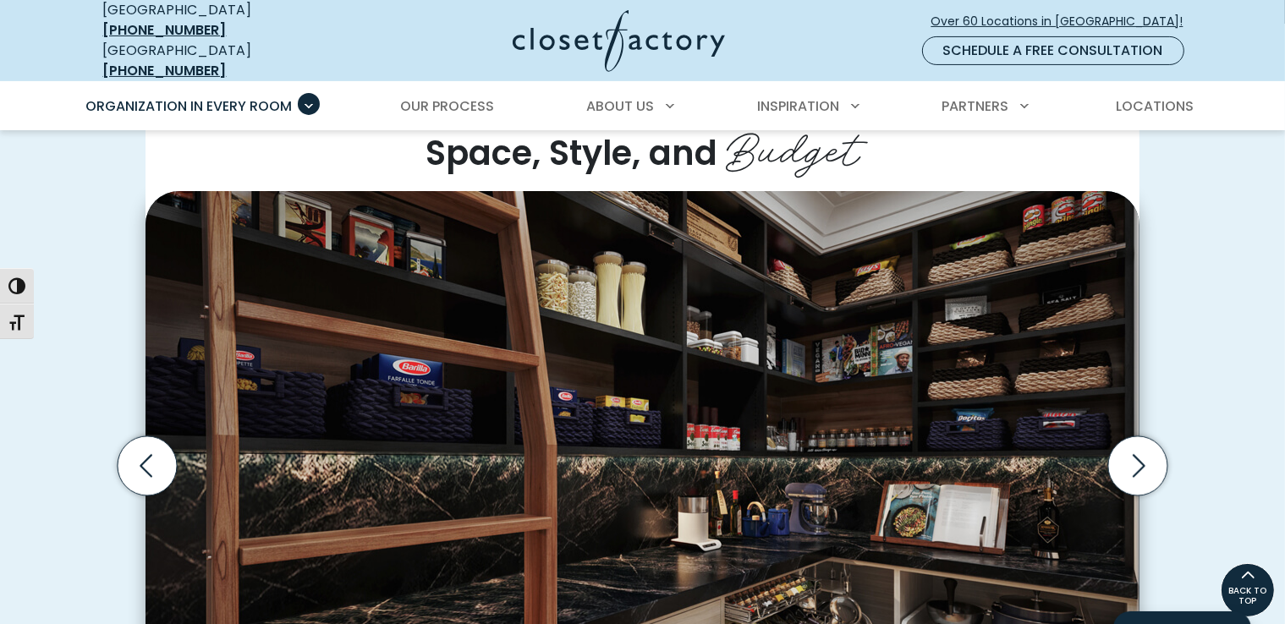
click at [1137, 454] on icon "Next slide" at bounding box center [1137, 465] width 59 height 59
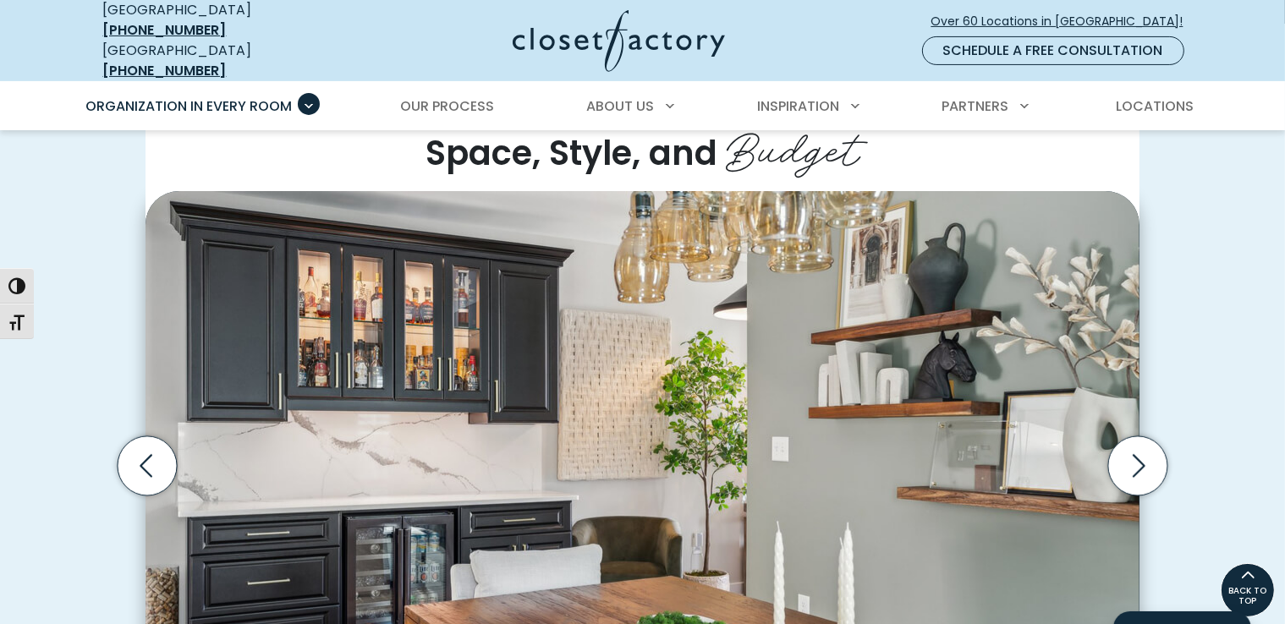
click at [1145, 447] on icon "Next slide" at bounding box center [1137, 465] width 59 height 59
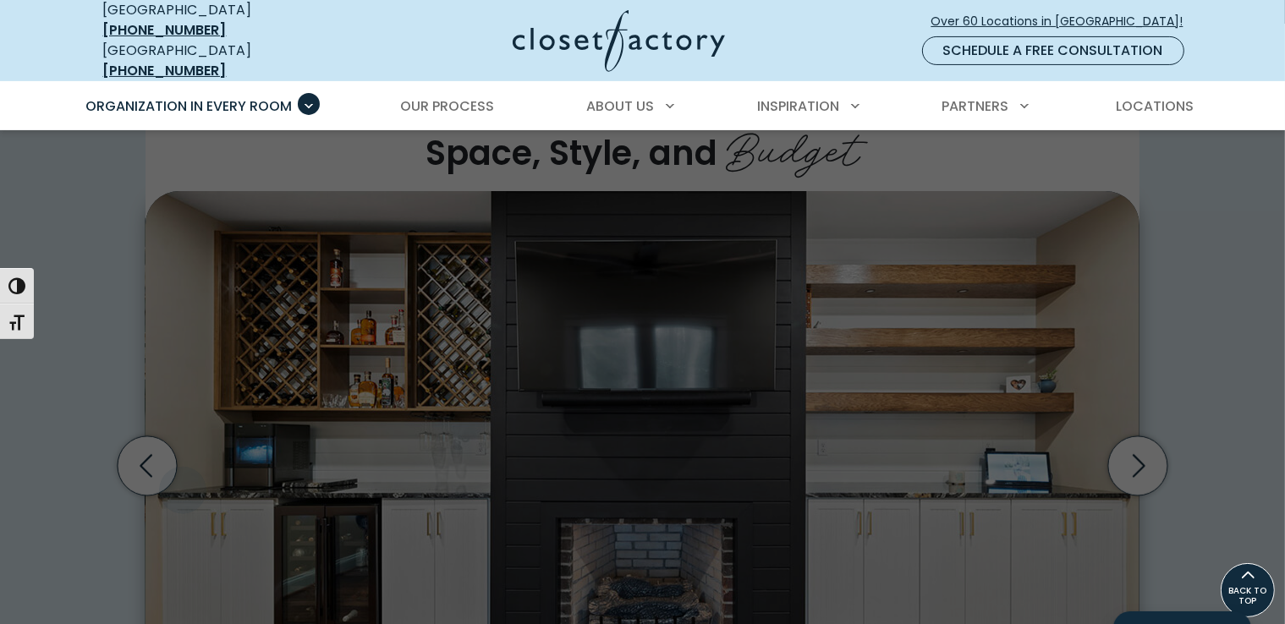
scroll to position [0, 0]
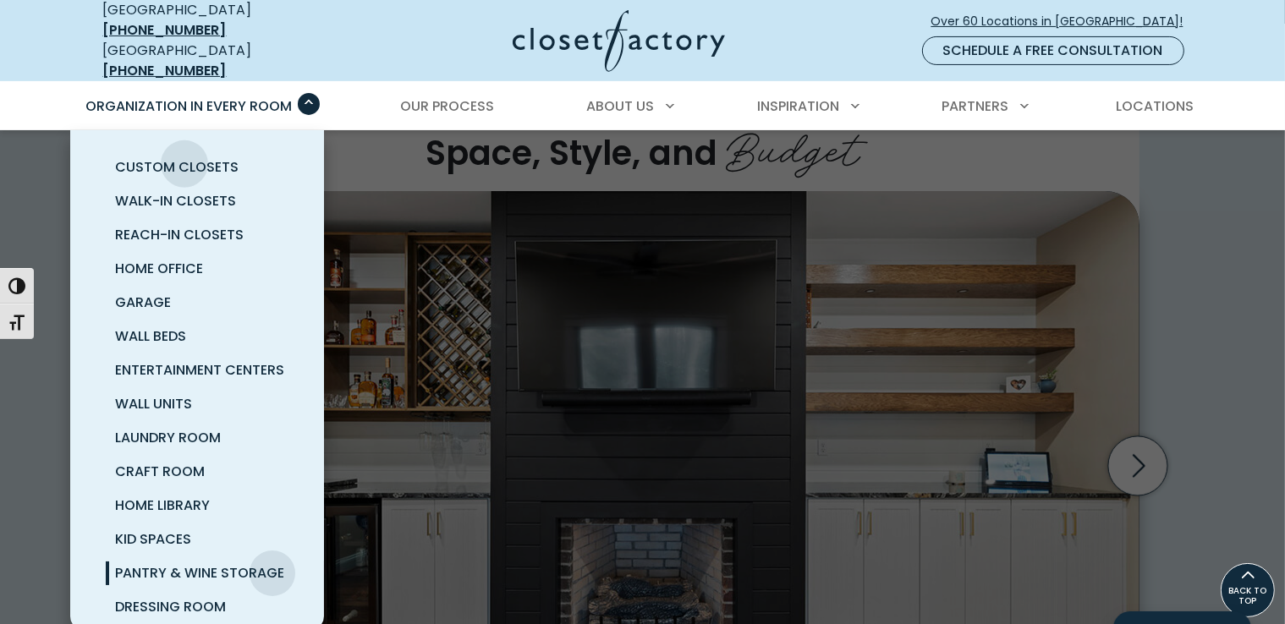
click at [184, 157] on span "Custom Closets" at bounding box center [177, 166] width 123 height 19
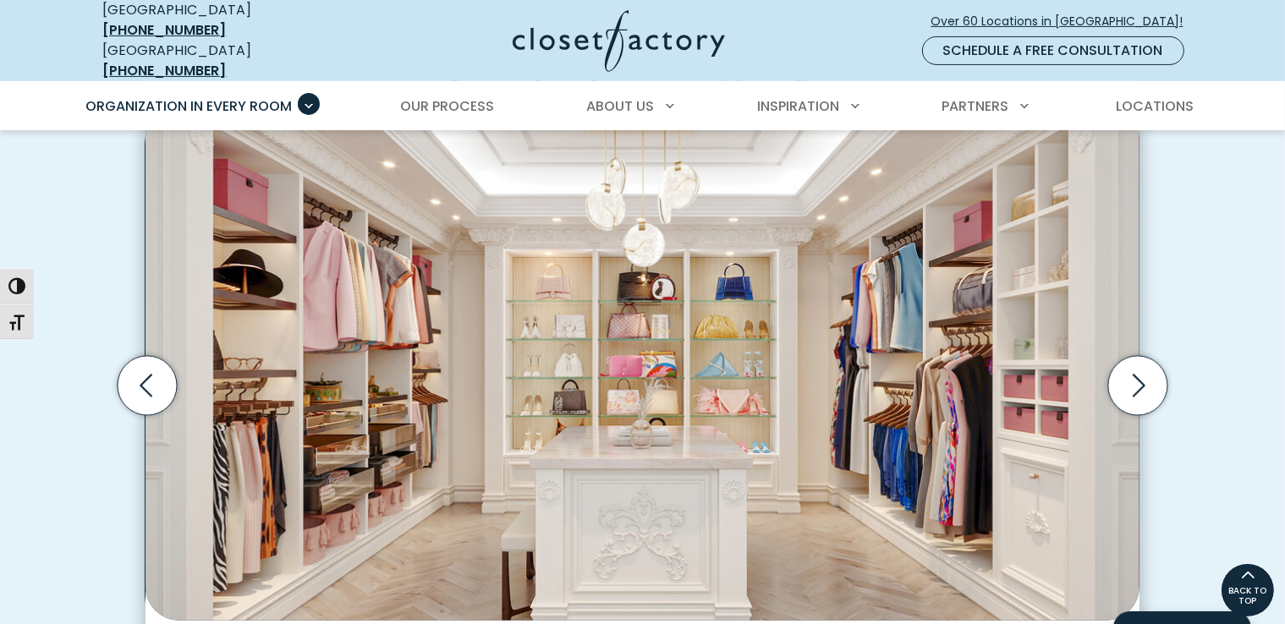
scroll to position [507, 0]
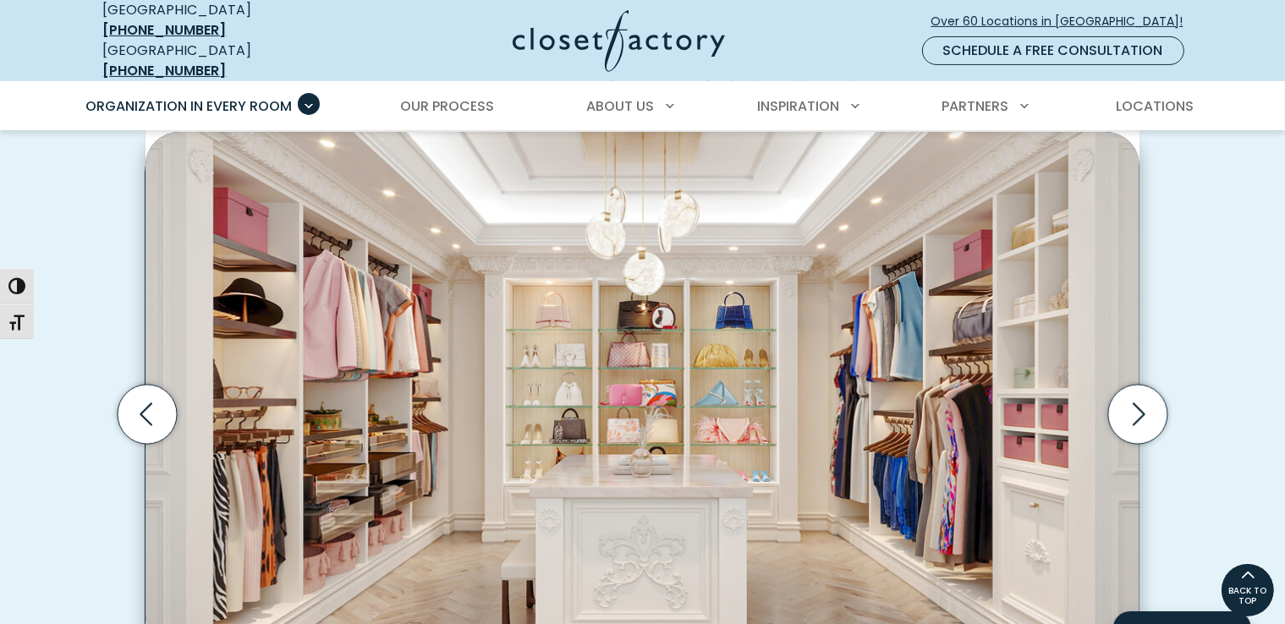
click at [1139, 400] on icon "Next slide" at bounding box center [1137, 414] width 59 height 59
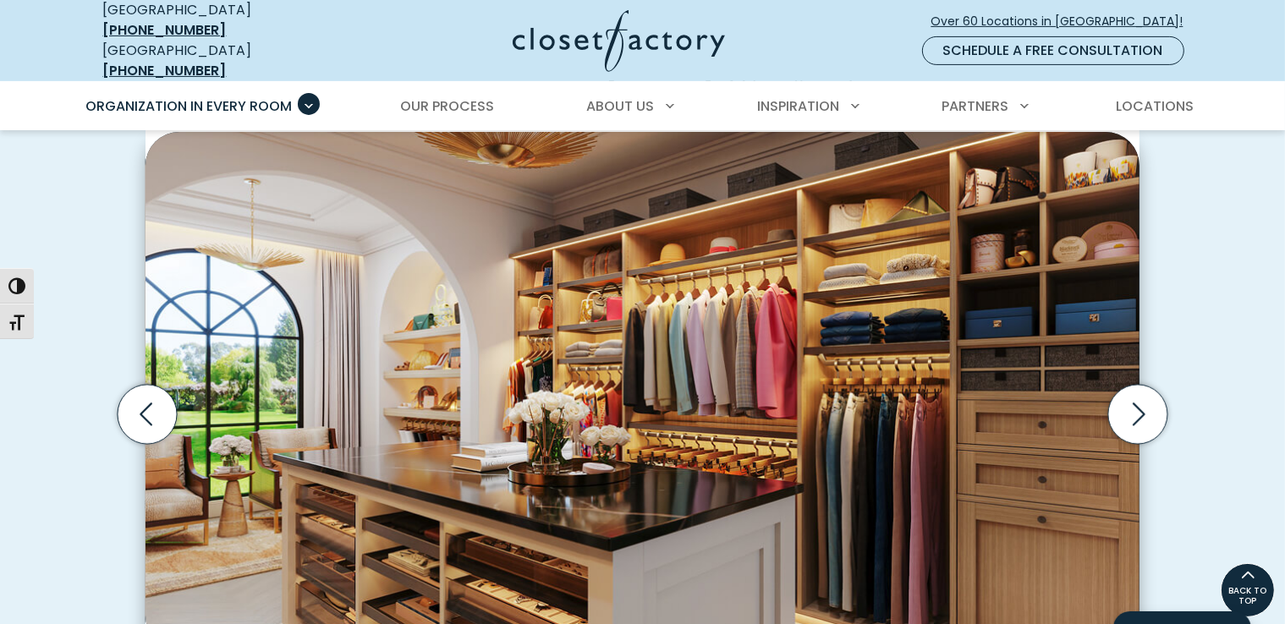
click at [1137, 400] on icon "Next slide" at bounding box center [1137, 414] width 59 height 59
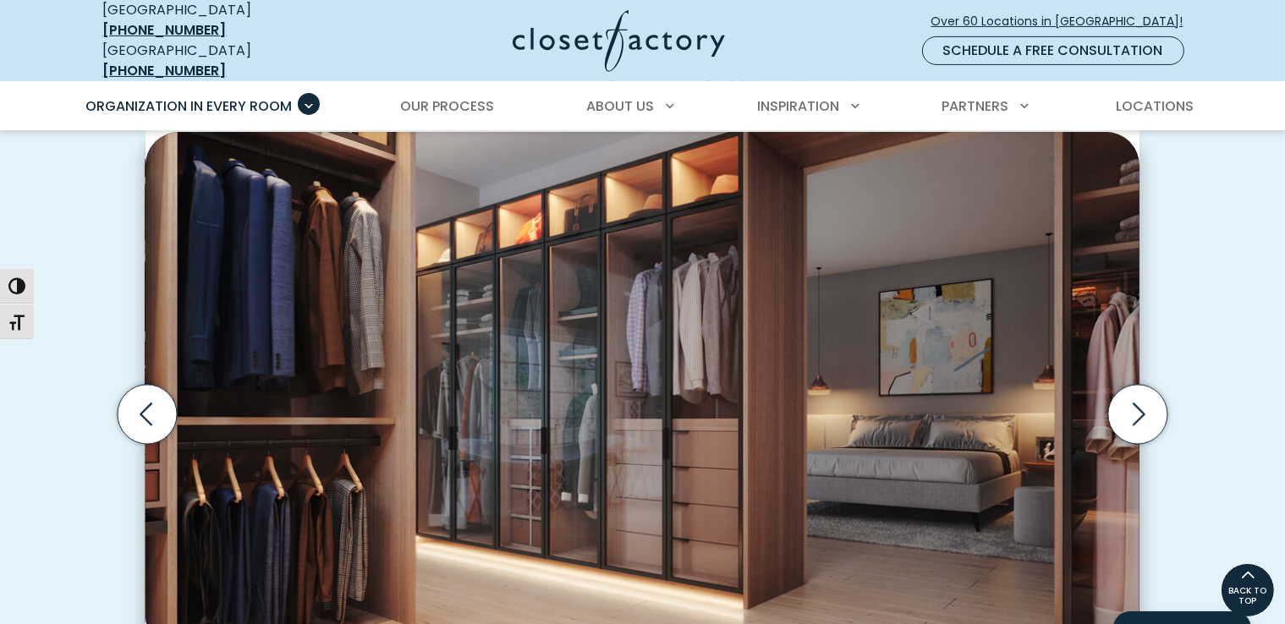
click at [1137, 400] on icon "Next slide" at bounding box center [1137, 414] width 59 height 59
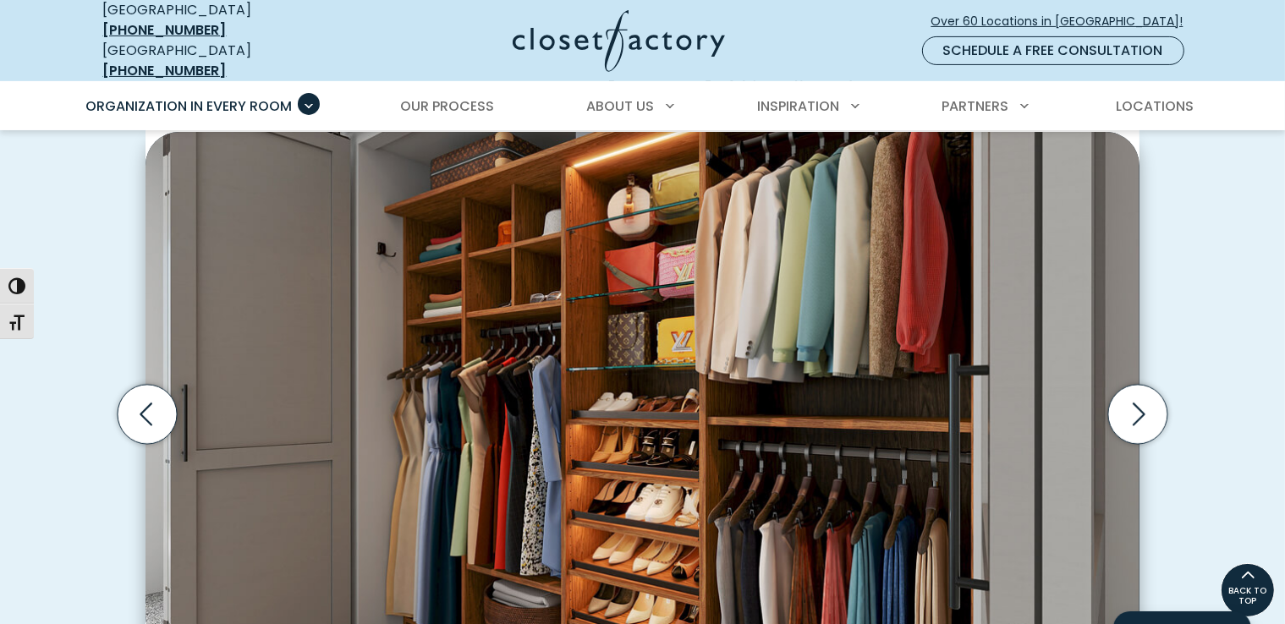
click at [1137, 400] on icon "Next slide" at bounding box center [1137, 414] width 59 height 59
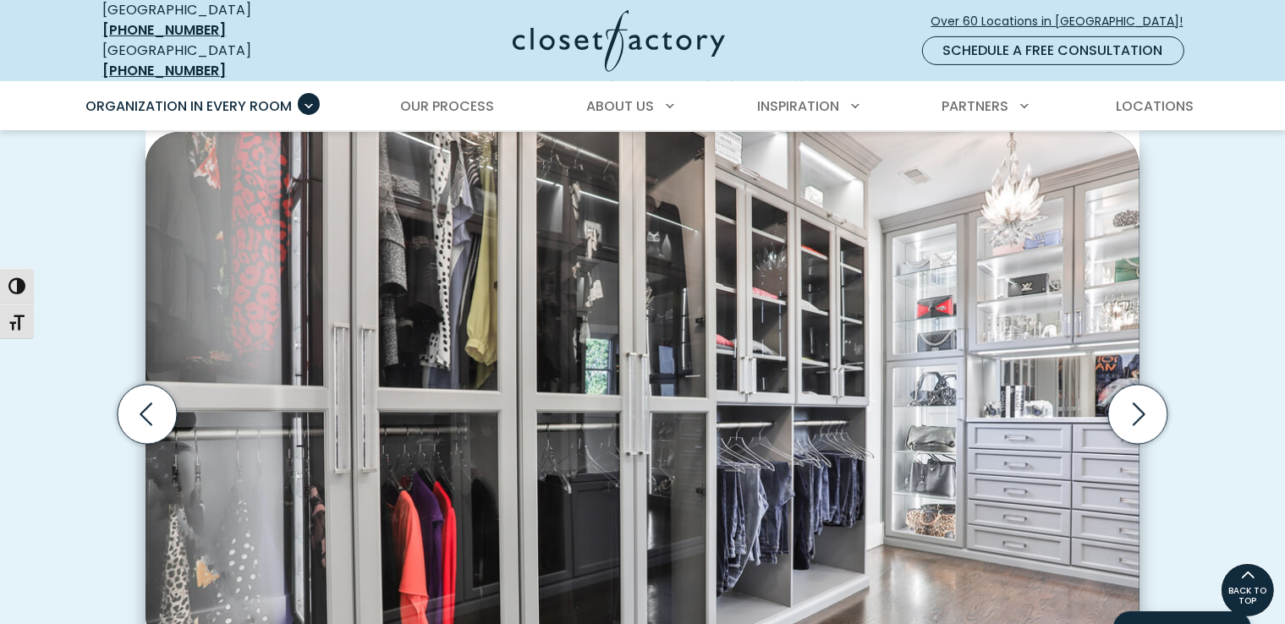
click at [1137, 400] on icon "Next slide" at bounding box center [1137, 414] width 59 height 59
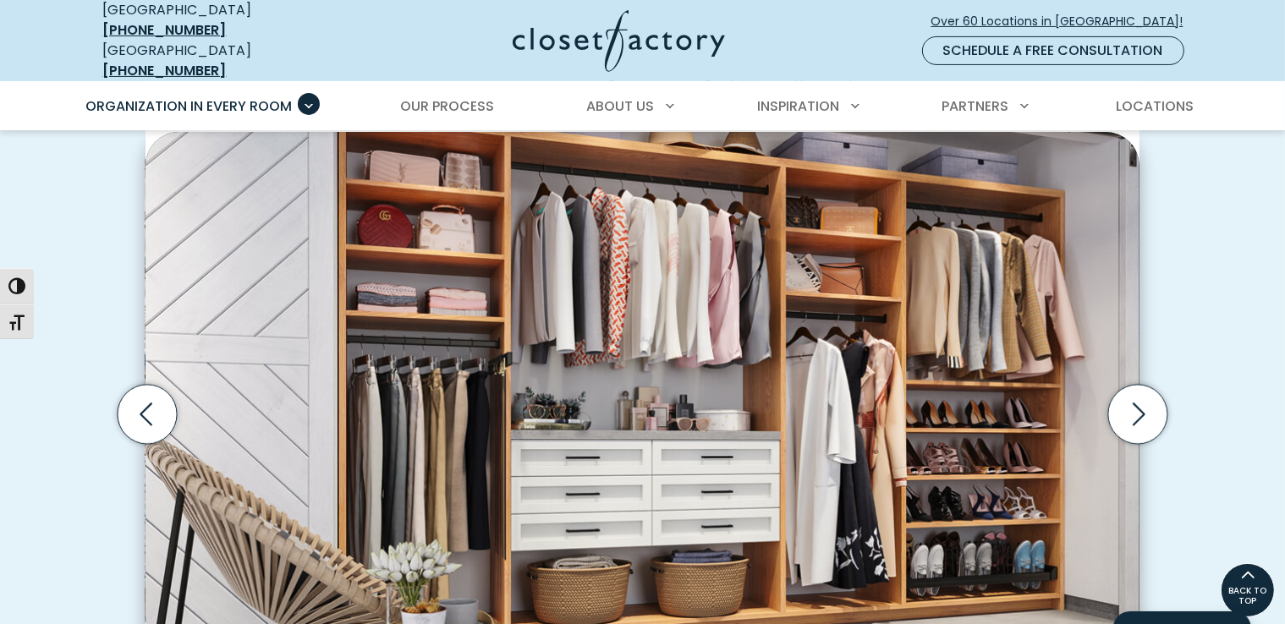
click at [1137, 400] on icon "Next slide" at bounding box center [1137, 414] width 59 height 59
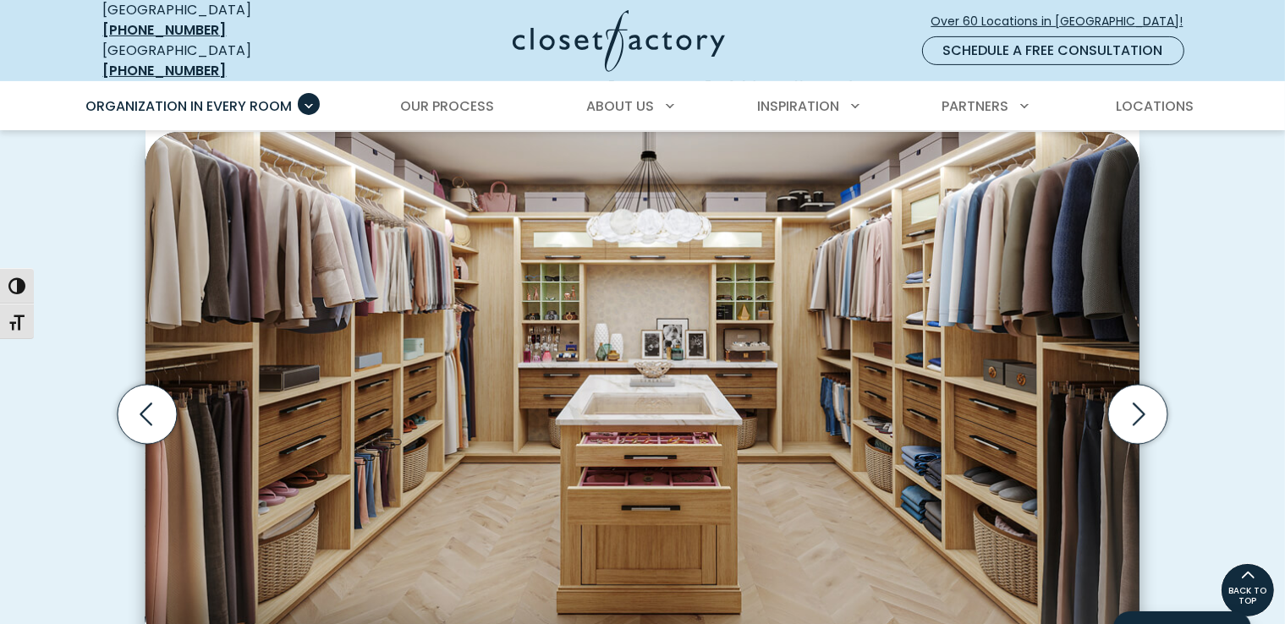
click at [1137, 400] on icon "Next slide" at bounding box center [1137, 414] width 59 height 59
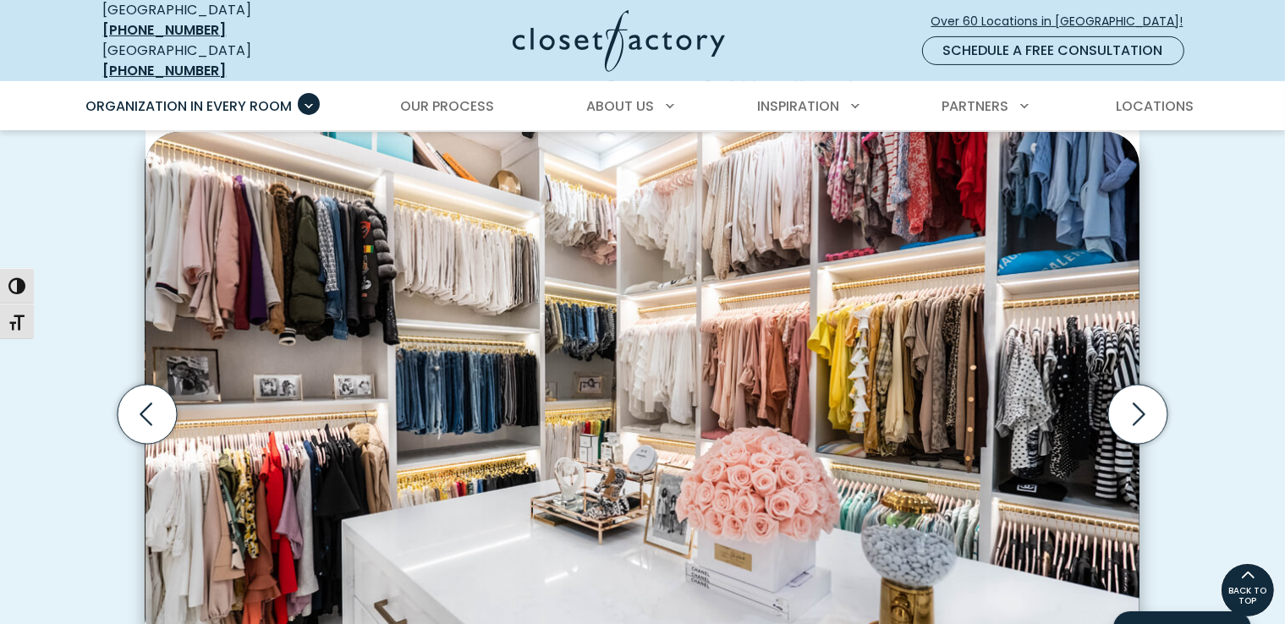
click at [1137, 400] on icon "Next slide" at bounding box center [1137, 414] width 59 height 59
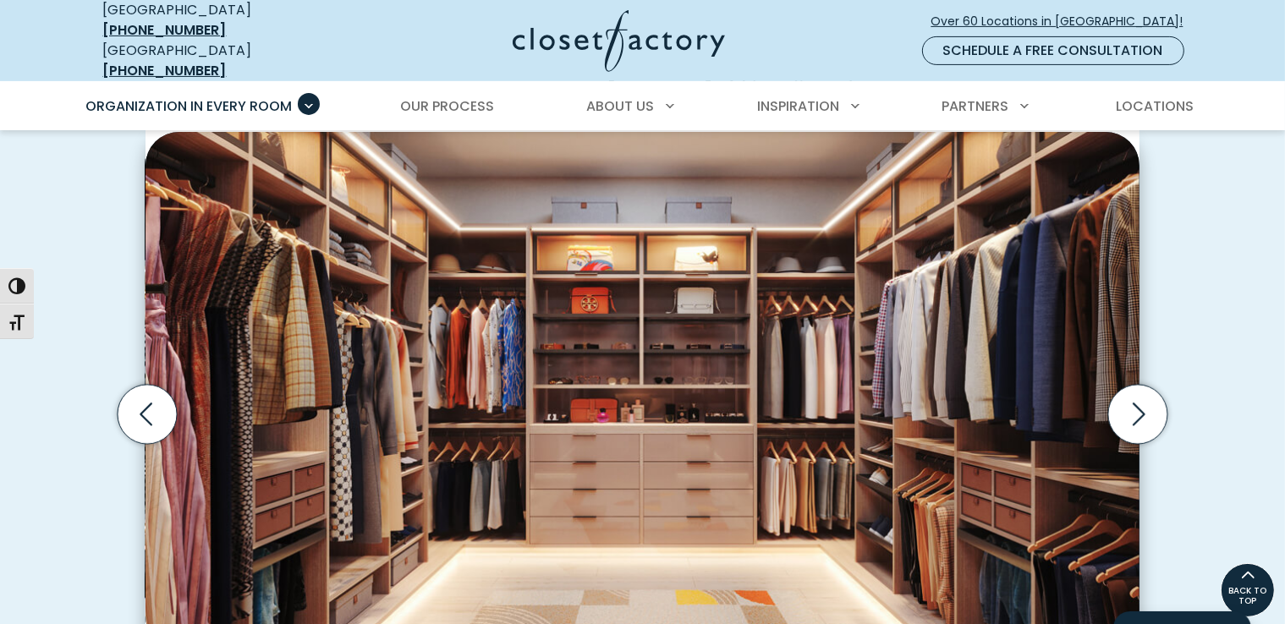
click at [1137, 400] on icon "Next slide" at bounding box center [1137, 414] width 59 height 59
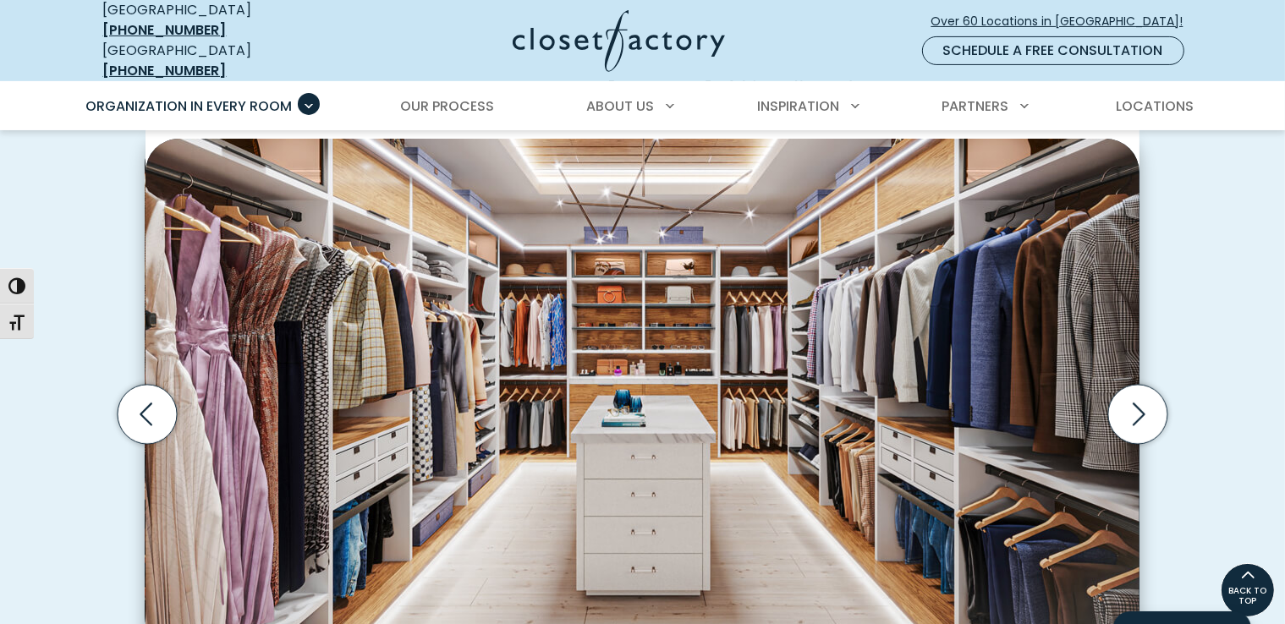
click at [1137, 400] on icon "Next slide" at bounding box center [1137, 414] width 59 height 59
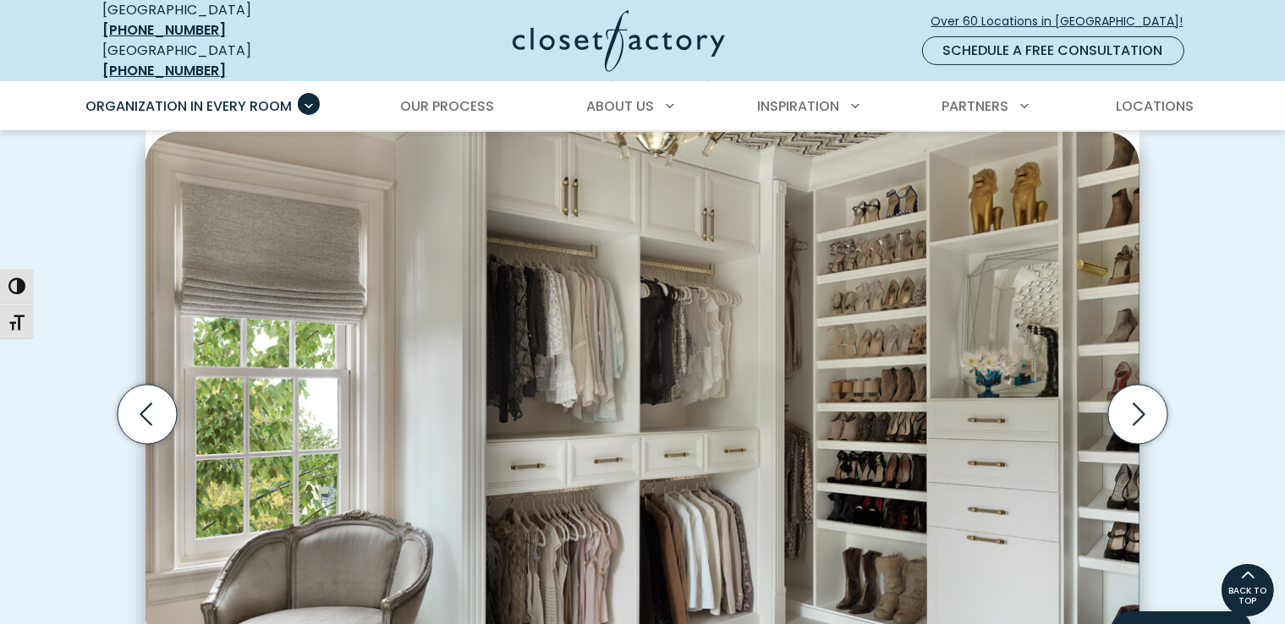
click at [1137, 400] on icon "Next slide" at bounding box center [1137, 414] width 59 height 59
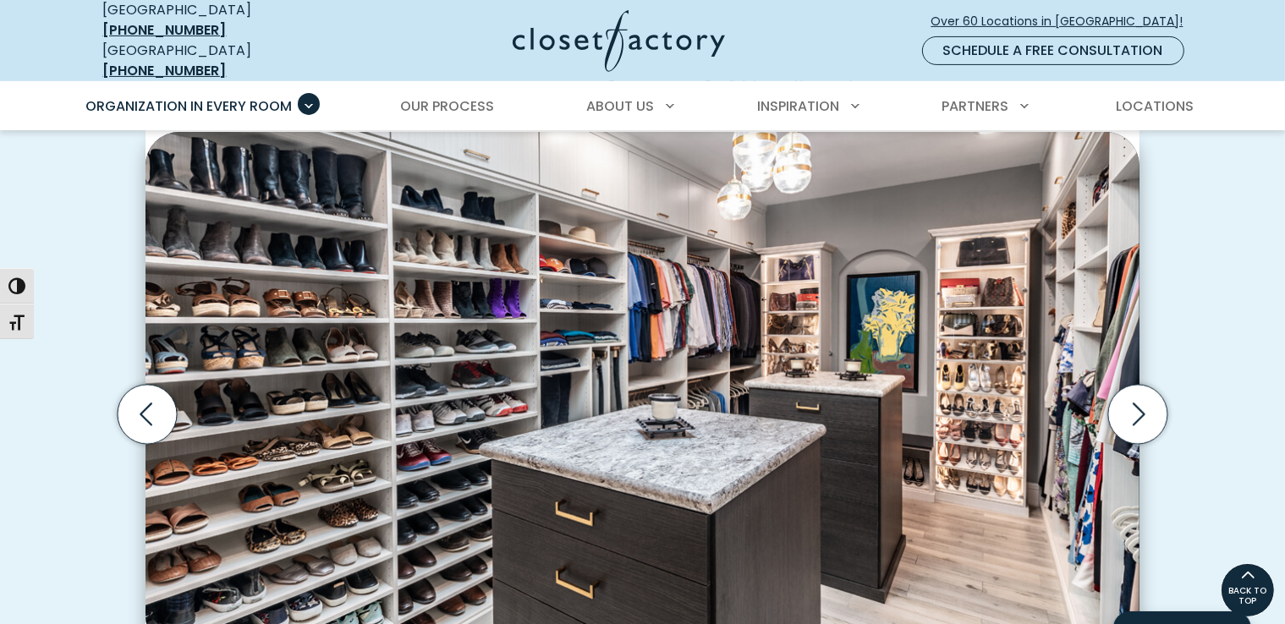
click at [1137, 400] on icon "Next slide" at bounding box center [1137, 414] width 59 height 59
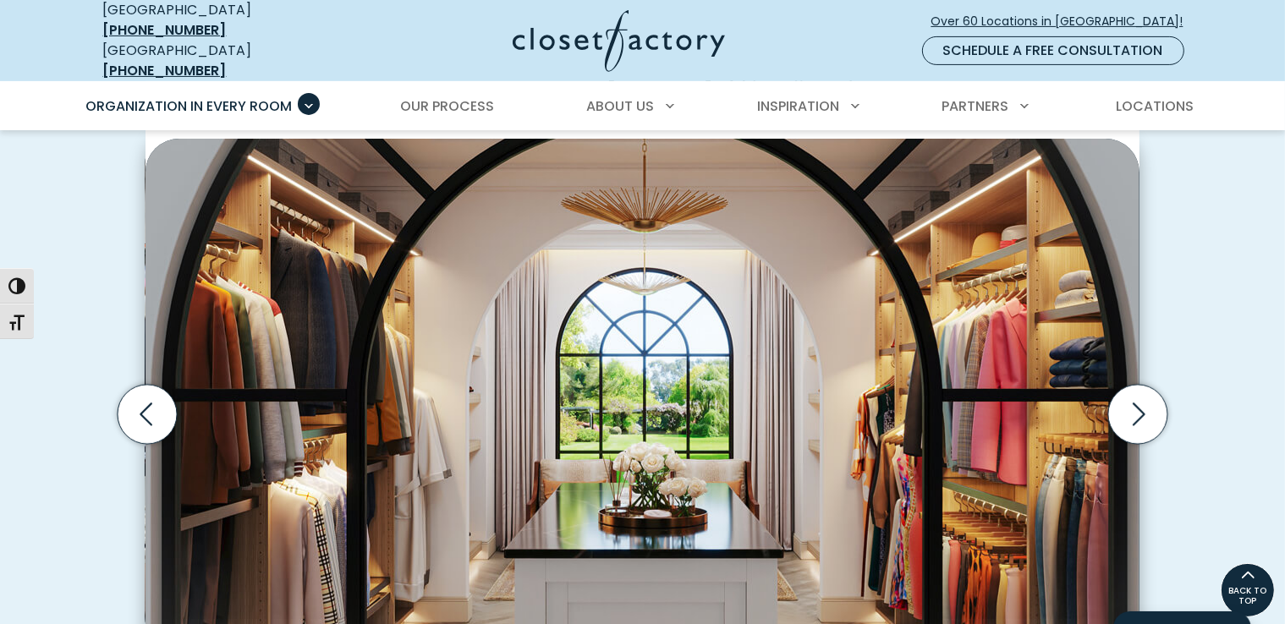
click at [1137, 400] on icon "Next slide" at bounding box center [1137, 414] width 59 height 59
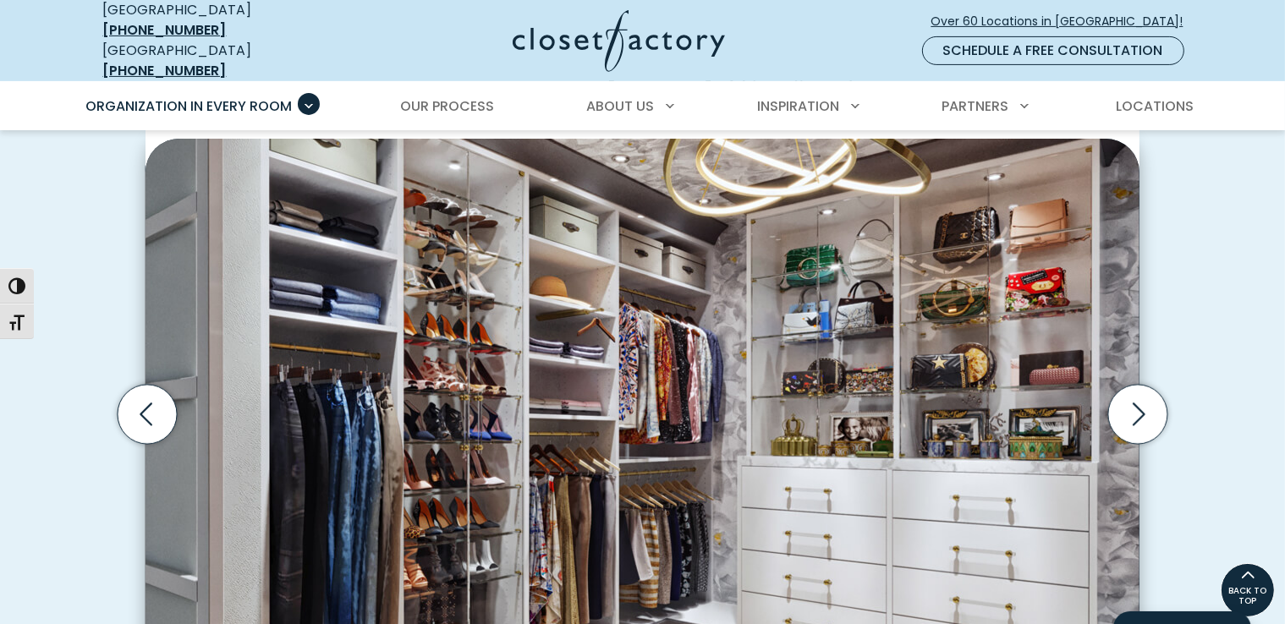
click at [1137, 400] on icon "Next slide" at bounding box center [1137, 414] width 59 height 59
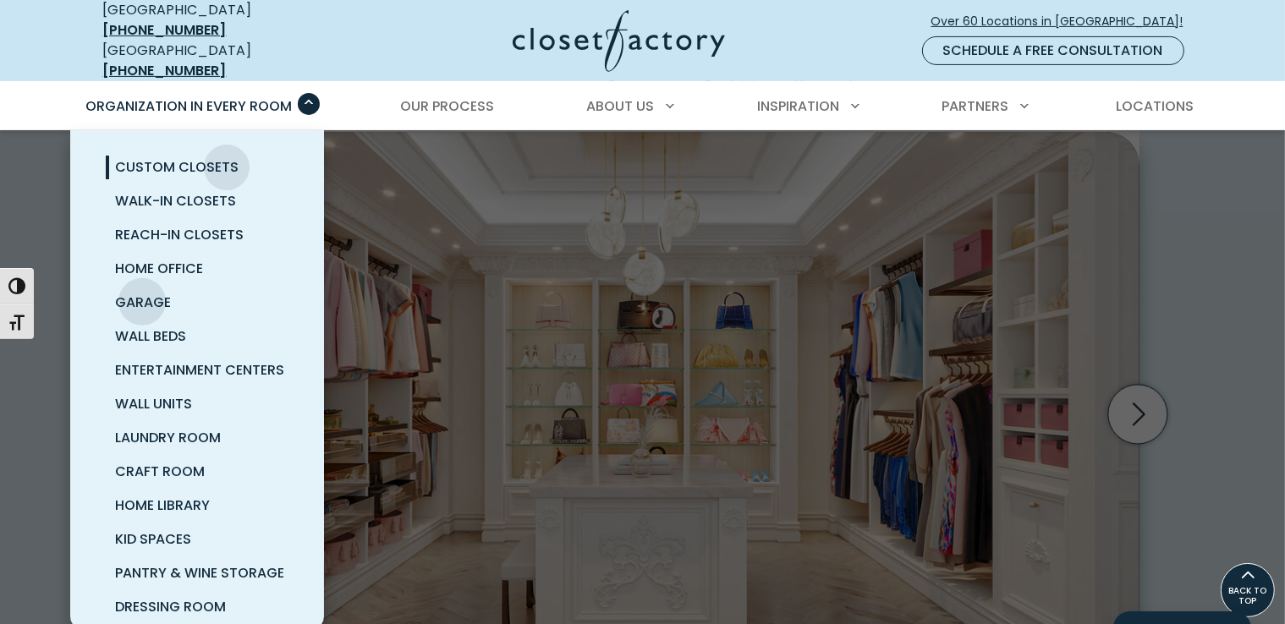
click at [142, 293] on span "Garage" at bounding box center [144, 302] width 56 height 19
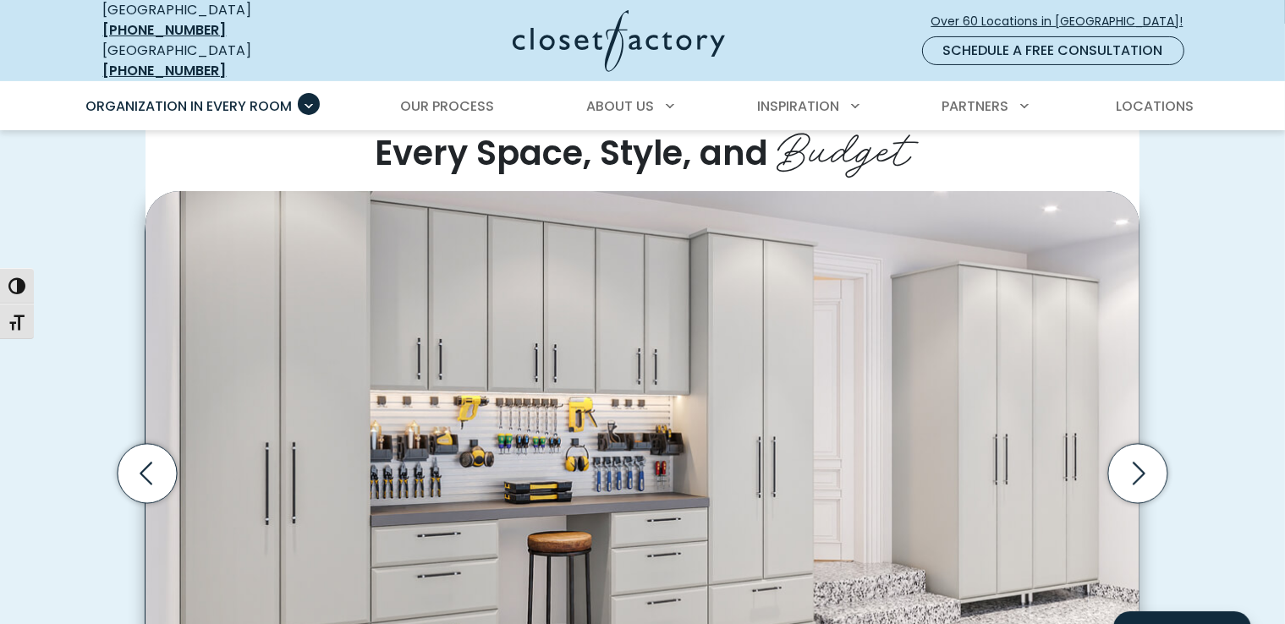
scroll to position [507, 0]
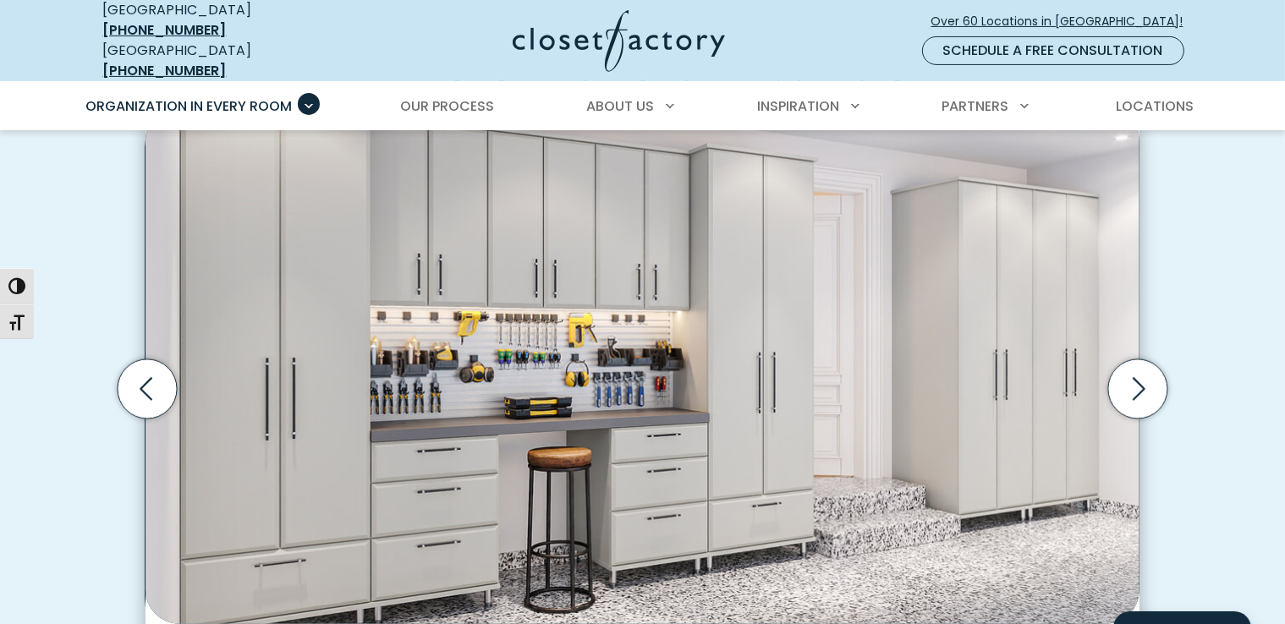
click at [1134, 379] on icon "Next slide" at bounding box center [1137, 388] width 59 height 59
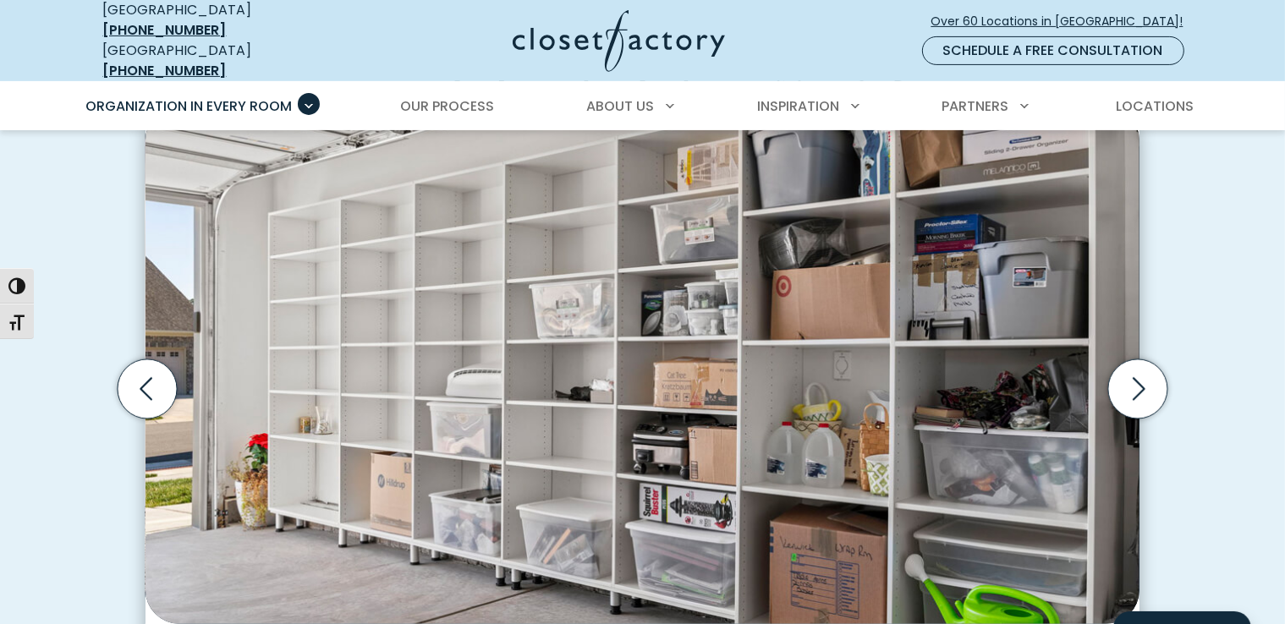
click at [1143, 375] on icon "Next slide" at bounding box center [1137, 388] width 59 height 59
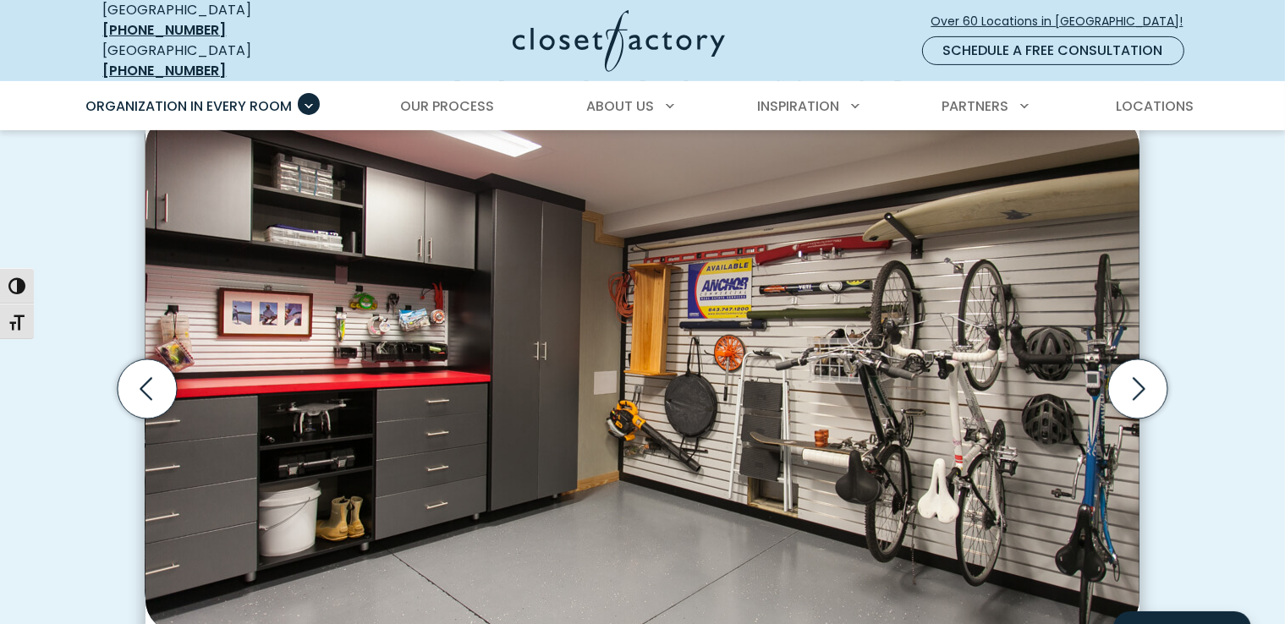
click at [1143, 375] on icon "Next slide" at bounding box center [1137, 388] width 59 height 59
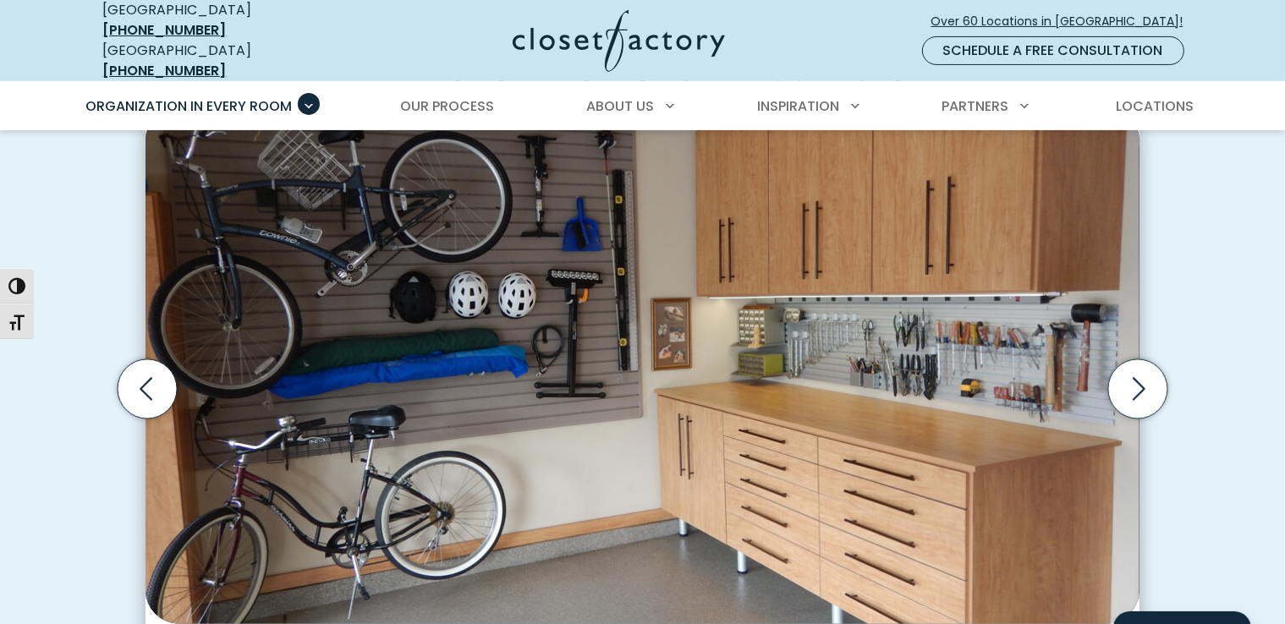
click at [1143, 375] on icon "Next slide" at bounding box center [1137, 388] width 59 height 59
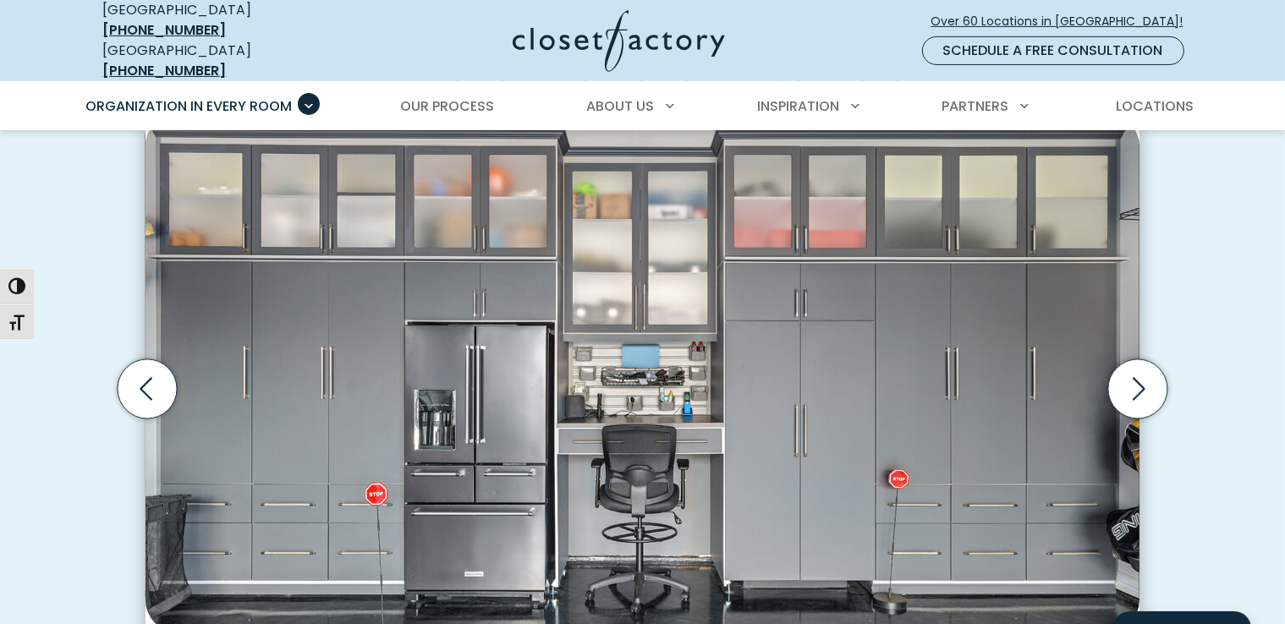
click at [1143, 375] on icon "Next slide" at bounding box center [1137, 388] width 59 height 59
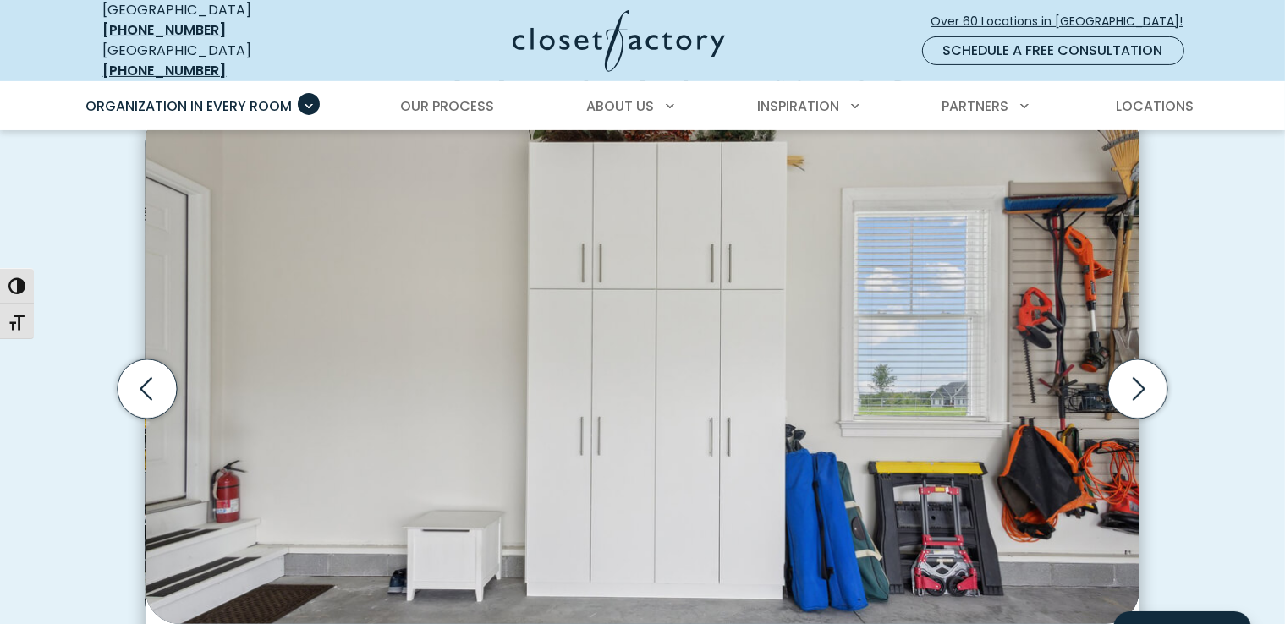
click at [1143, 375] on icon "Next slide" at bounding box center [1137, 388] width 59 height 59
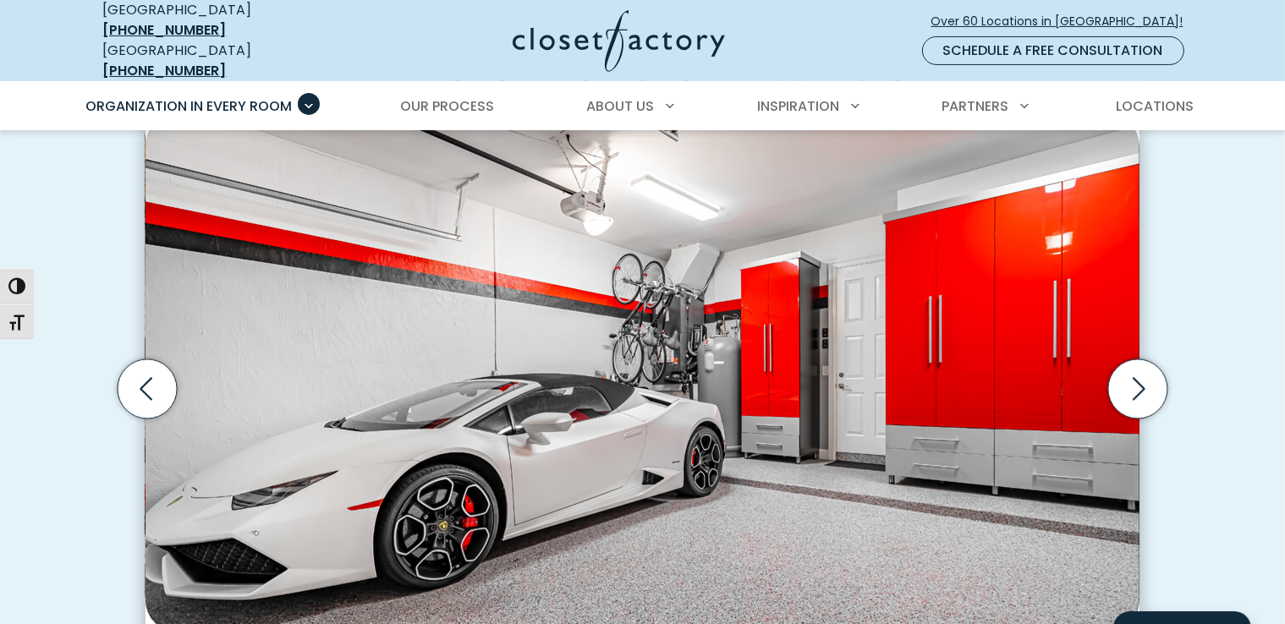
click at [1143, 375] on icon "Next slide" at bounding box center [1137, 388] width 59 height 59
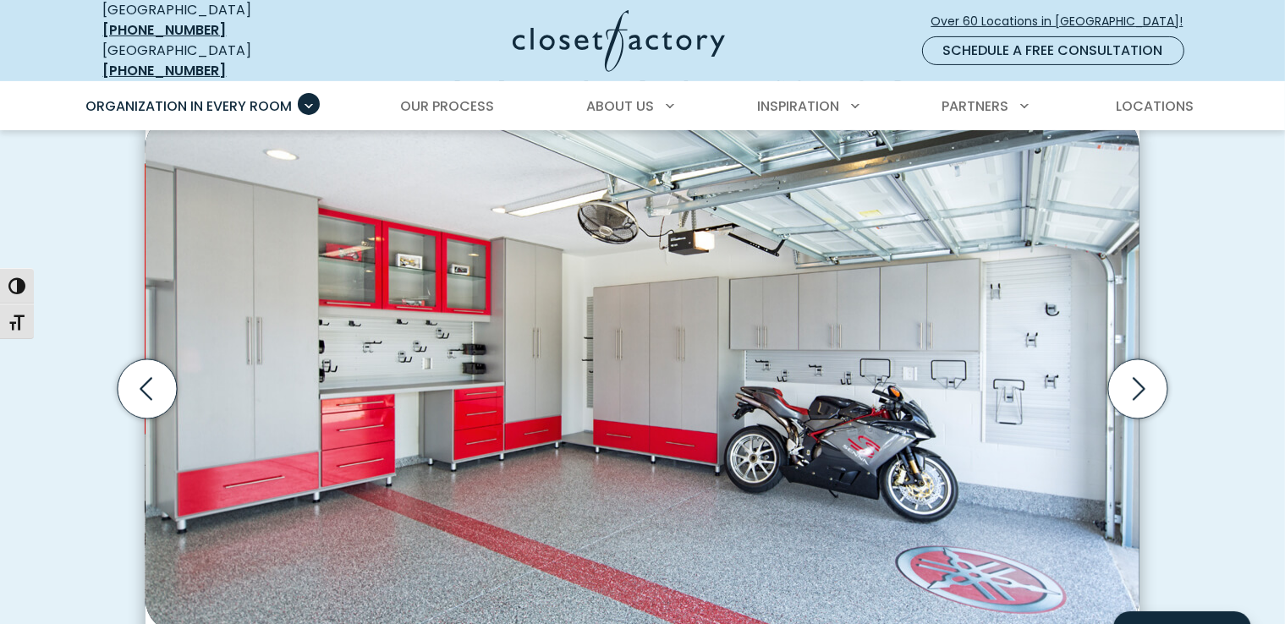
click at [1143, 375] on icon "Next slide" at bounding box center [1137, 388] width 59 height 59
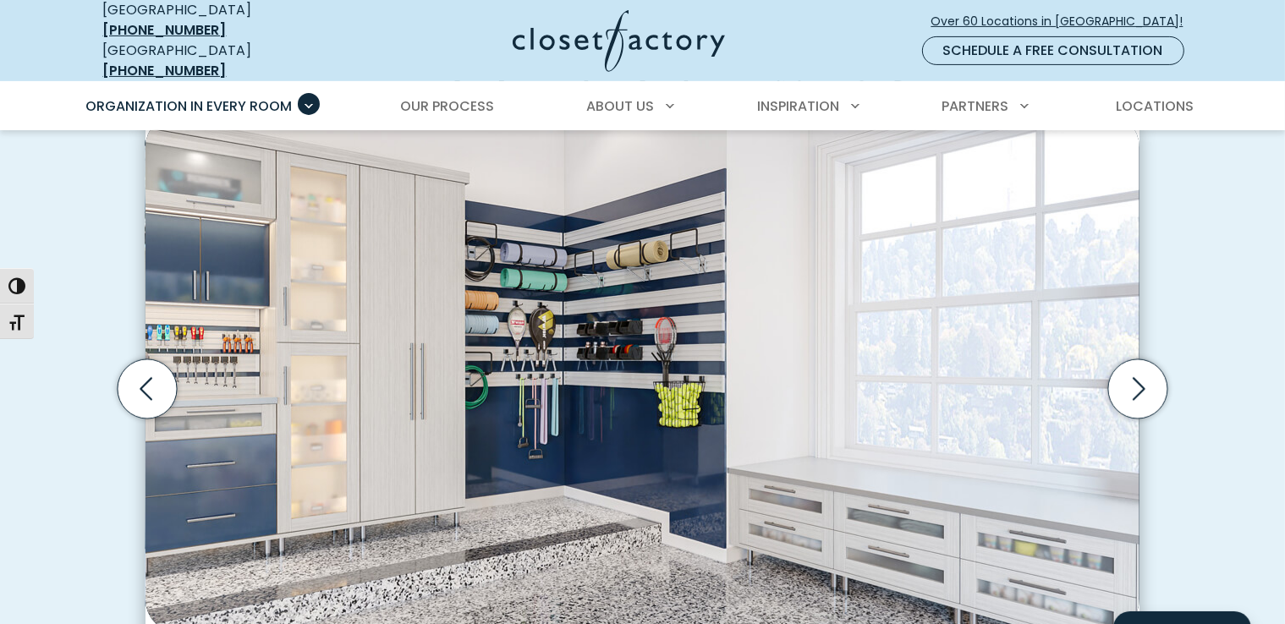
click at [1143, 375] on icon "Next slide" at bounding box center [1137, 388] width 59 height 59
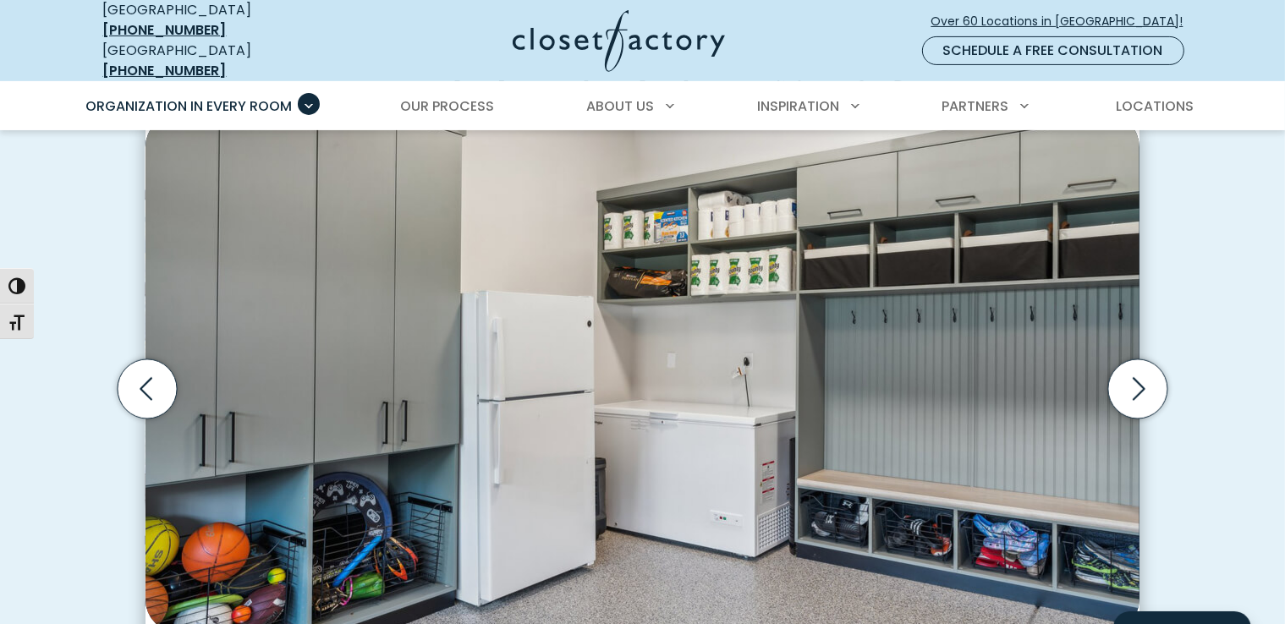
click at [1140, 376] on icon "Next slide" at bounding box center [1137, 388] width 59 height 59
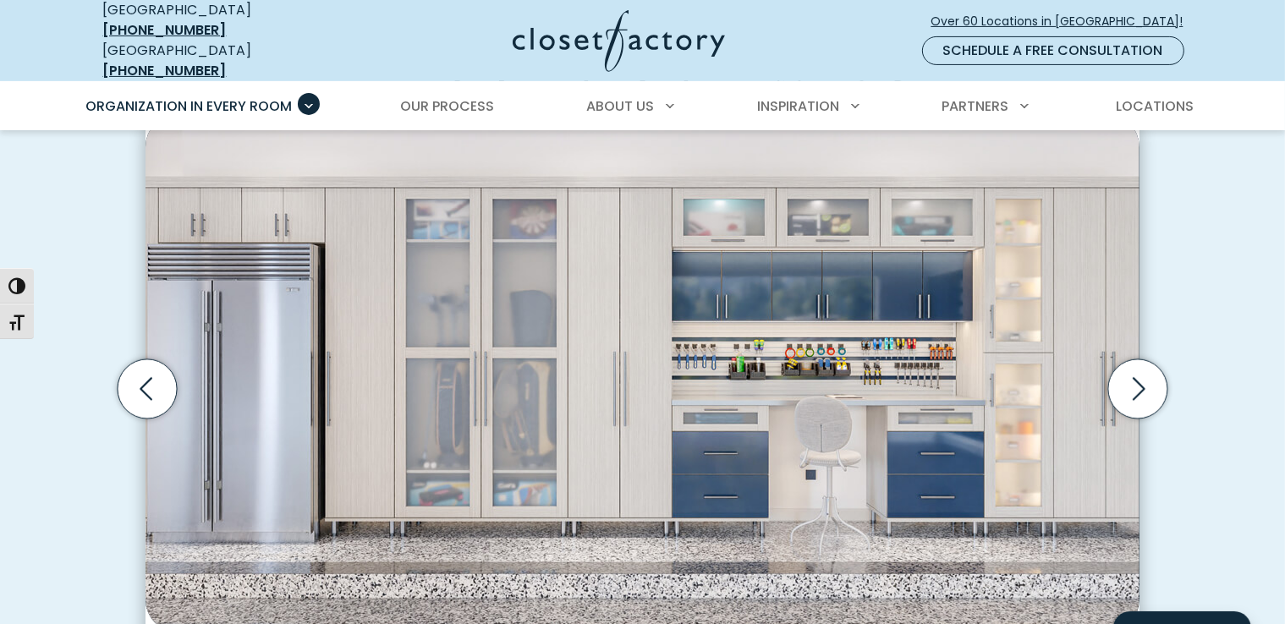
click at [1145, 383] on icon "Next slide" at bounding box center [1137, 388] width 59 height 59
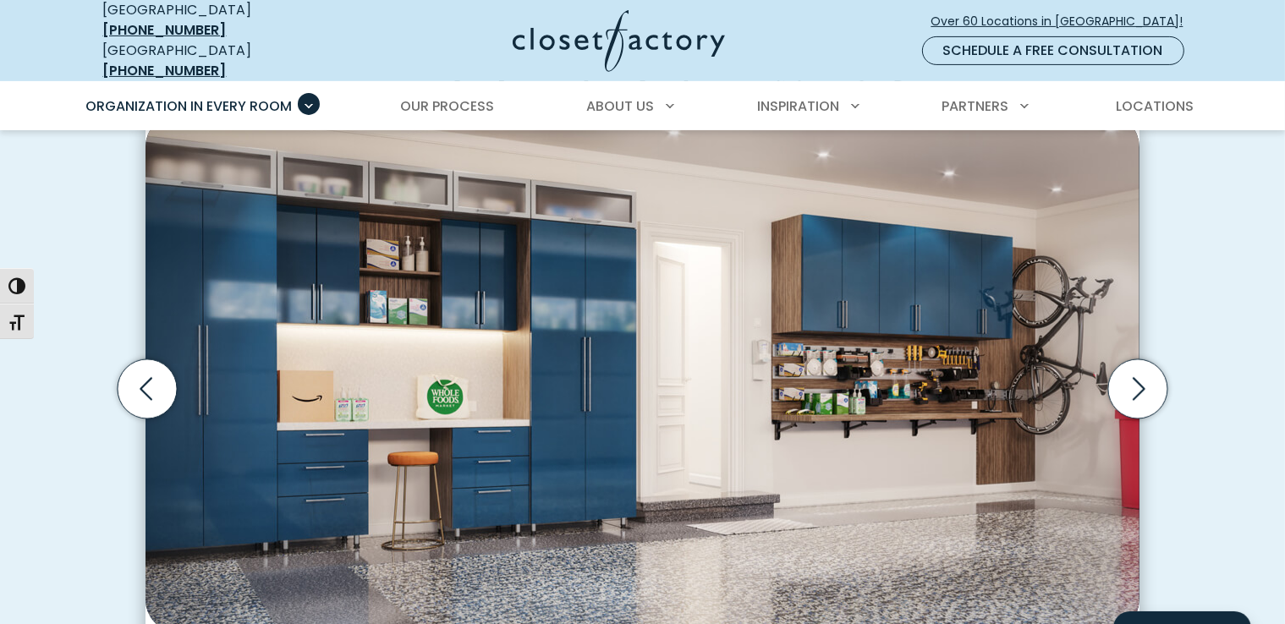
click at [1141, 379] on icon "Next slide" at bounding box center [1137, 388] width 59 height 59
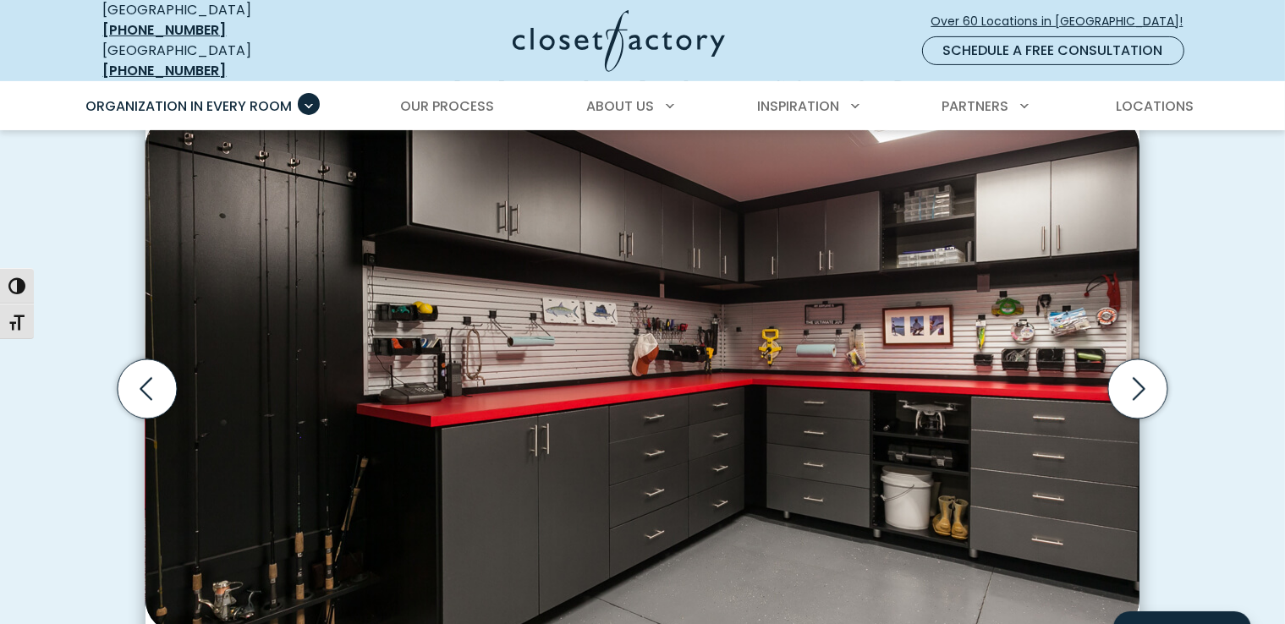
click at [1141, 379] on icon "Next slide" at bounding box center [1137, 388] width 59 height 59
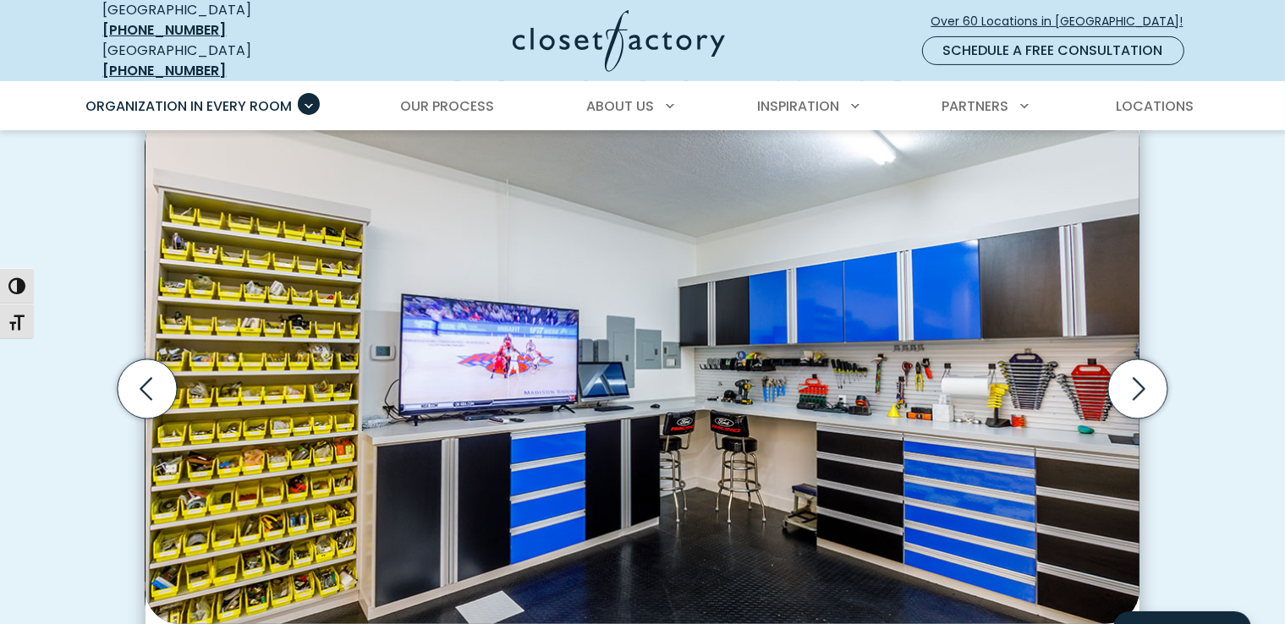
click at [1141, 379] on icon "Next slide" at bounding box center [1137, 388] width 59 height 59
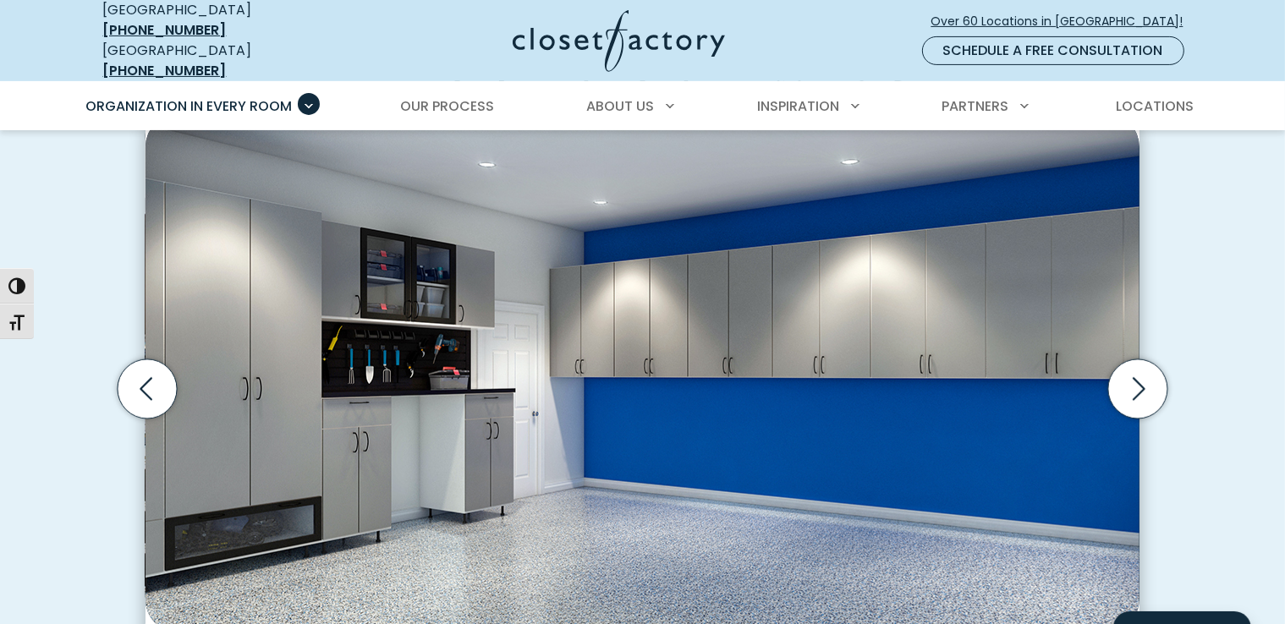
click at [1137, 376] on icon "Next slide" at bounding box center [1137, 388] width 59 height 59
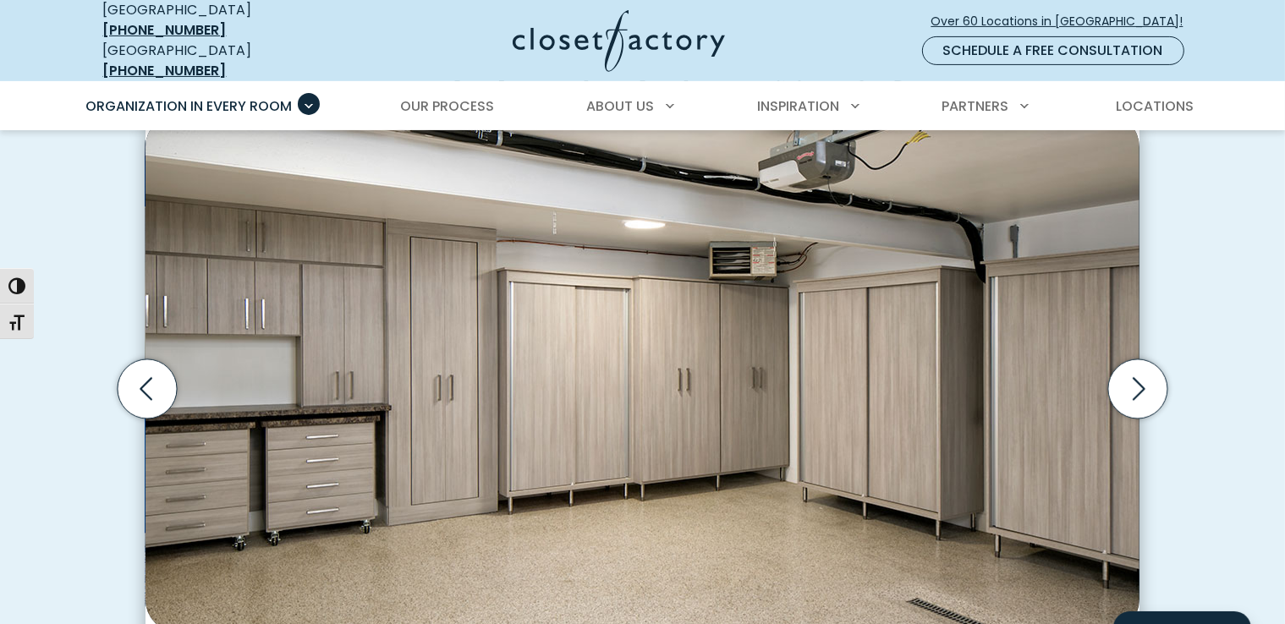
click at [1132, 379] on icon "Next slide" at bounding box center [1137, 388] width 59 height 59
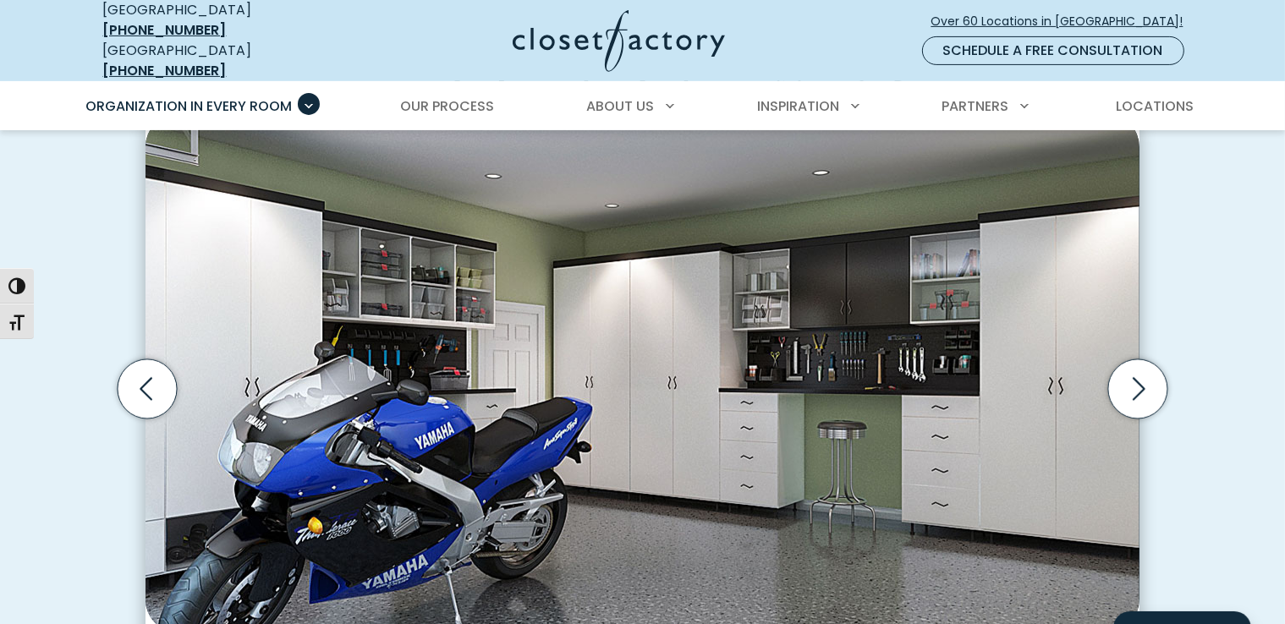
click at [1138, 376] on icon "Next slide" at bounding box center [1137, 388] width 59 height 59
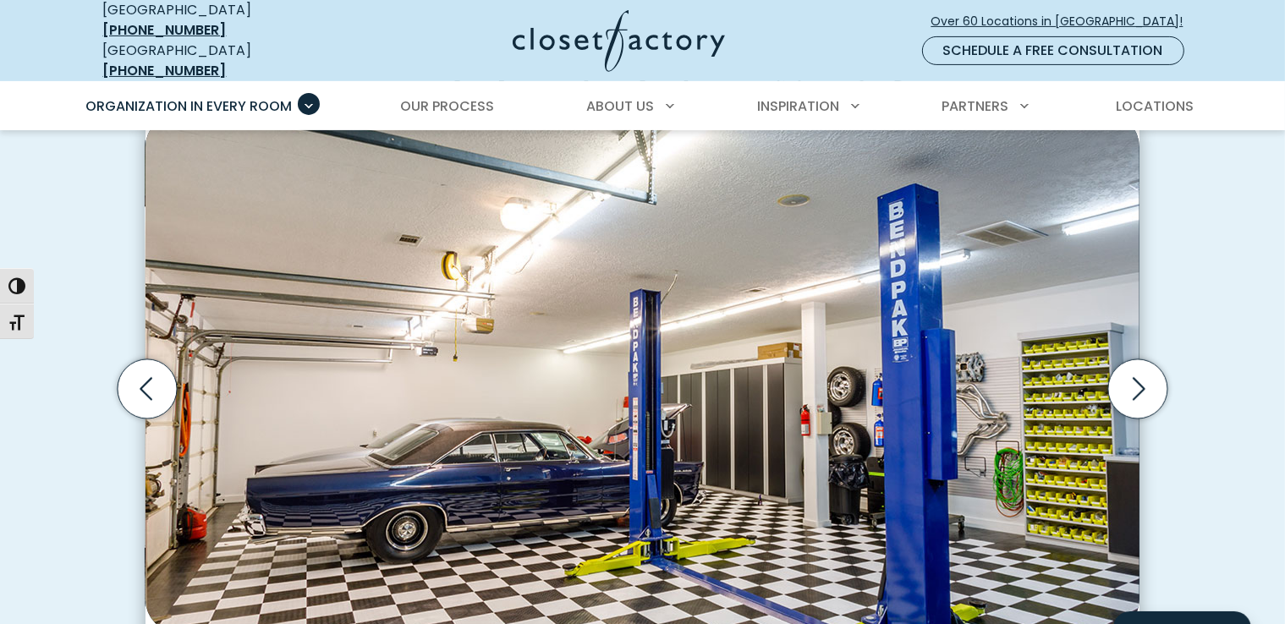
click at [1138, 376] on icon "Next slide" at bounding box center [1137, 388] width 59 height 59
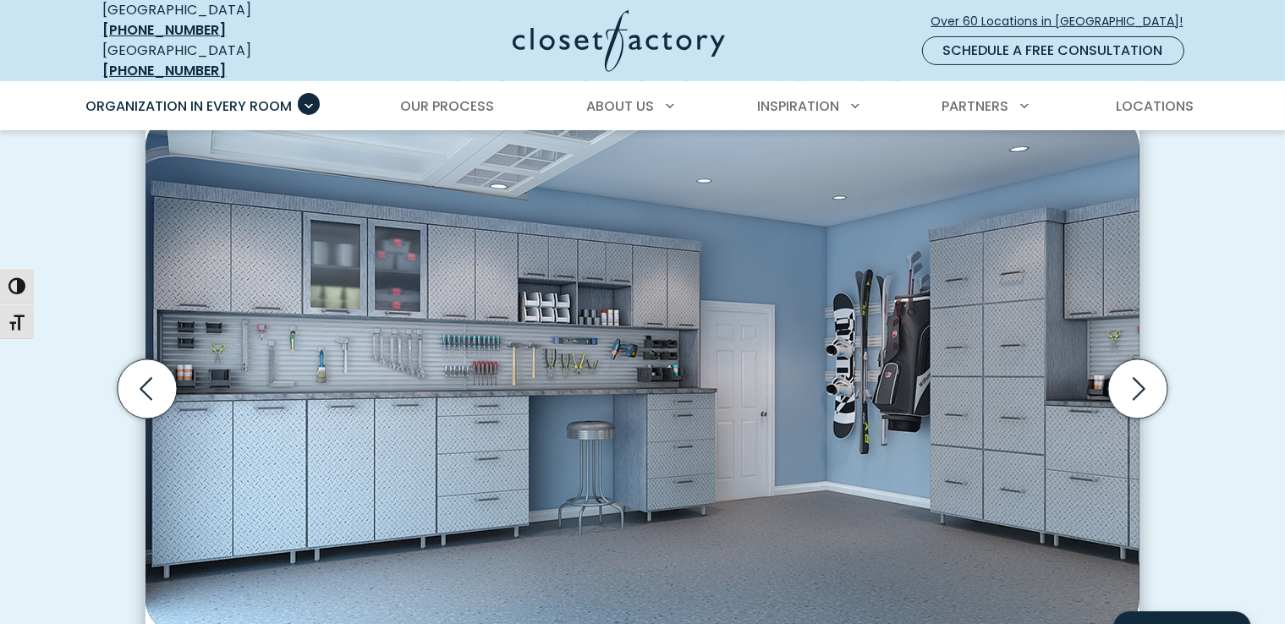
click at [1138, 376] on icon "Next slide" at bounding box center [1137, 388] width 59 height 59
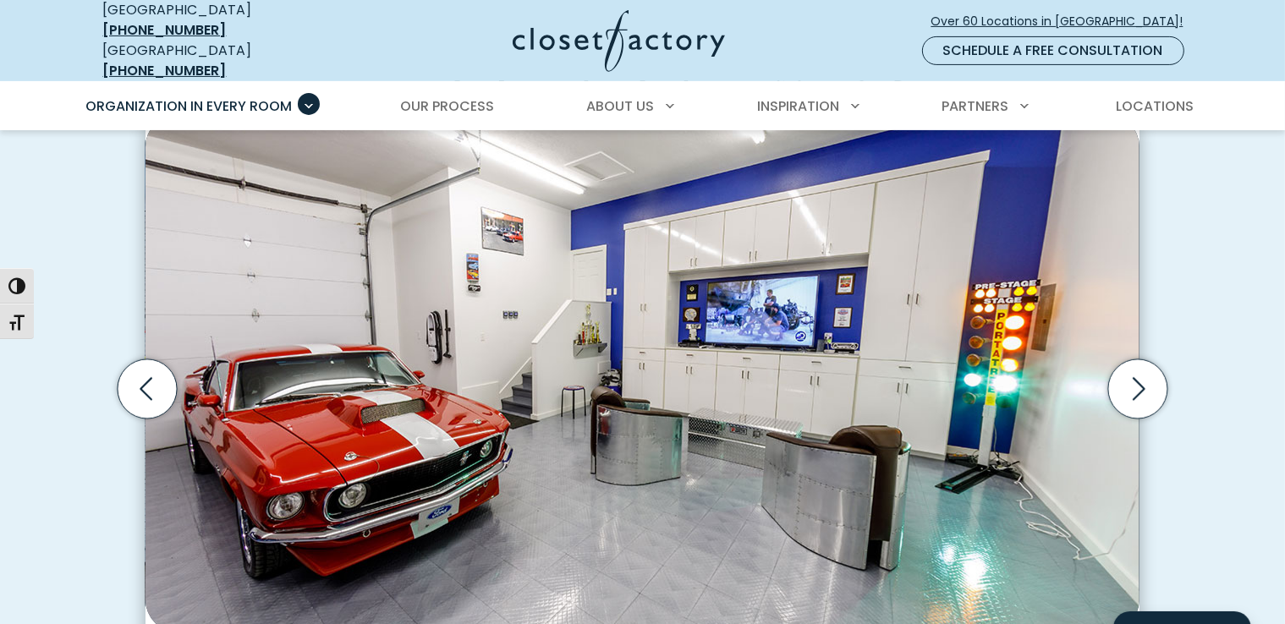
click at [1143, 376] on icon "Next slide" at bounding box center [1137, 388] width 59 height 59
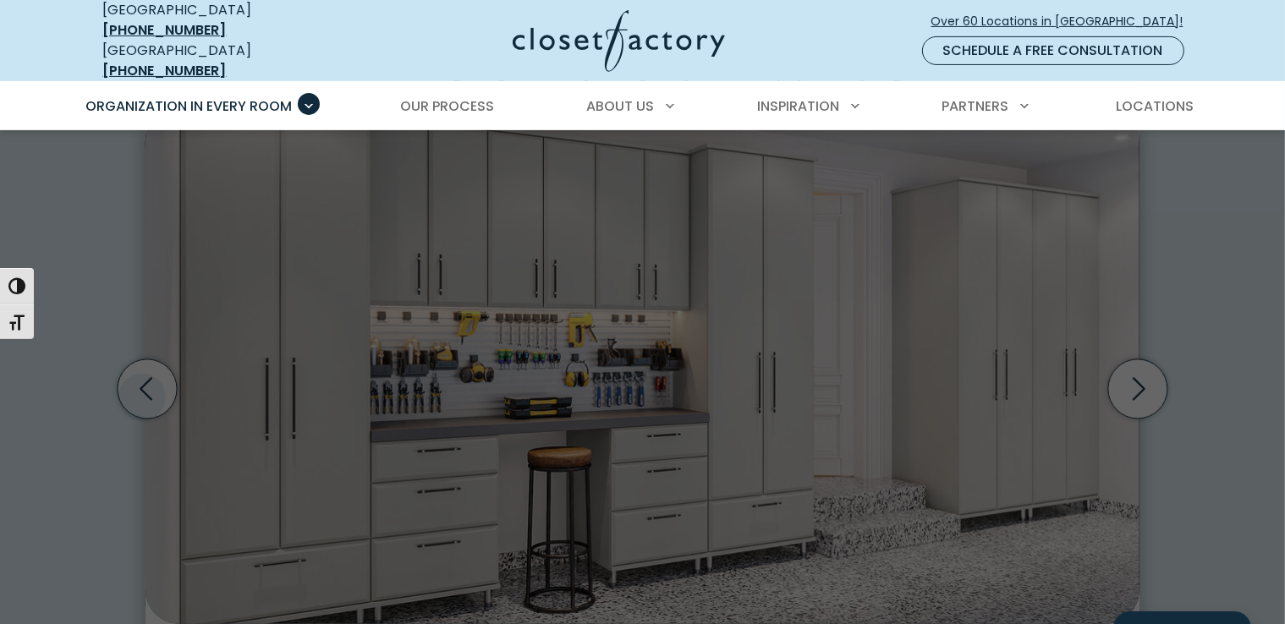
scroll to position [0, 0]
